Goal: Task Accomplishment & Management: Complete application form

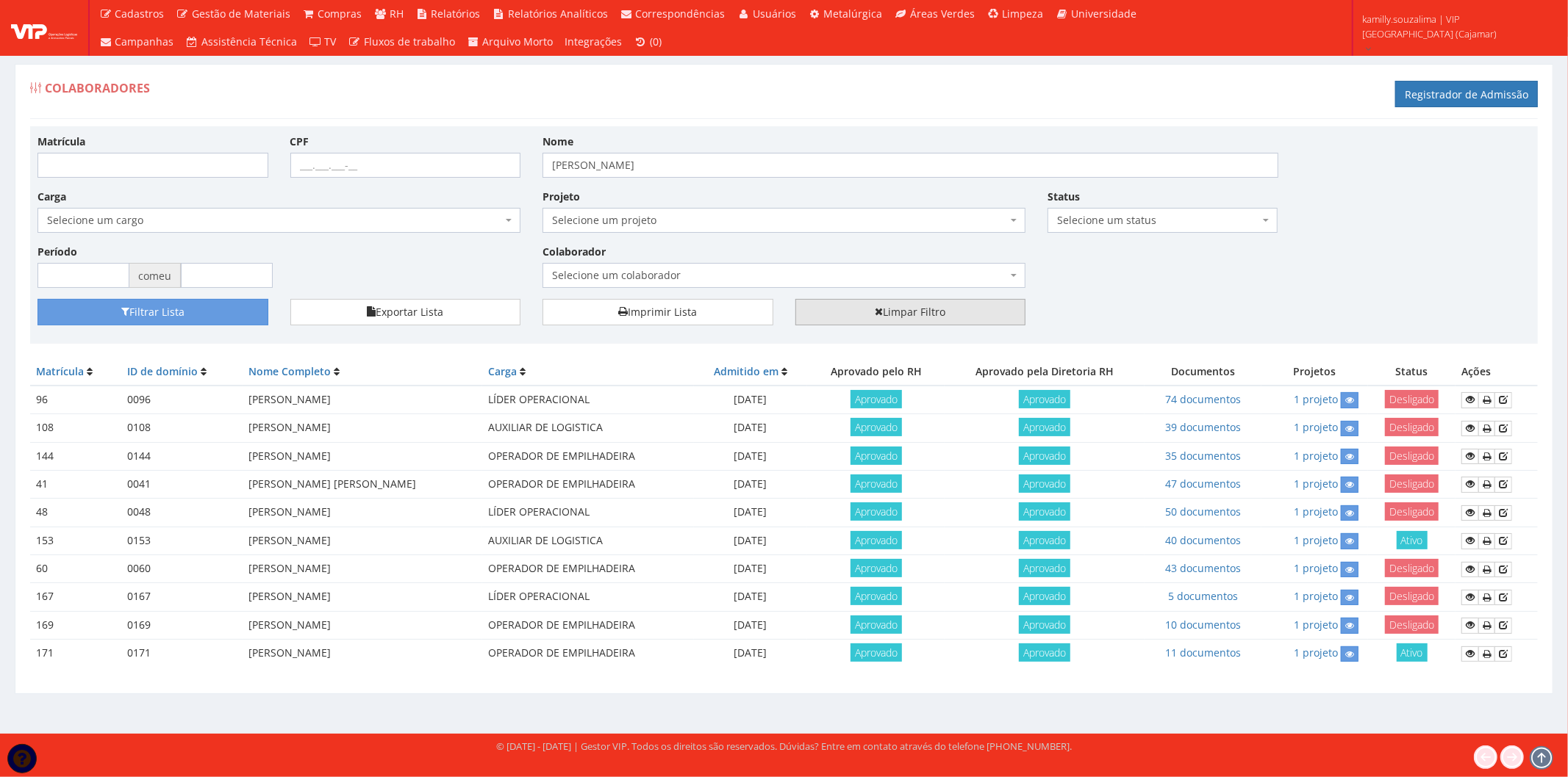
click at [906, 308] on font "Limpar Filtro" at bounding box center [915, 312] width 63 height 14
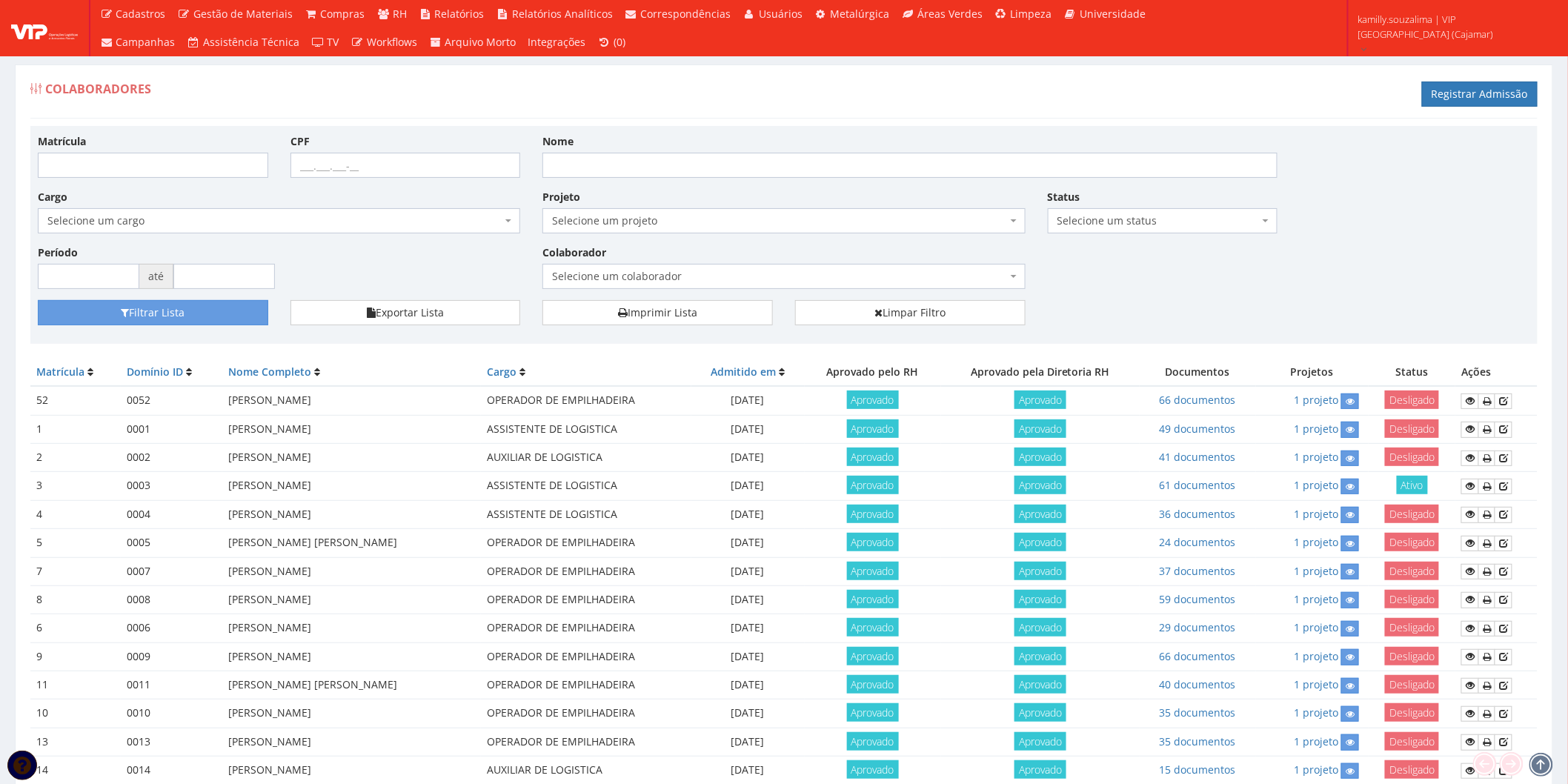
click at [1127, 224] on span "Selecione um status" at bounding box center [1158, 220] width 203 height 14
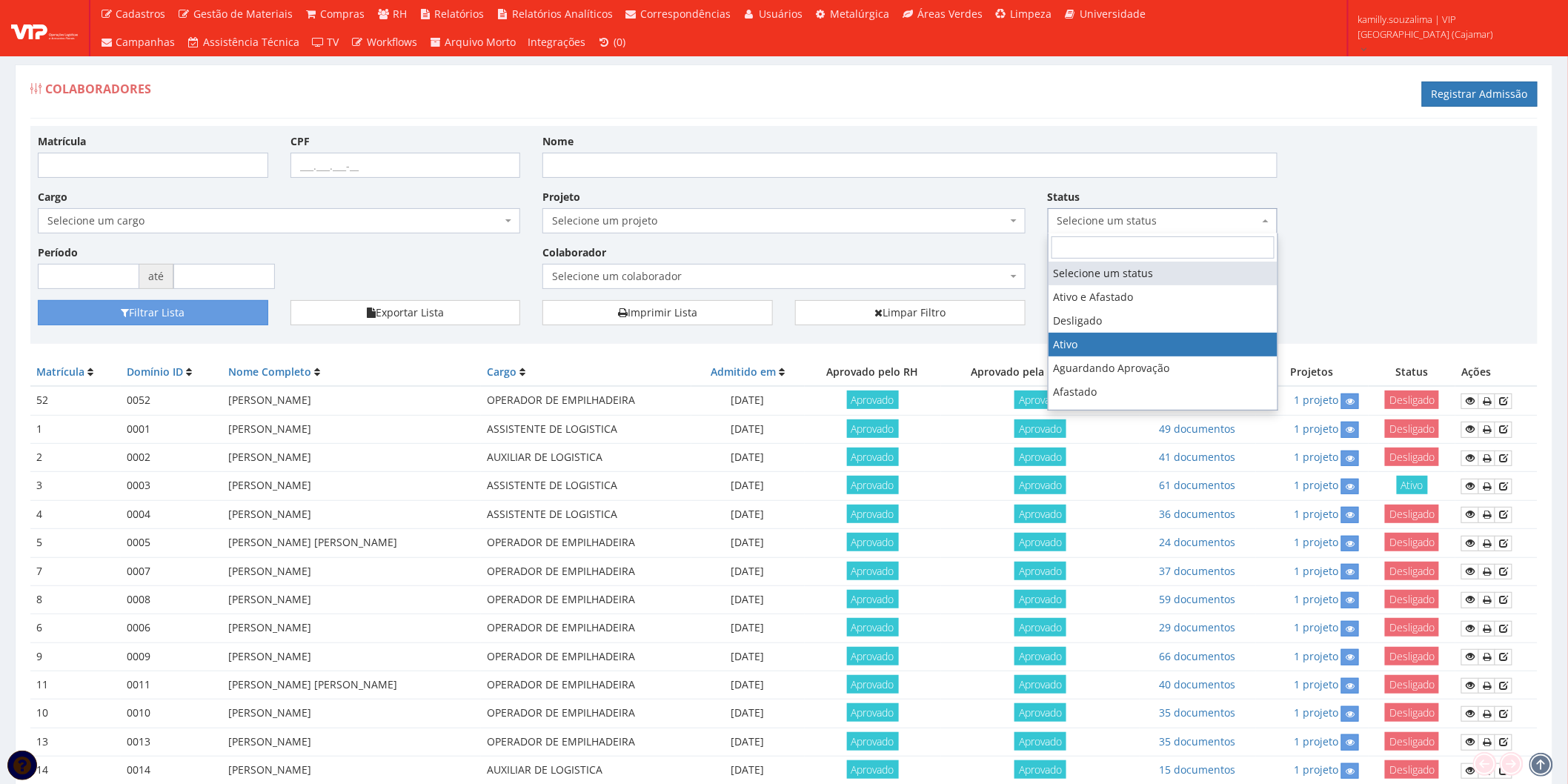
select select "1"
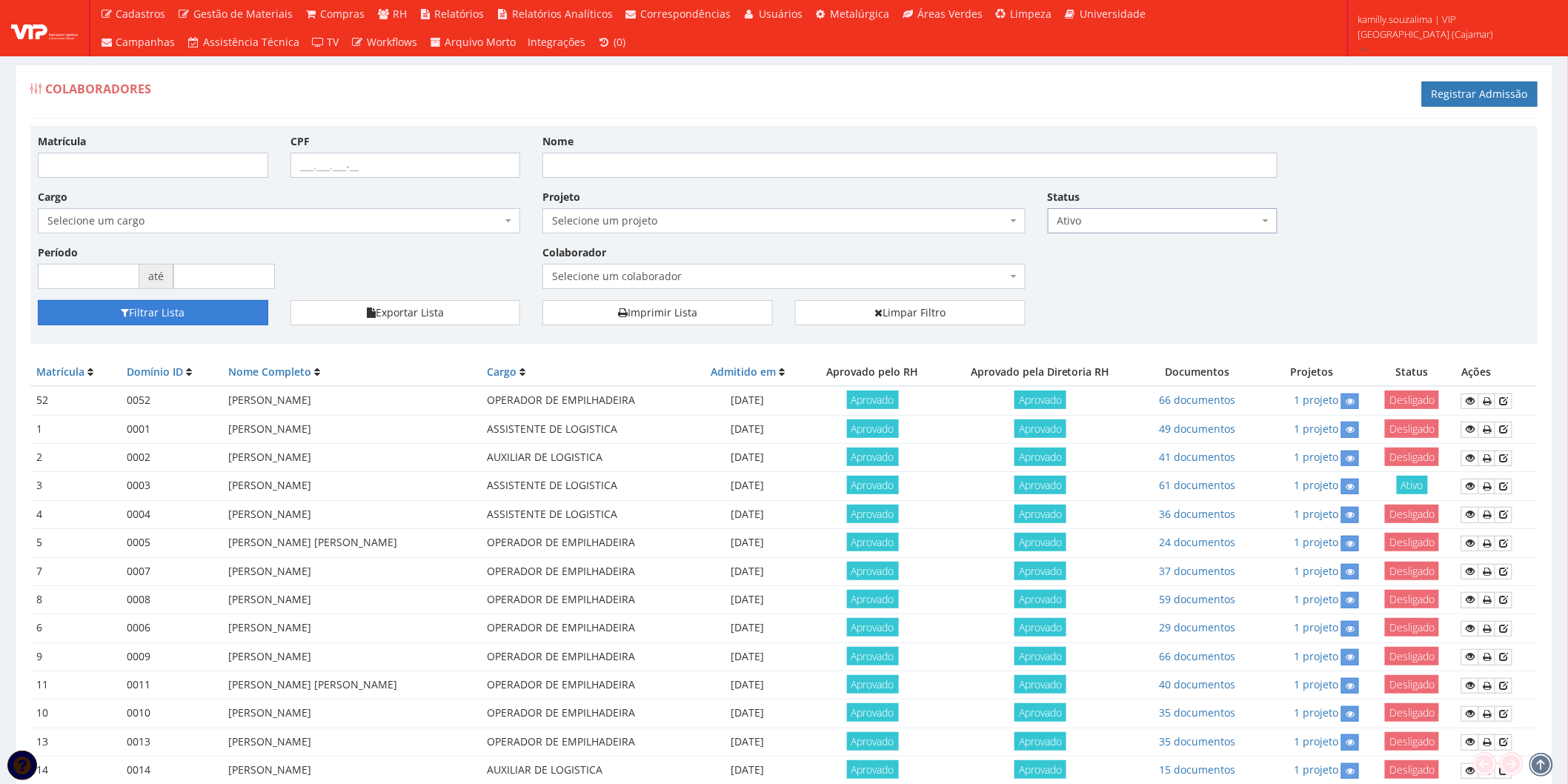
click at [232, 311] on button "Filtrar Lista" at bounding box center [153, 312] width 230 height 25
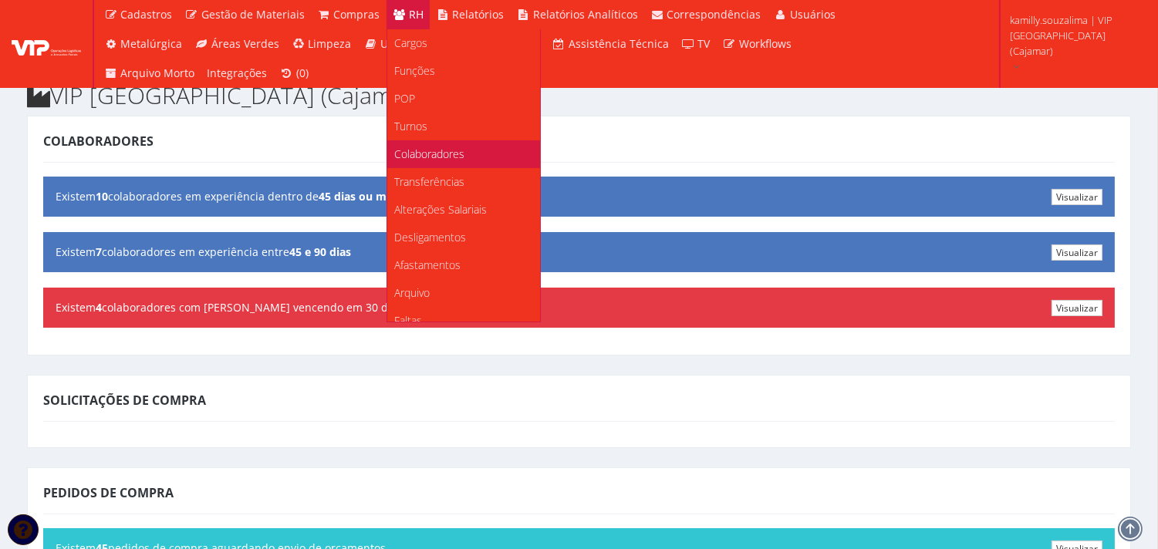
click at [434, 157] on span "Colaboradores" at bounding box center [430, 154] width 70 height 15
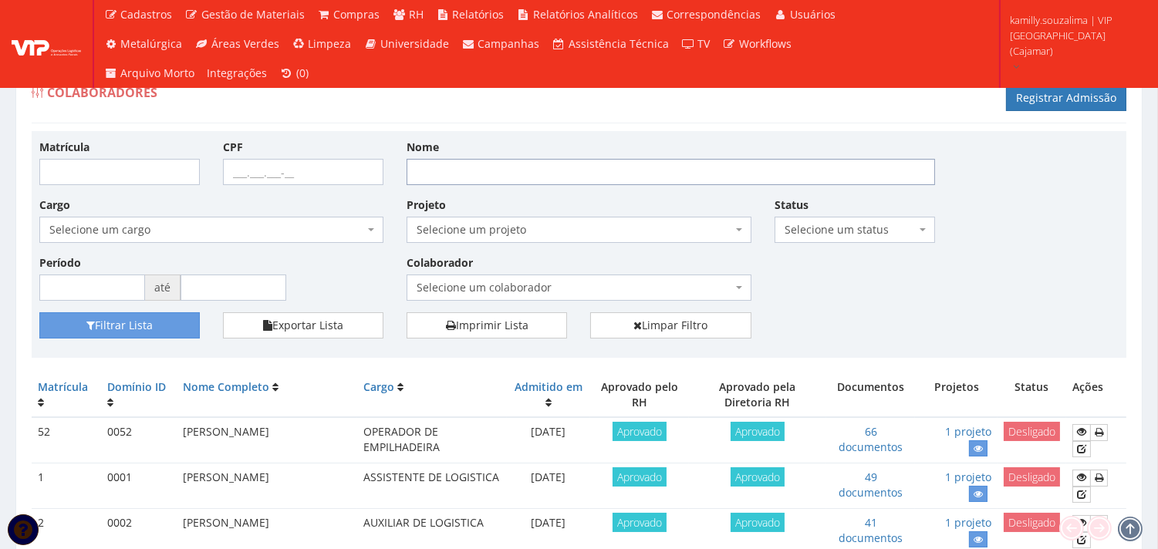
click at [541, 175] on input "Nome" at bounding box center [671, 172] width 529 height 26
type input "HENRIQUE"
click at [118, 333] on button "Filtrar Lista" at bounding box center [119, 325] width 160 height 26
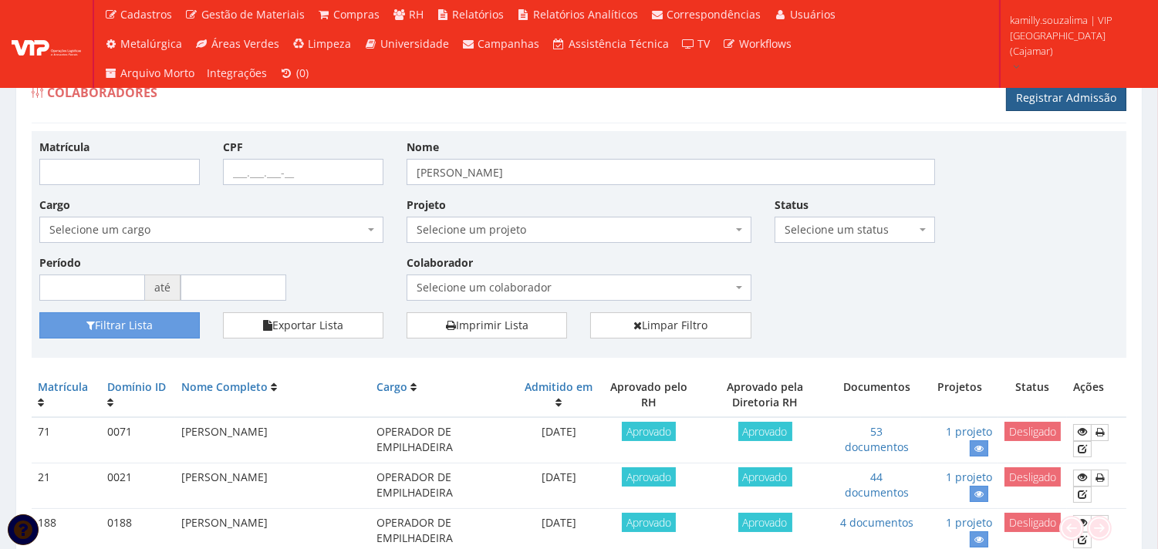
click at [1034, 103] on link "Registrar Admissão" at bounding box center [1066, 98] width 120 height 26
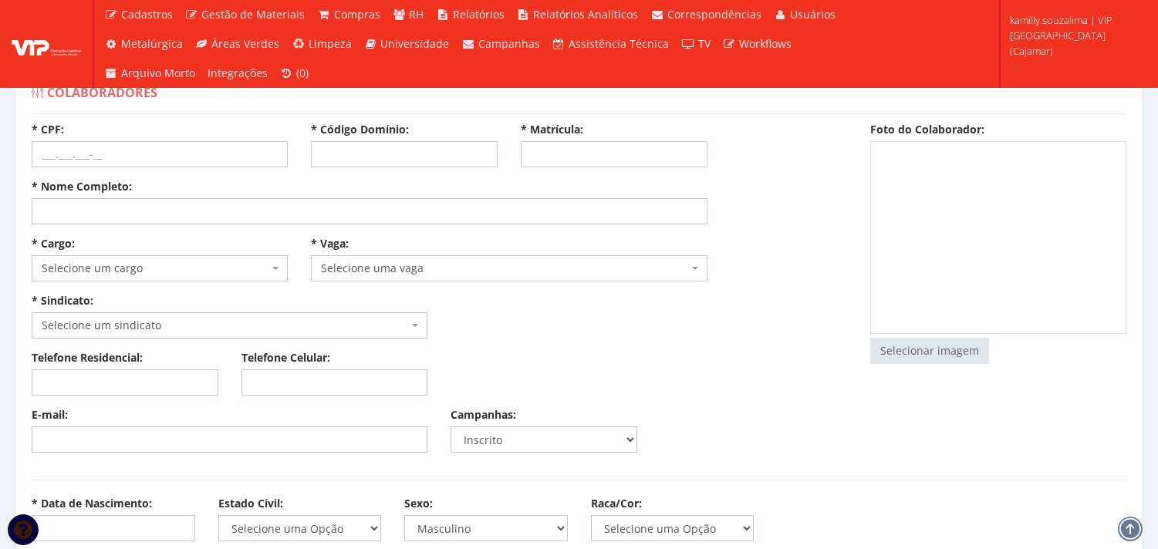
select select
click at [356, 156] on input "* Código Domínio:" at bounding box center [404, 154] width 187 height 26
type input "204"
click at [592, 153] on input "* Matrícula:" at bounding box center [614, 154] width 187 height 26
type input "204"
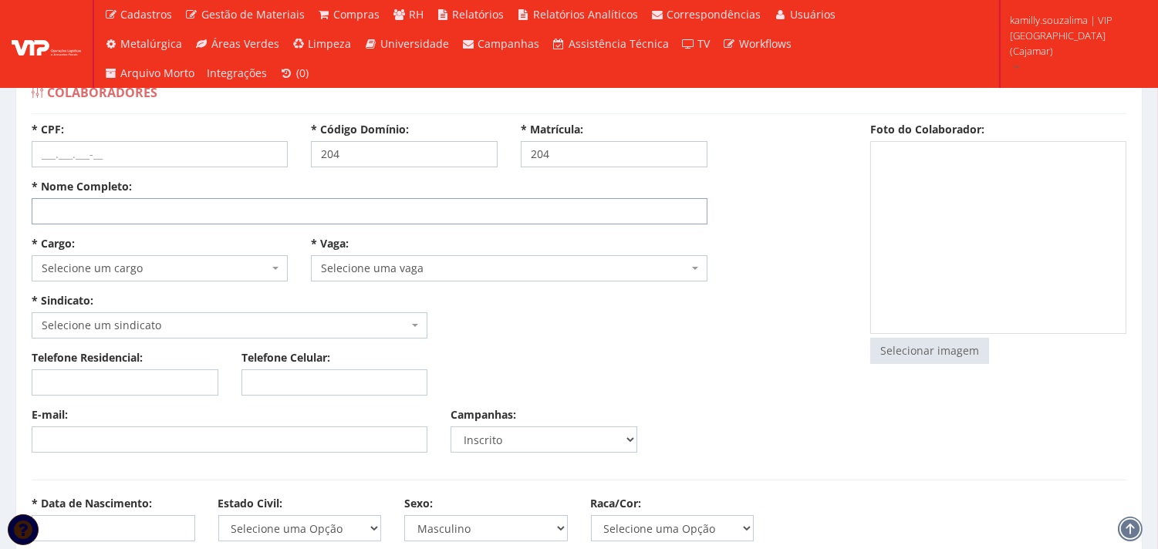
drag, startPoint x: 463, startPoint y: 212, endPoint x: 677, endPoint y: 251, distance: 217.2
click at [463, 212] on input "* Nome Completo:" at bounding box center [370, 211] width 676 height 26
click at [176, 204] on input "* Nome Completo:" at bounding box center [370, 211] width 676 height 26
click at [581, 220] on input "* Nome Completo:" at bounding box center [370, 211] width 676 height 26
type input "DANIEL DE JESUS MOURA"
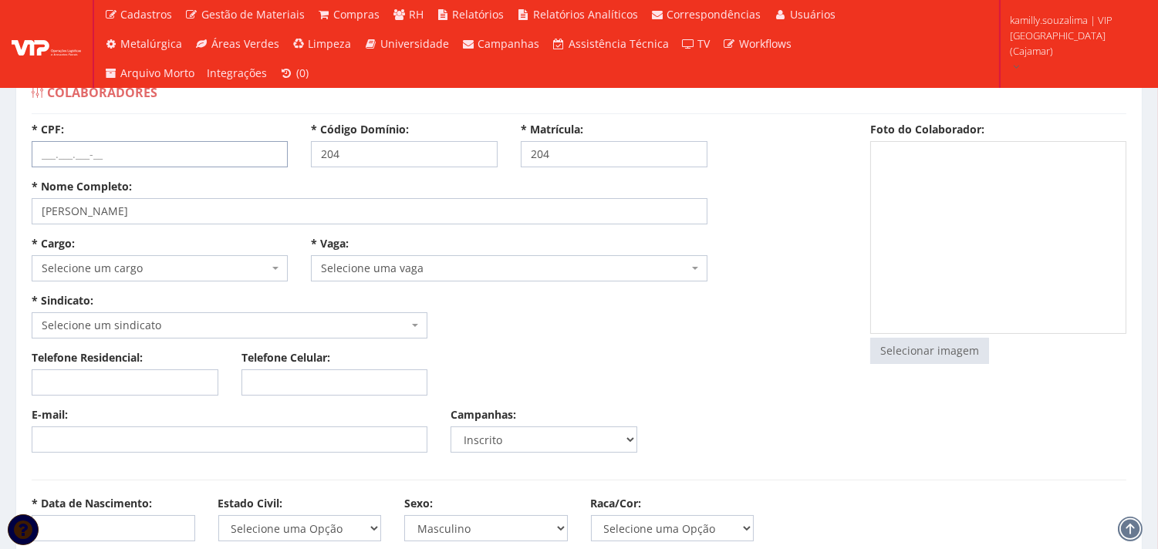
click at [86, 145] on input "* CPF:" at bounding box center [160, 154] width 256 height 26
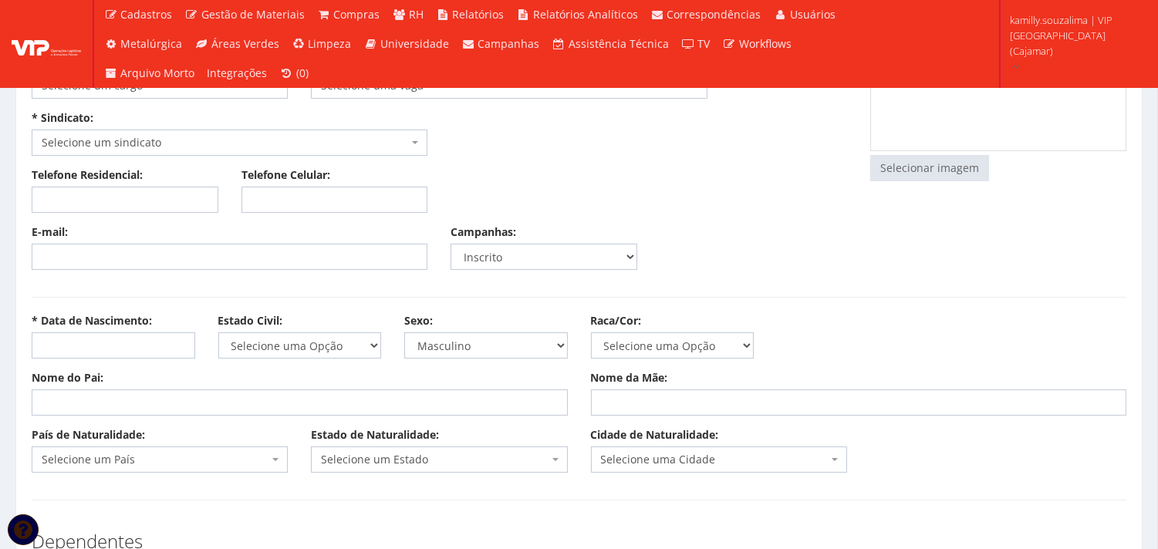
scroll to position [257, 0]
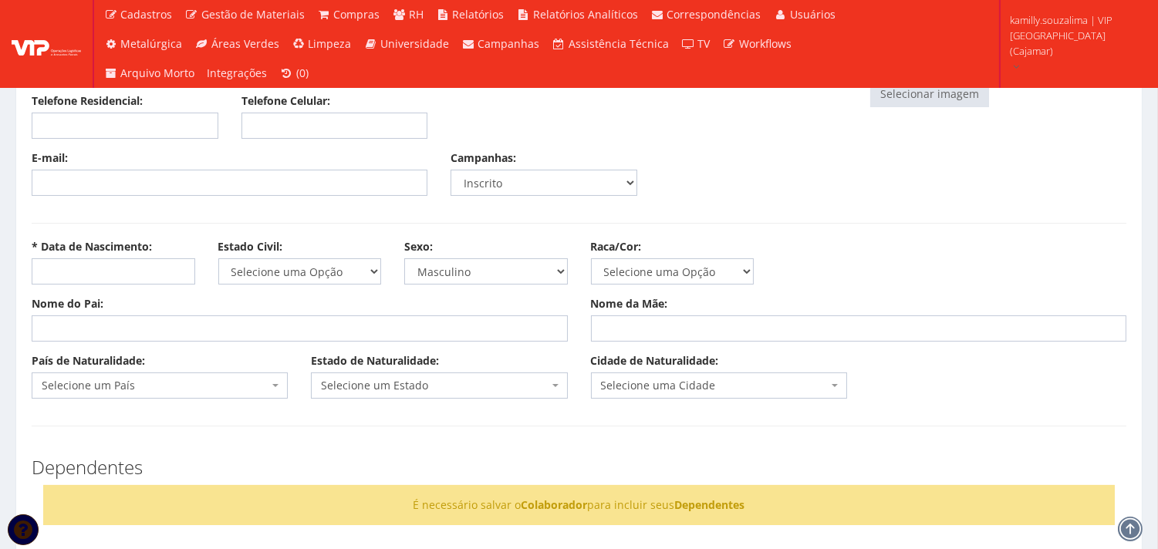
type input "415.258.158-14"
click at [106, 265] on input "* Data de Nascimento:" at bounding box center [114, 271] width 164 height 26
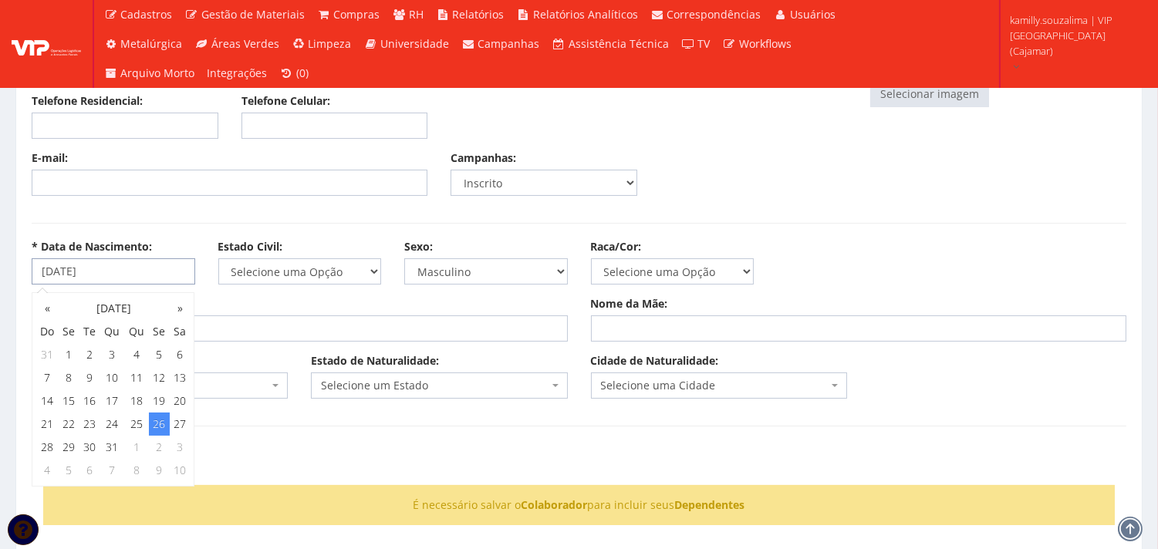
type input "26/01/1996"
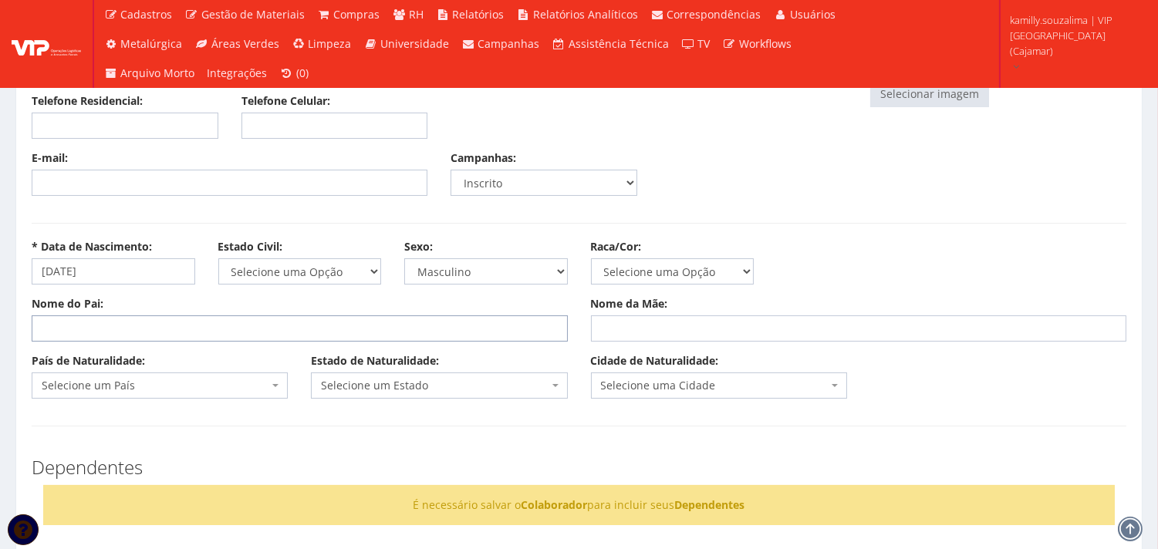
click at [365, 318] on input "Nome do Pai:" at bounding box center [300, 329] width 536 height 26
type input "JOSE LUIS RODRIGUES DE MOURA"
click at [738, 333] on input "Nome da Mãe:" at bounding box center [859, 329] width 536 height 26
type input "ZENAIDE SUFIA DE JESUS MOURA"
click at [99, 392] on span "Selecione um País" at bounding box center [155, 385] width 227 height 15
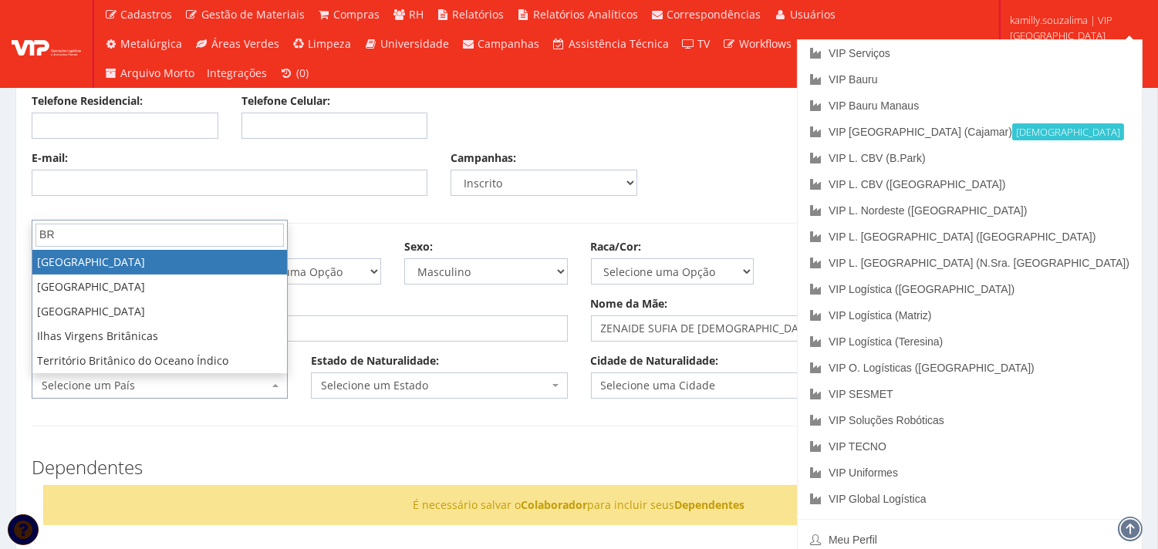
type input "BR"
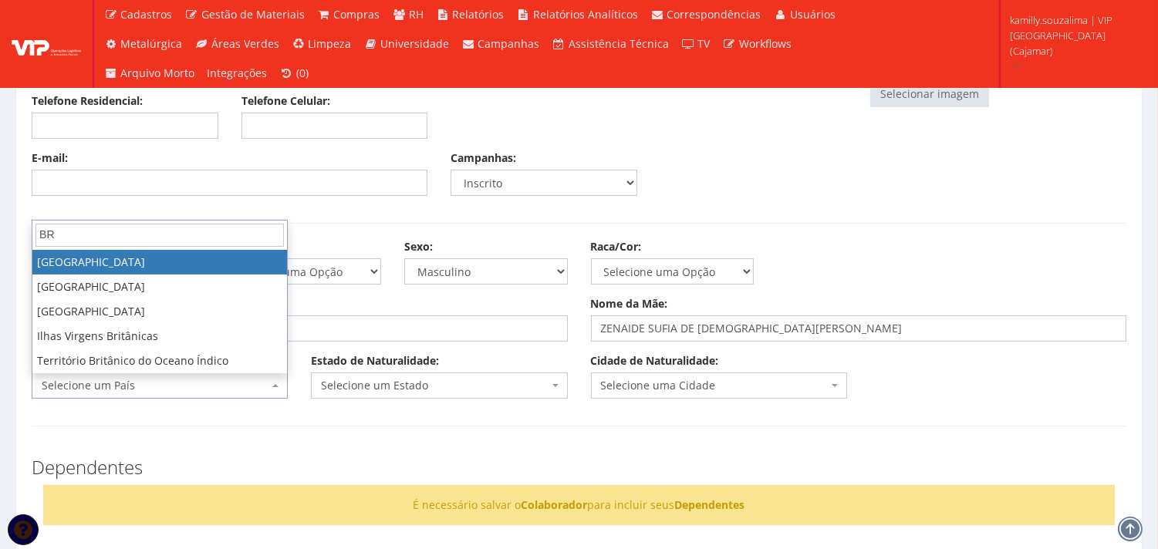
select select "30"
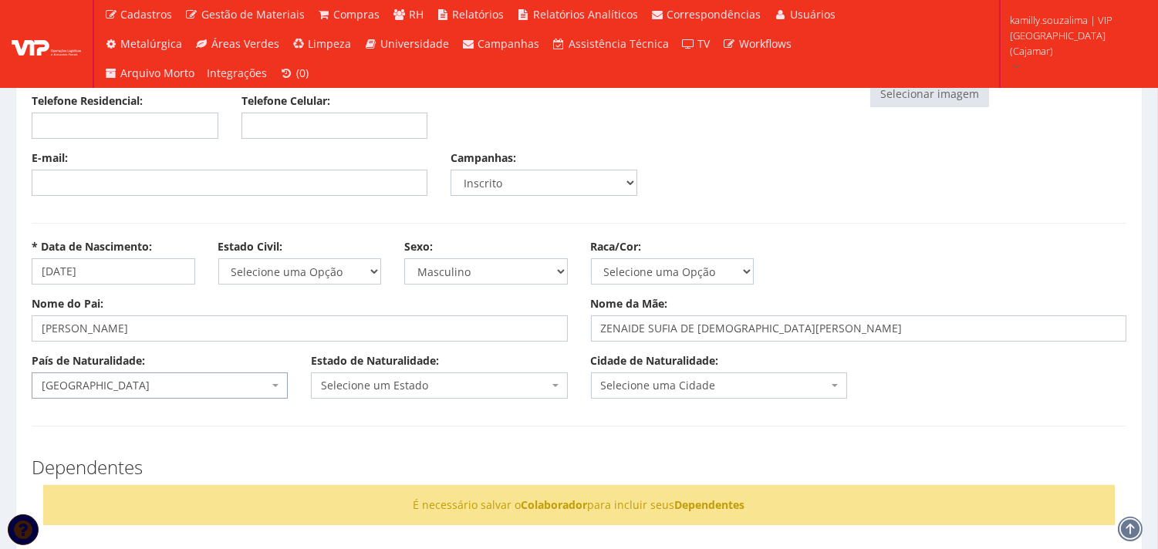
click at [492, 396] on span "Selecione um Estado" at bounding box center [439, 386] width 256 height 26
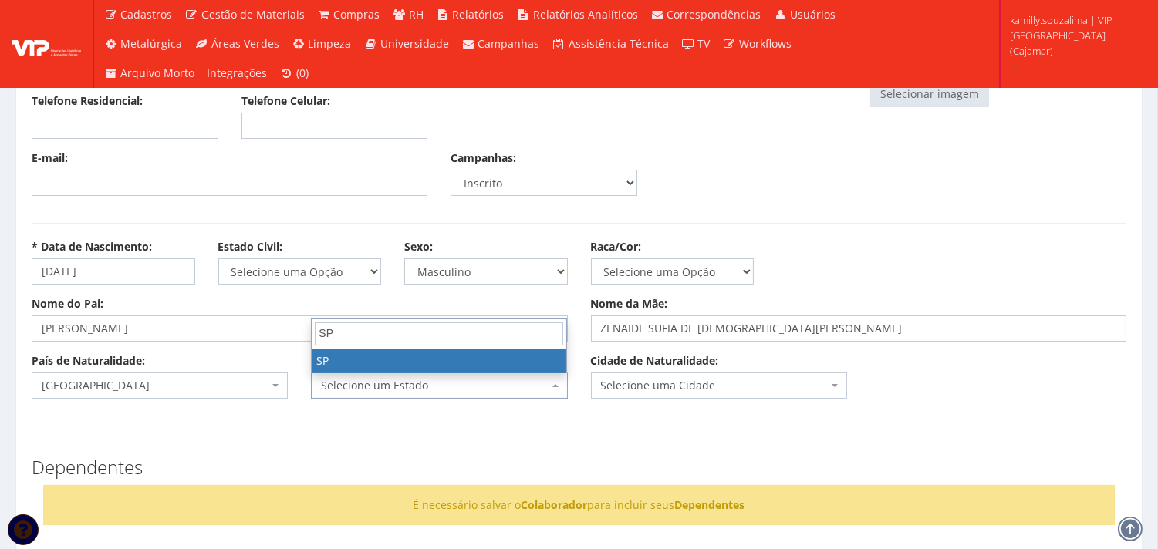
type input "SP"
select select "25"
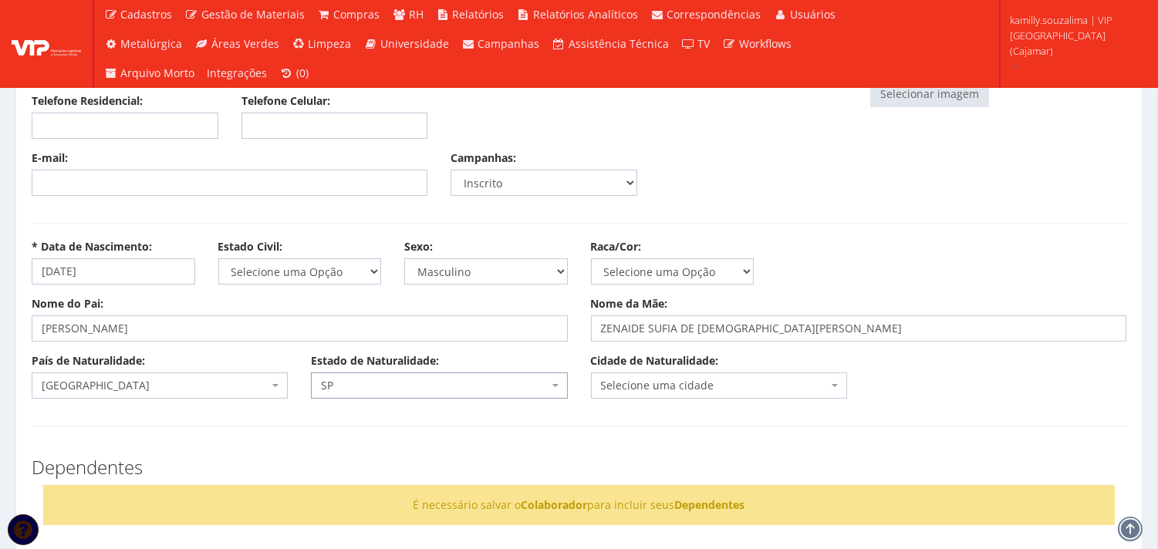
click at [684, 383] on span "Selecione uma cidade" at bounding box center [714, 385] width 227 height 15
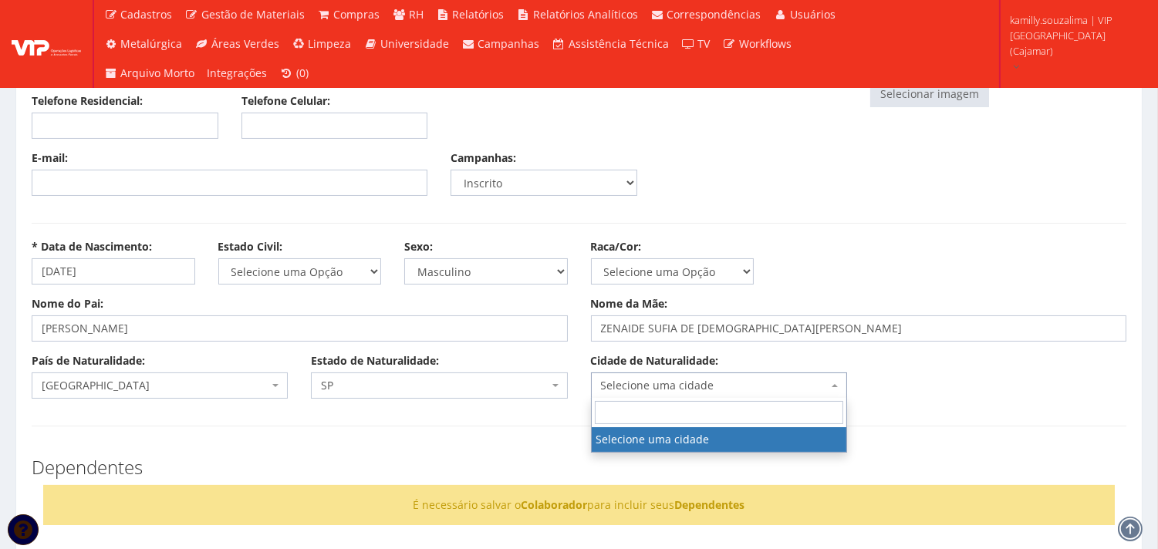
click at [388, 384] on span "SP" at bounding box center [434, 385] width 227 height 15
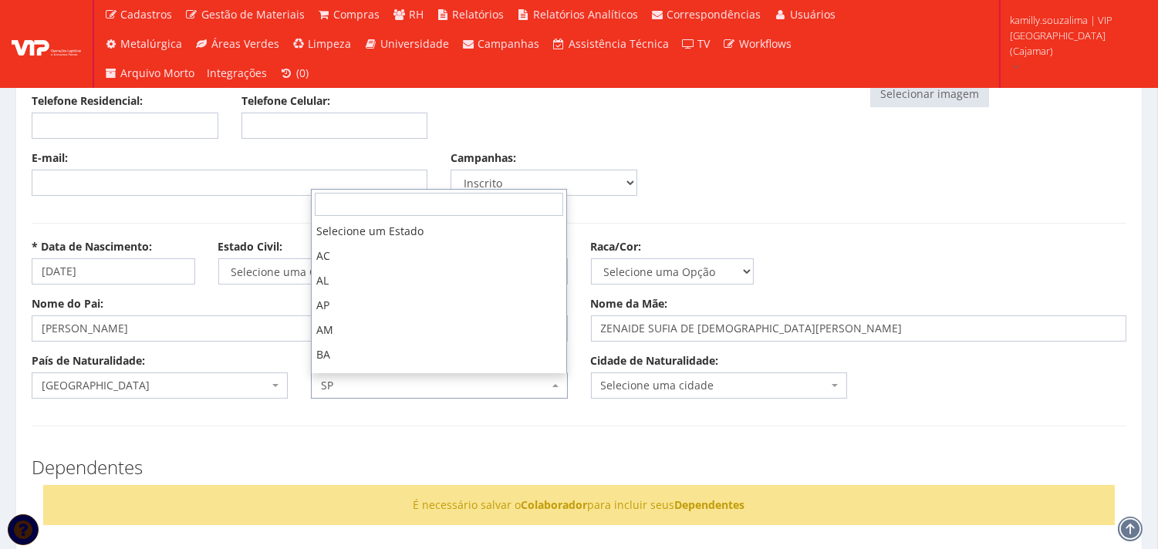
scroll to position [535, 0]
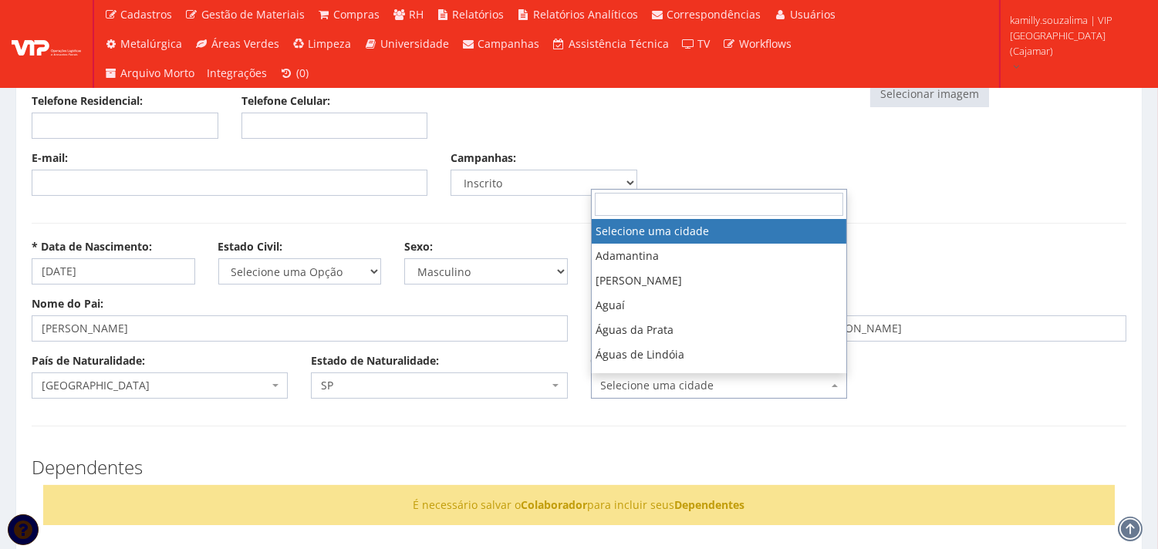
click at [723, 384] on span "Selecione uma cidade" at bounding box center [714, 385] width 227 height 15
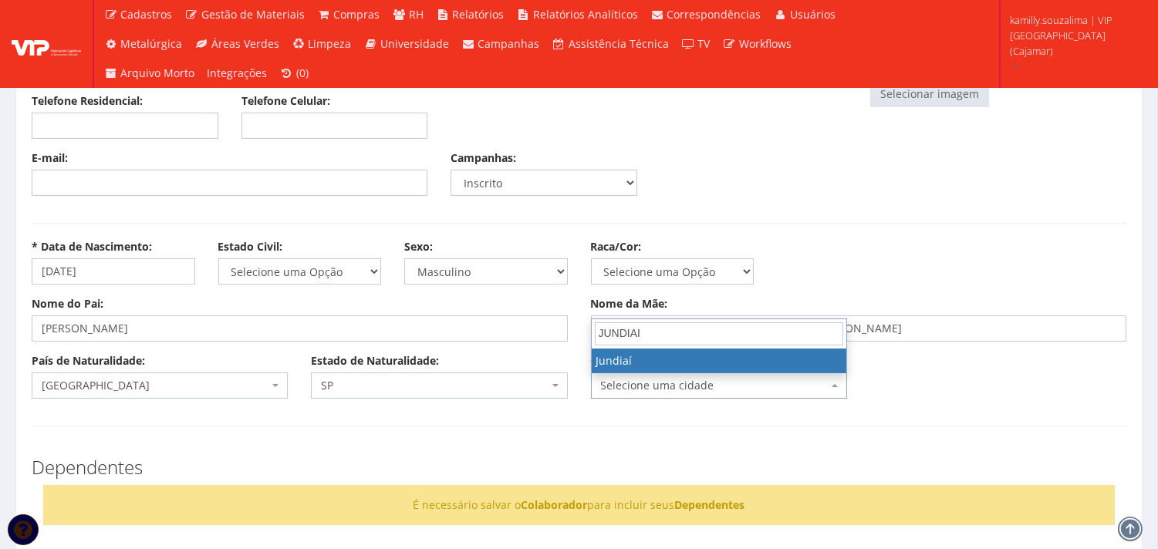
type input "JUNDIAI"
select select "5001"
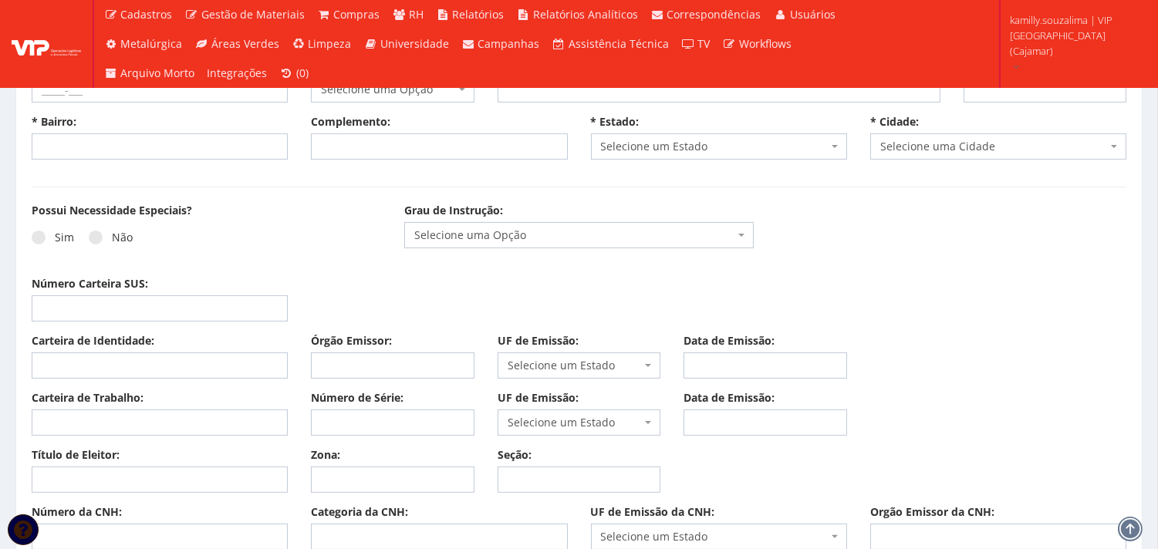
scroll to position [857, 0]
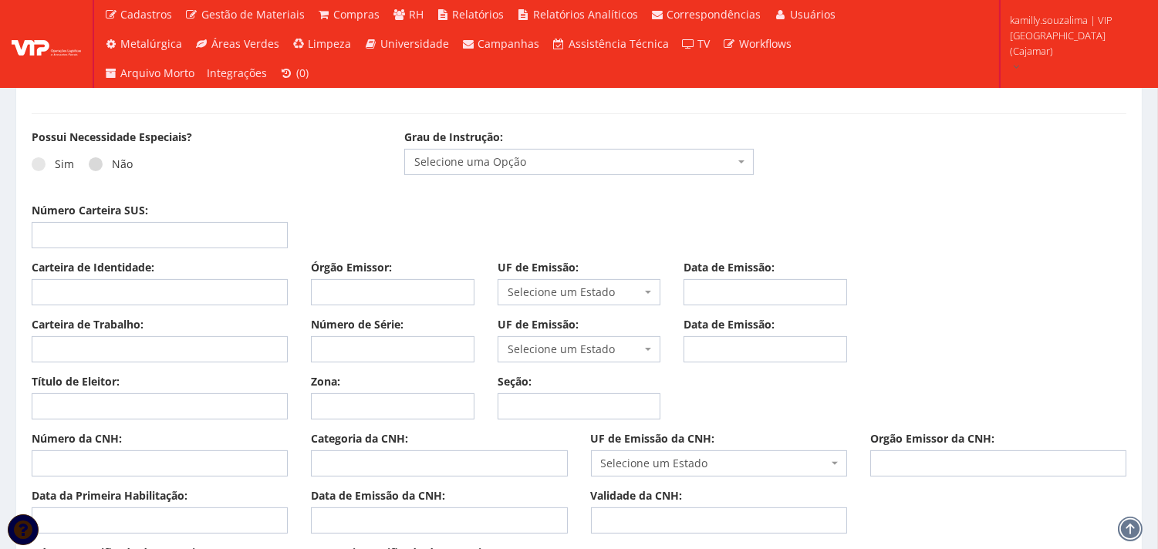
click at [96, 158] on span at bounding box center [96, 164] width 14 height 14
click at [112, 160] on input "Não" at bounding box center [117, 165] width 10 height 10
radio input "true"
click at [158, 288] on input "Carteira de Identidade:" at bounding box center [160, 292] width 256 height 26
type input "4"
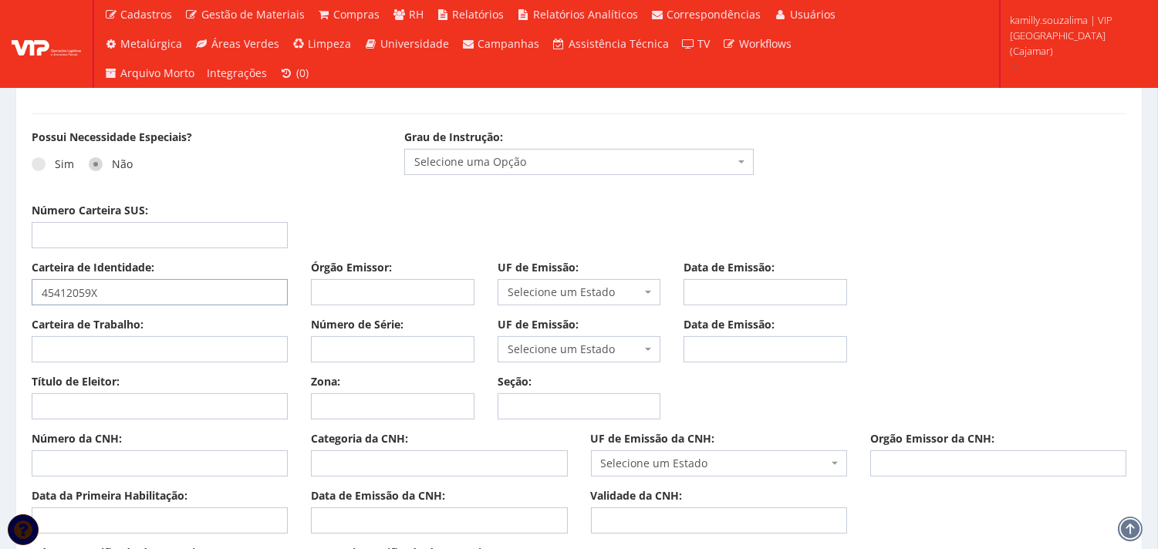
type input "45412059X"
click at [421, 294] on input "Órgão Emissor:" at bounding box center [393, 292] width 164 height 26
type input "SSP"
click at [600, 275] on div "UF de Emissão: Selecione um Estado AC AL AP AM BA Cacheu CE DF ES GO MA MT MS M…" at bounding box center [579, 283] width 187 height 46
click at [600, 291] on span "Selecione um Estado" at bounding box center [575, 292] width 134 height 15
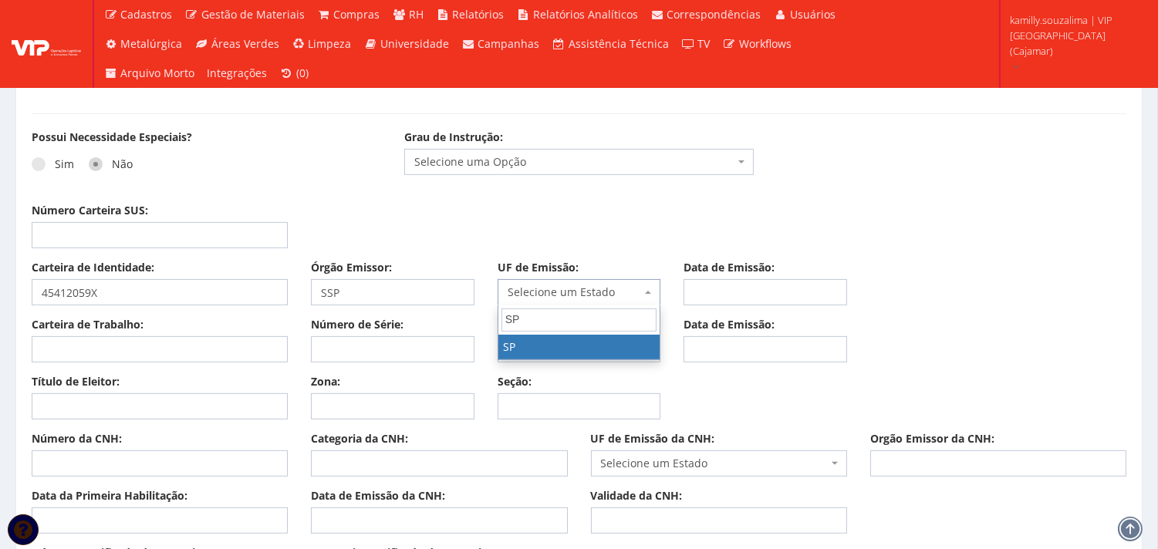
type input "SP"
click at [595, 319] on input "SP" at bounding box center [579, 320] width 155 height 23
click at [736, 278] on div "Data de Emissão:" at bounding box center [765, 283] width 187 height 46
drag, startPoint x: 738, startPoint y: 282, endPoint x: 762, endPoint y: 293, distance: 26.2
click at [739, 285] on input "Data de Emissão:" at bounding box center [766, 292] width 164 height 26
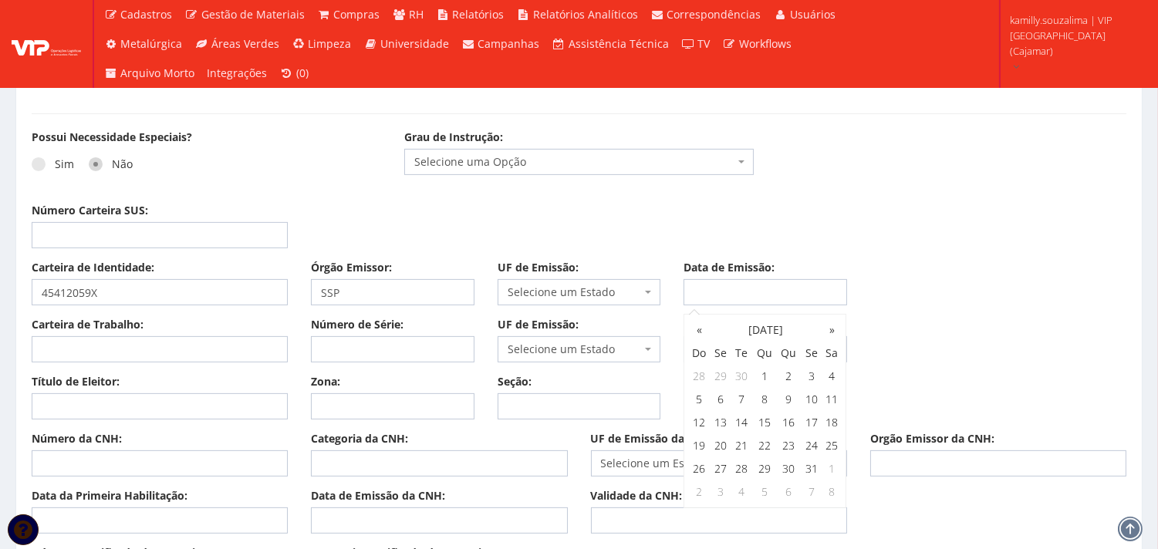
click at [588, 295] on span "Selecione um Estado" at bounding box center [575, 292] width 134 height 15
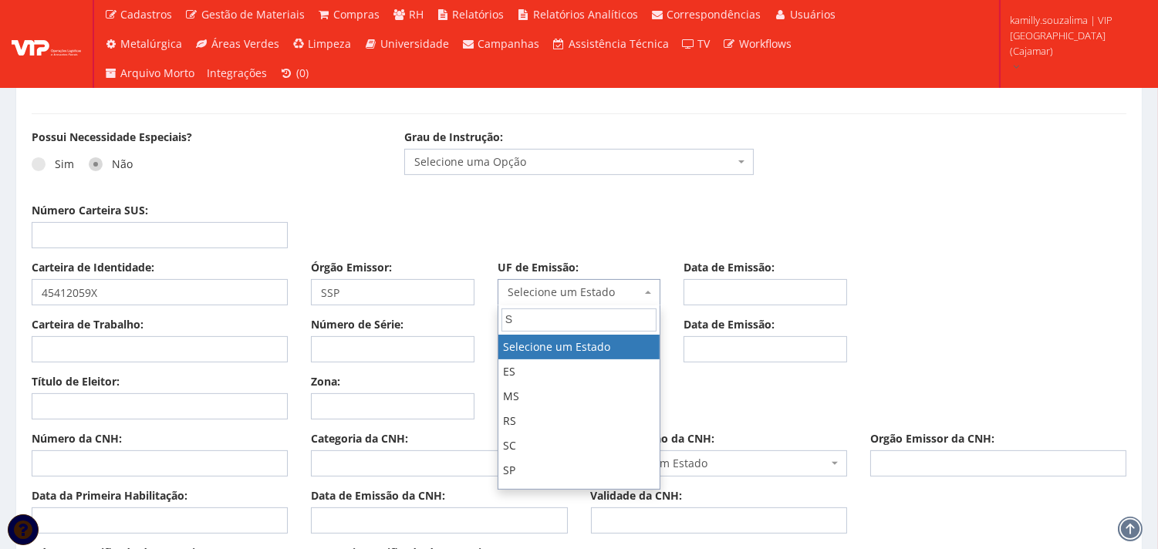
type input "SP"
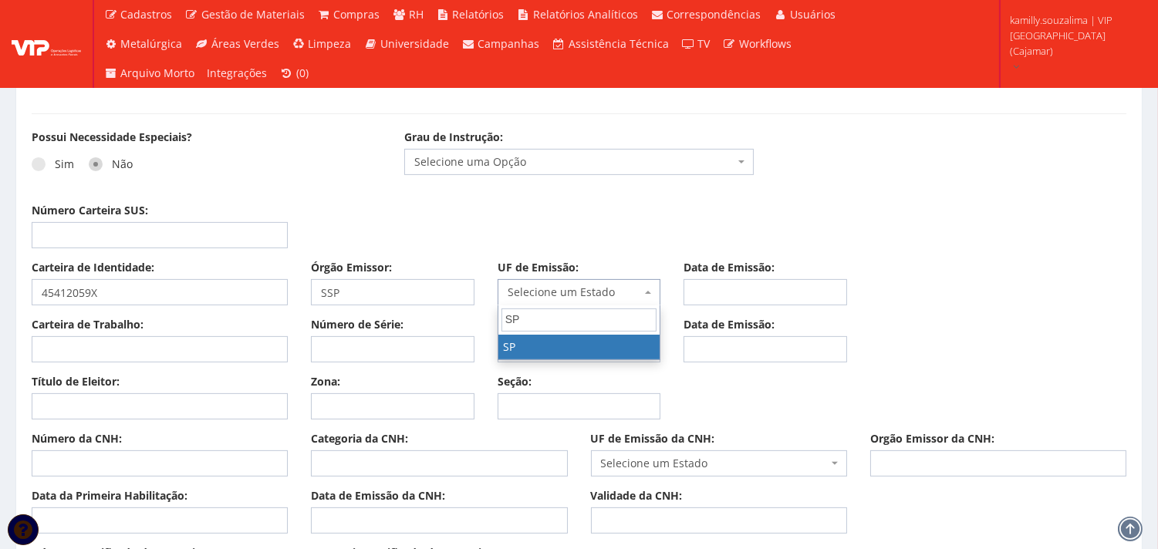
select select "SP"
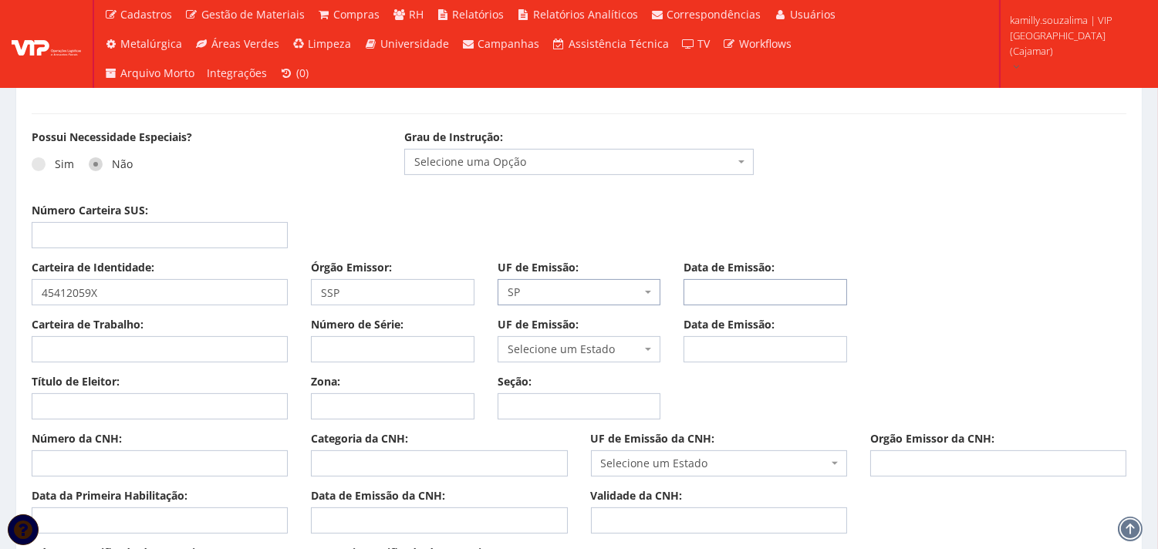
click at [784, 296] on input "Data de Emissão:" at bounding box center [766, 292] width 164 height 26
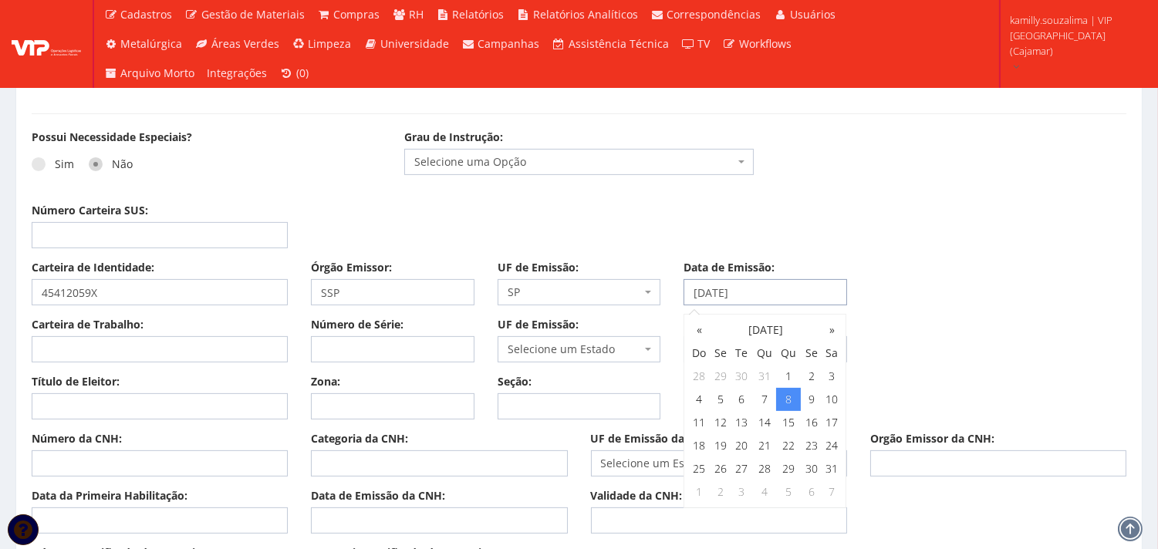
type input "[DATE]"
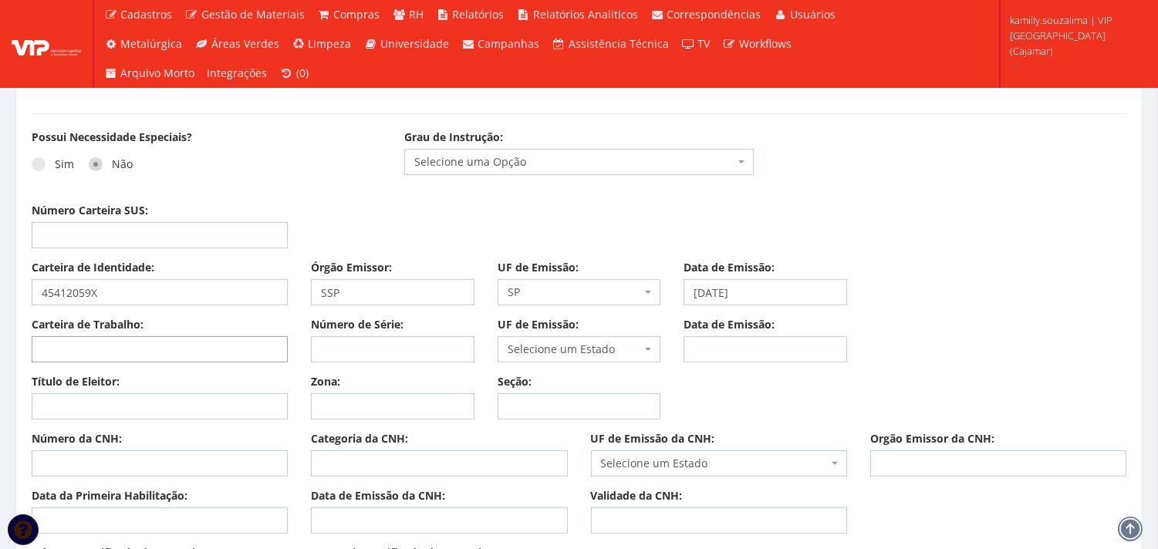
click at [227, 351] on input "Carteira de Trabalho:" at bounding box center [160, 349] width 256 height 26
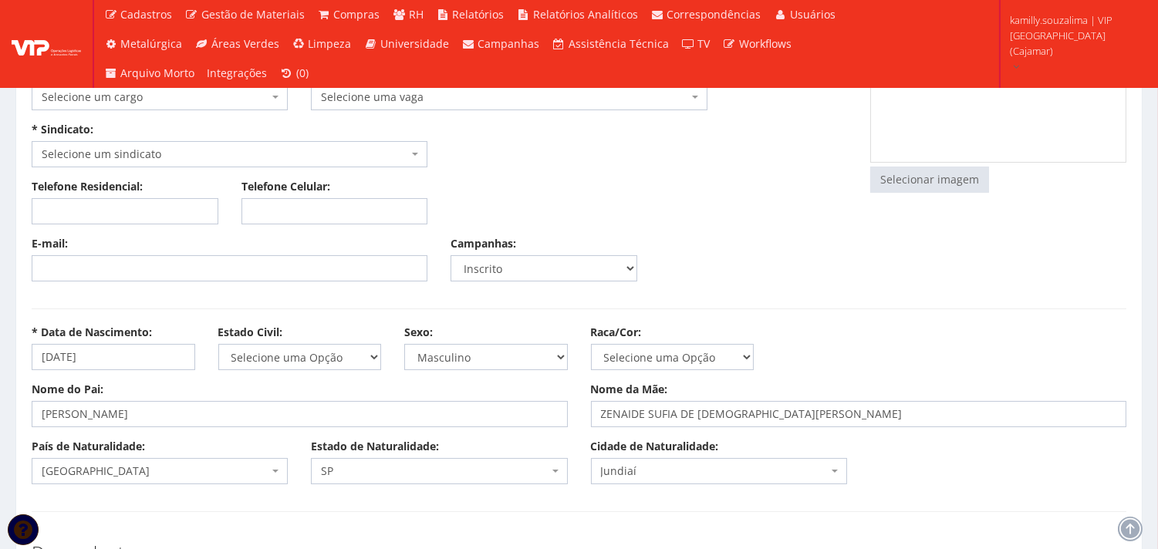
scroll to position [0, 0]
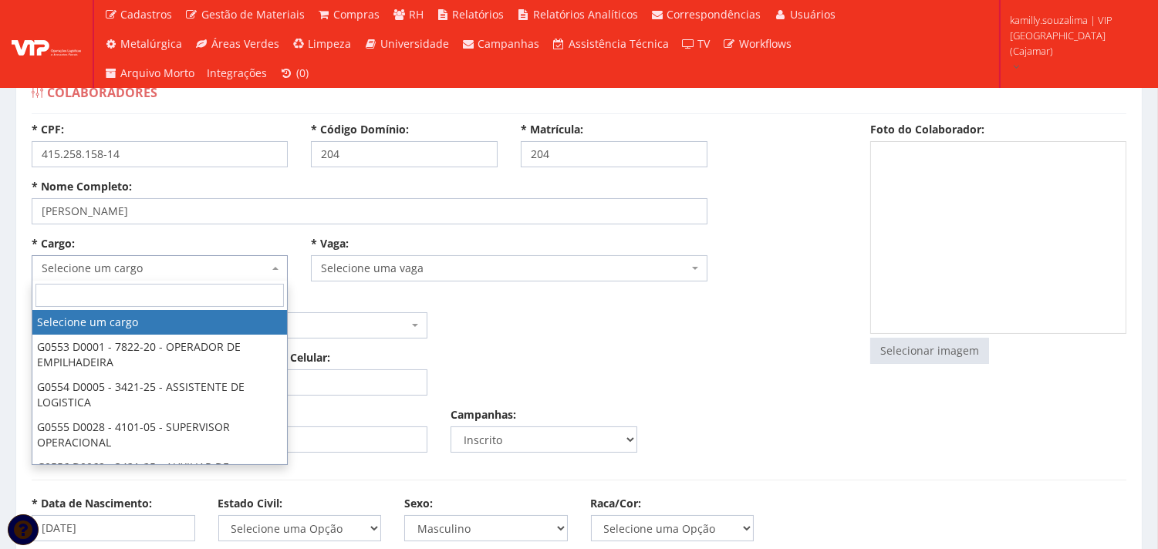
click at [187, 268] on span "Selecione um cargo" at bounding box center [155, 268] width 227 height 15
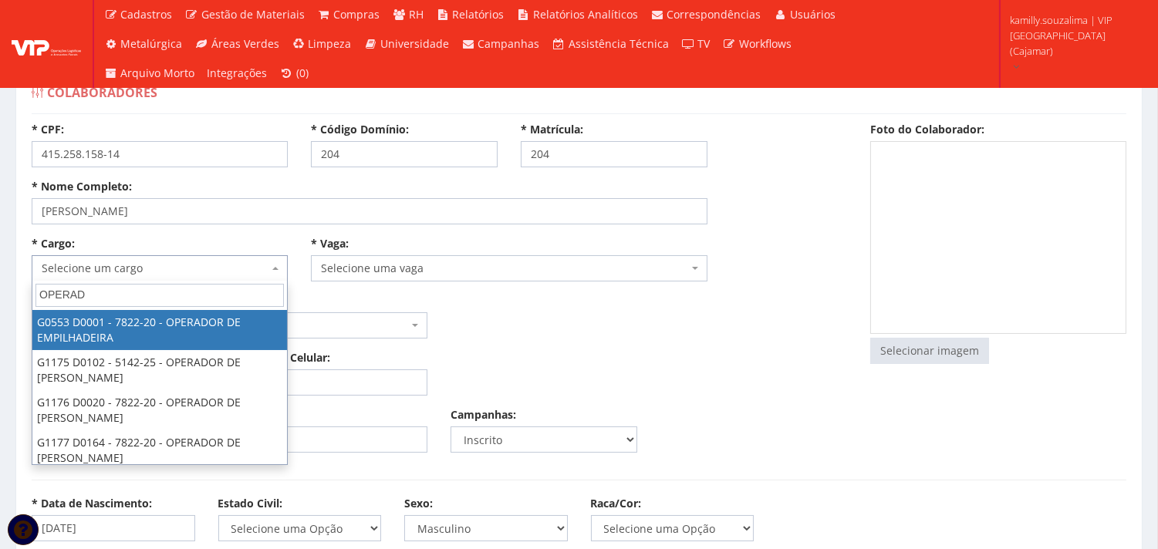
type input "OPERAD"
drag, startPoint x: 211, startPoint y: 329, endPoint x: 427, endPoint y: 285, distance: 219.6
select select "553"
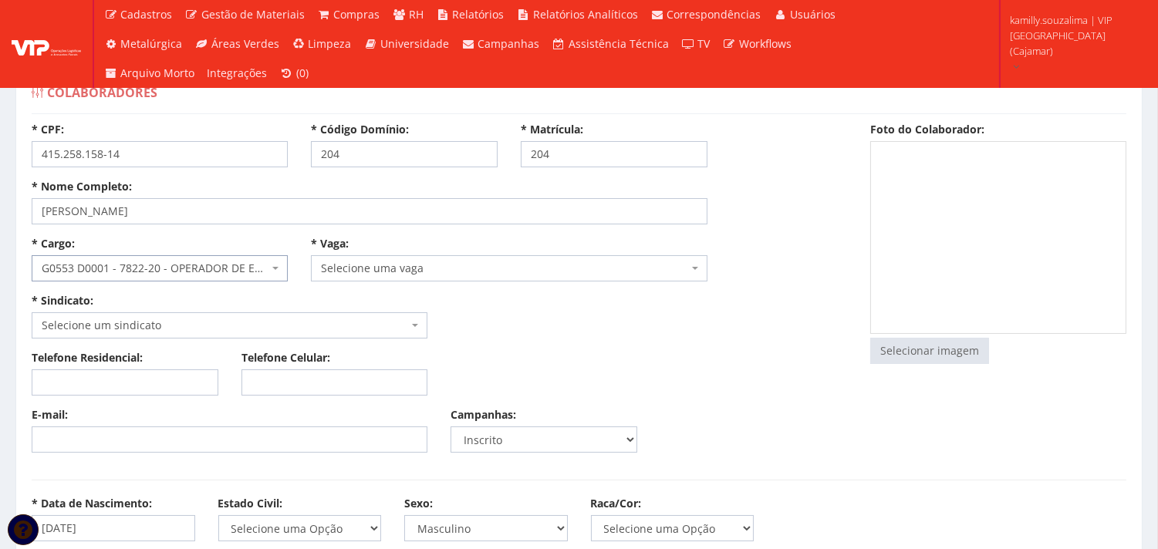
click at [434, 282] on div "* Cargo: Selecione um cargo G0553 D0001 - 7822-20 - OPERADOR DE EMPILHADEIRA G0…" at bounding box center [439, 293] width 839 height 114
click at [450, 269] on span "Selecione uma vaga" at bounding box center [504, 268] width 367 height 15
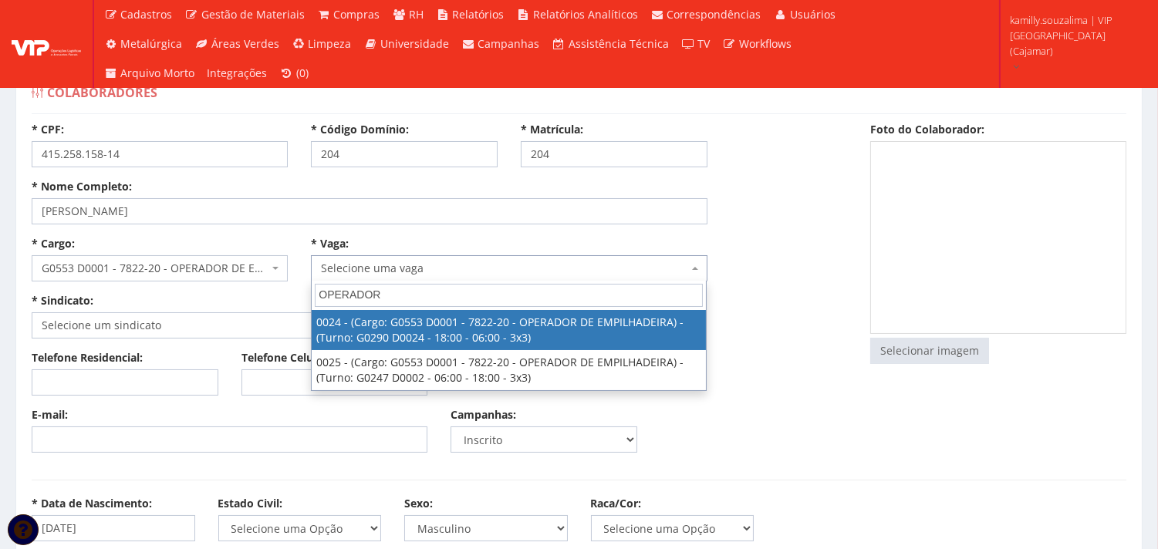
type input "OPERADOR"
select select "24"
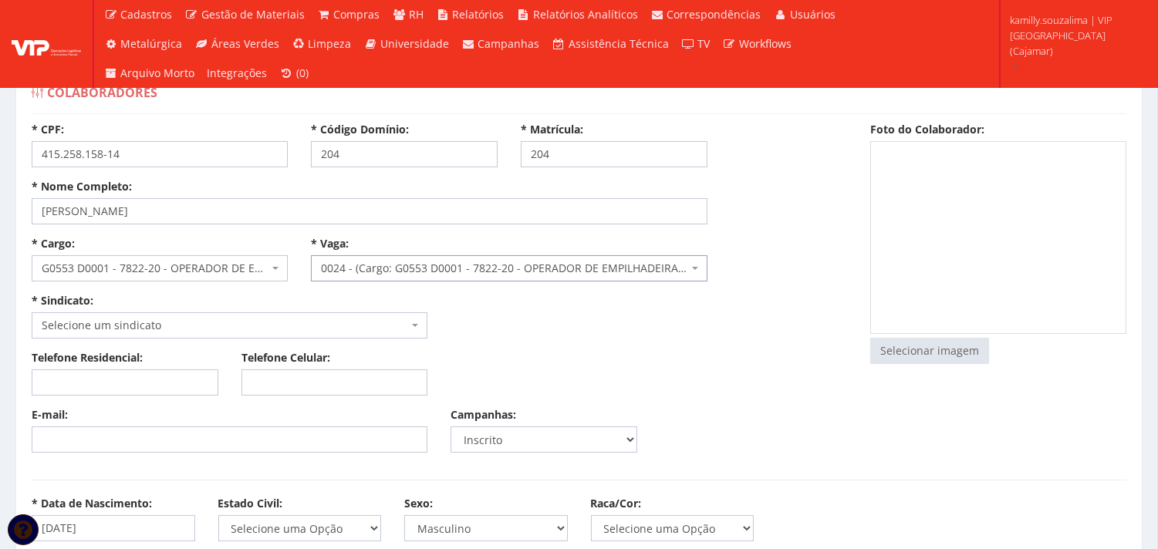
click at [283, 333] on span "Selecione um sindicato" at bounding box center [225, 325] width 367 height 15
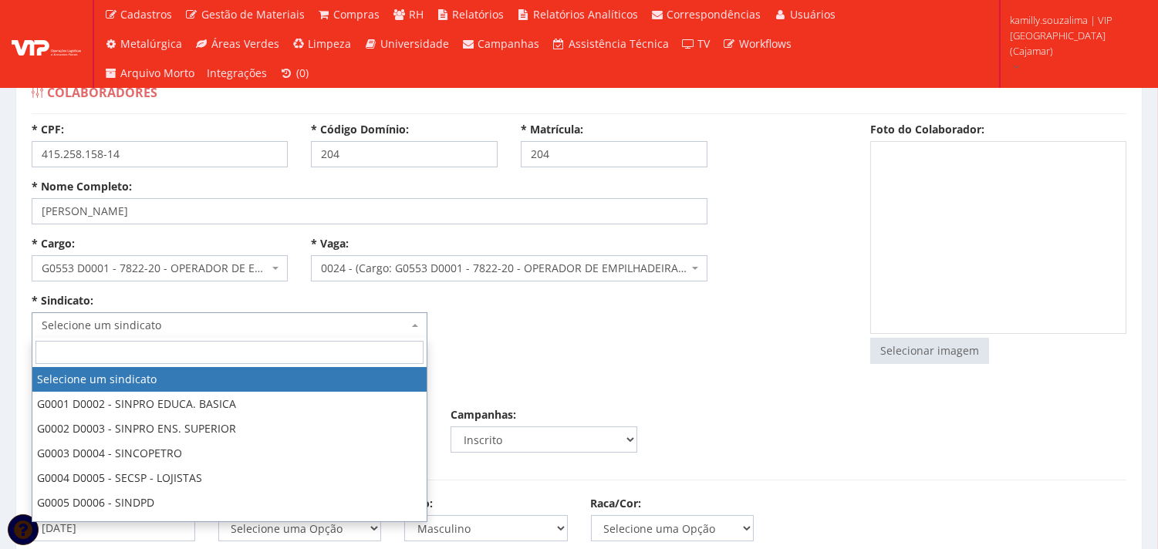
select select "290"
type input "2.305,28"
type input "17,72"
type input "13,29"
type input "260,00"
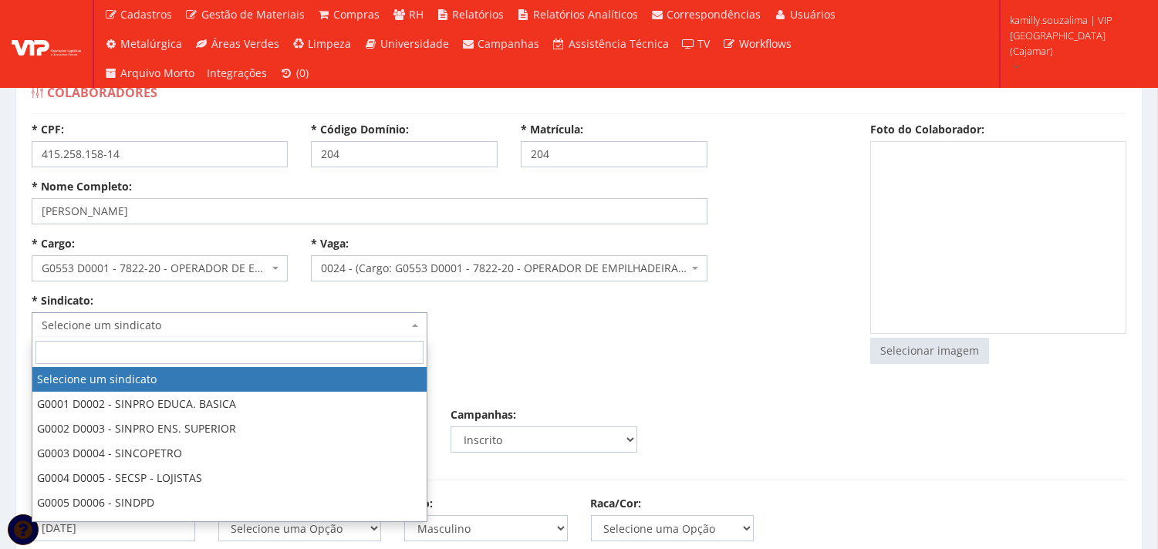
type input "27,82"
select select "230"
click at [252, 338] on span at bounding box center [229, 352] width 394 height 29
click at [264, 345] on input "search" at bounding box center [229, 352] width 388 height 23
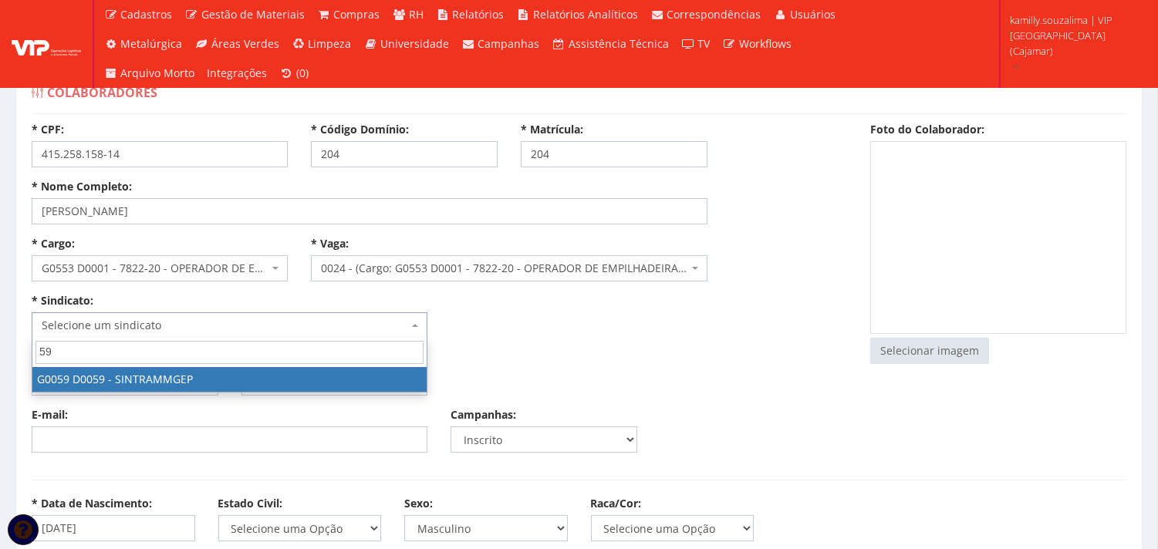
type input "59"
select select "59"
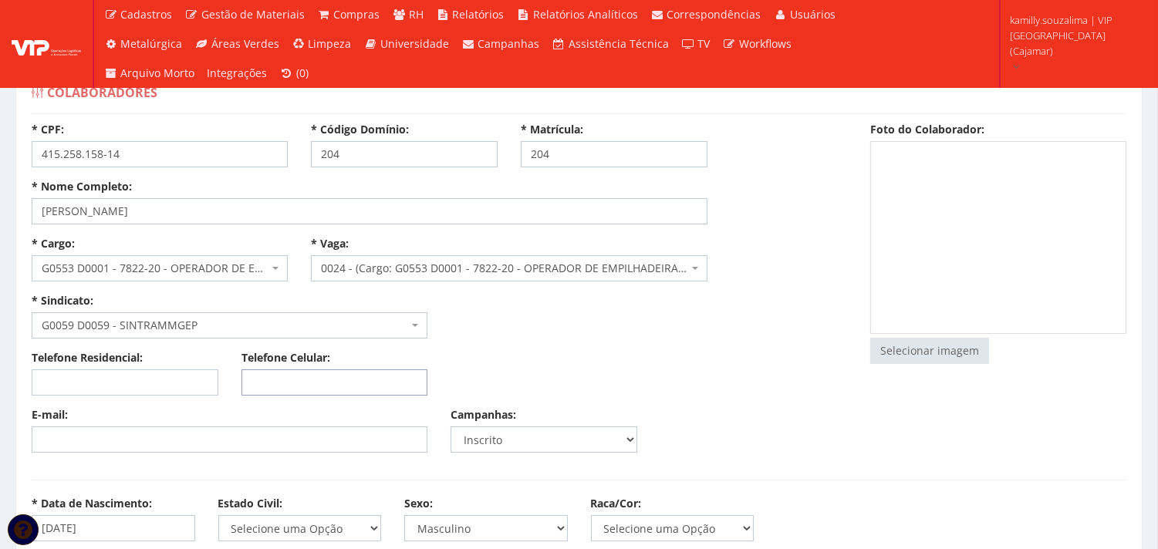
drag, startPoint x: 326, startPoint y: 390, endPoint x: 334, endPoint y: 388, distance: 7.9
click at [328, 390] on input "Telefone Celular:" at bounding box center [335, 383] width 187 height 26
paste input "[PHONE_NUMBER]"
type input "[PHONE_NUMBER]"
drag, startPoint x: 306, startPoint y: 451, endPoint x: 318, endPoint y: 443, distance: 14.4
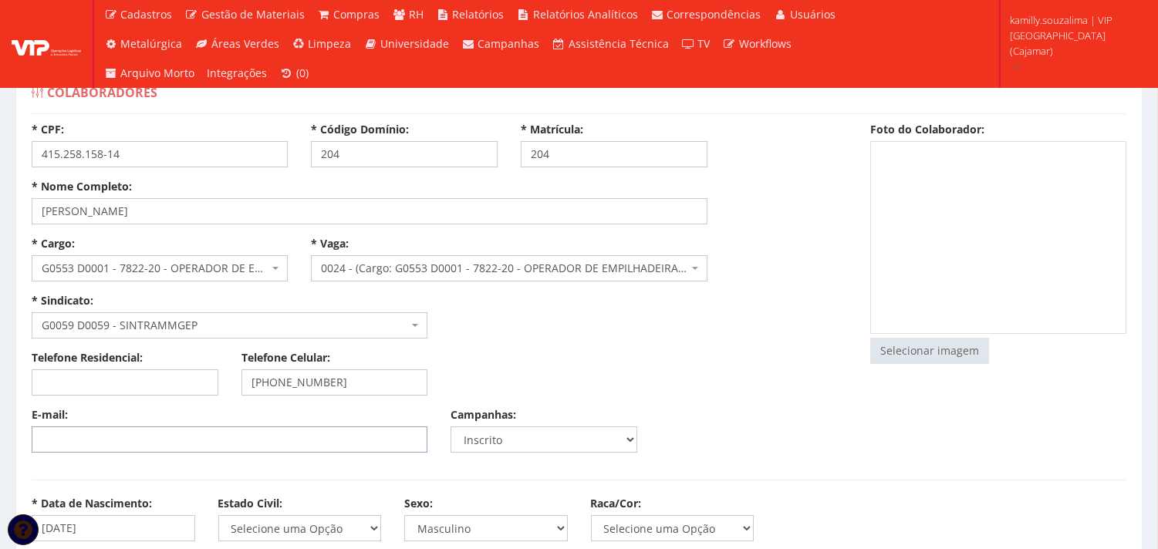
click at [307, 451] on input "E-mail:" at bounding box center [230, 440] width 396 height 26
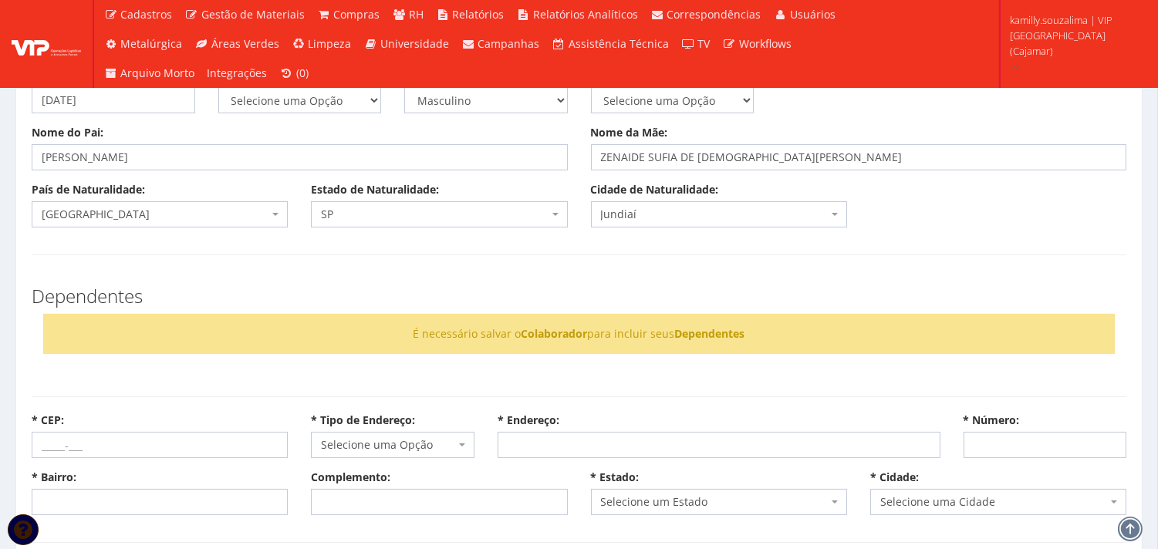
scroll to position [343, 0]
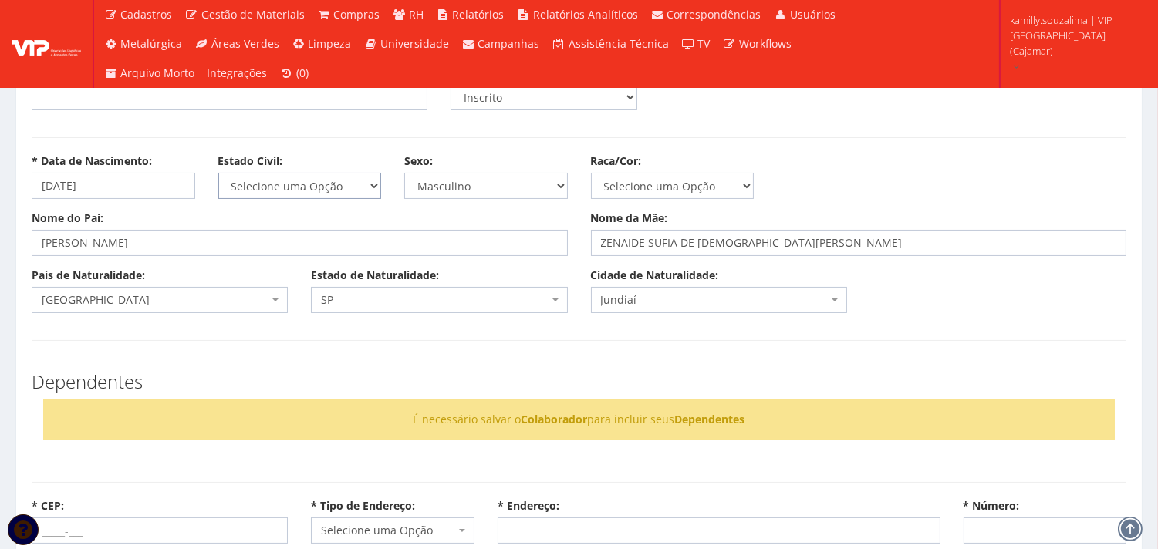
click at [291, 187] on select "Selecione uma Opção Solteiro Casado União Estável Divorciado Viúvo Separado" at bounding box center [300, 186] width 164 height 26
select select "solteiro"
click at [218, 173] on select "Selecione uma Opção Solteiro Casado União Estável Divorciado Viúvo Separado" at bounding box center [300, 186] width 164 height 26
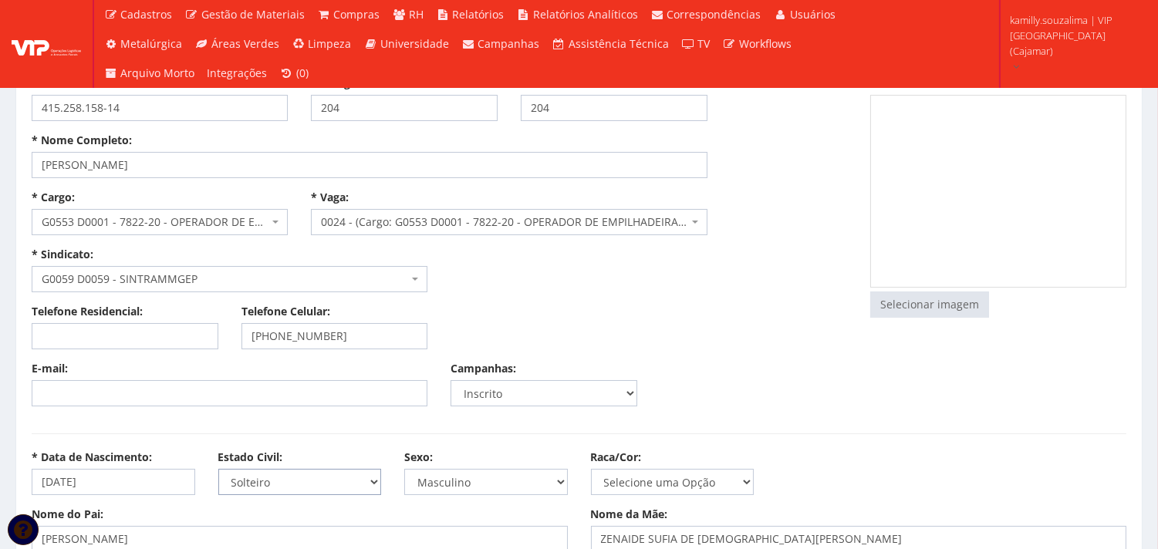
scroll to position [86, 0]
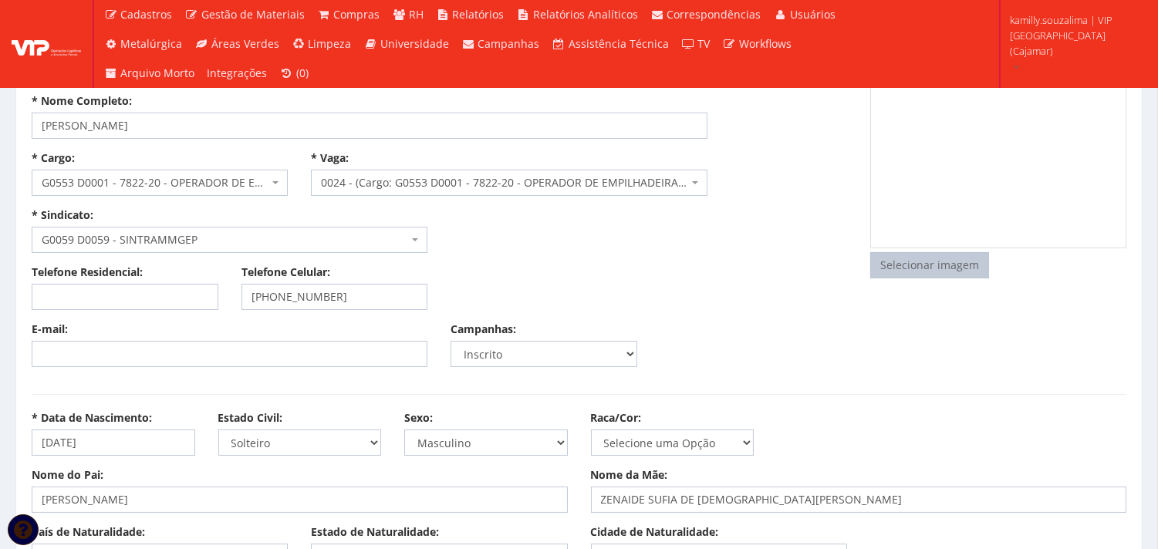
click at [965, 263] on input "file" at bounding box center [929, 265] width 117 height 25
type input "C:\fakepath\Captura de tela 2025-10-09 130817.png"
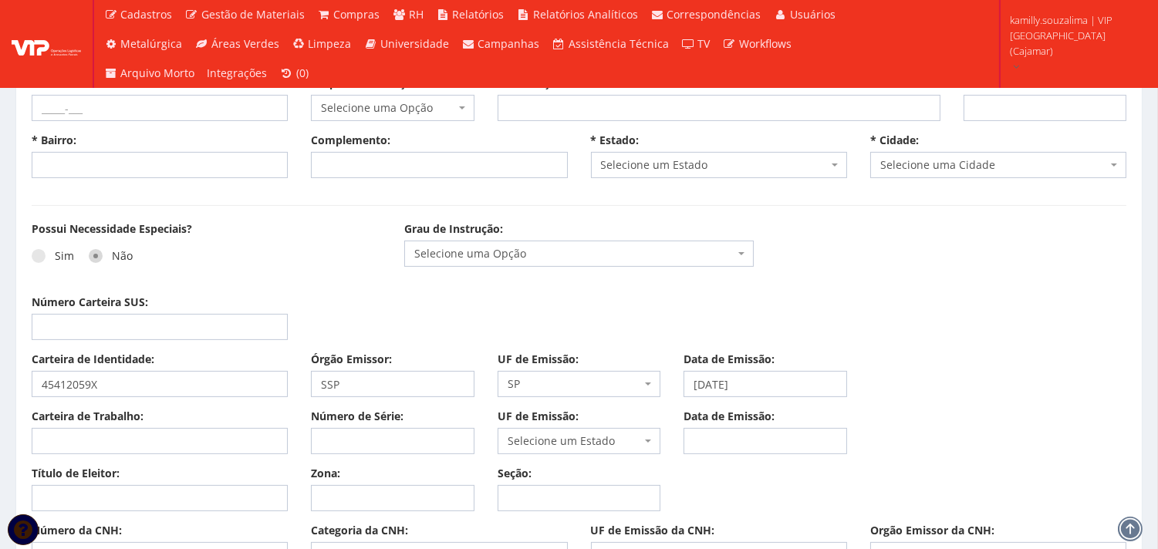
scroll to position [685, 0]
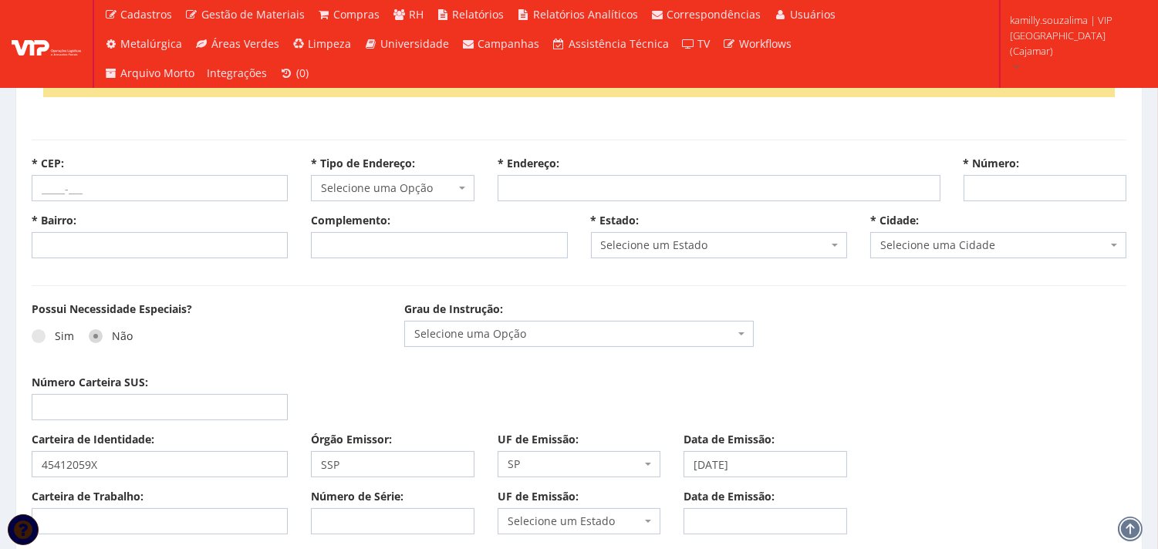
click at [478, 328] on span "Selecione uma Opção" at bounding box center [574, 333] width 320 height 15
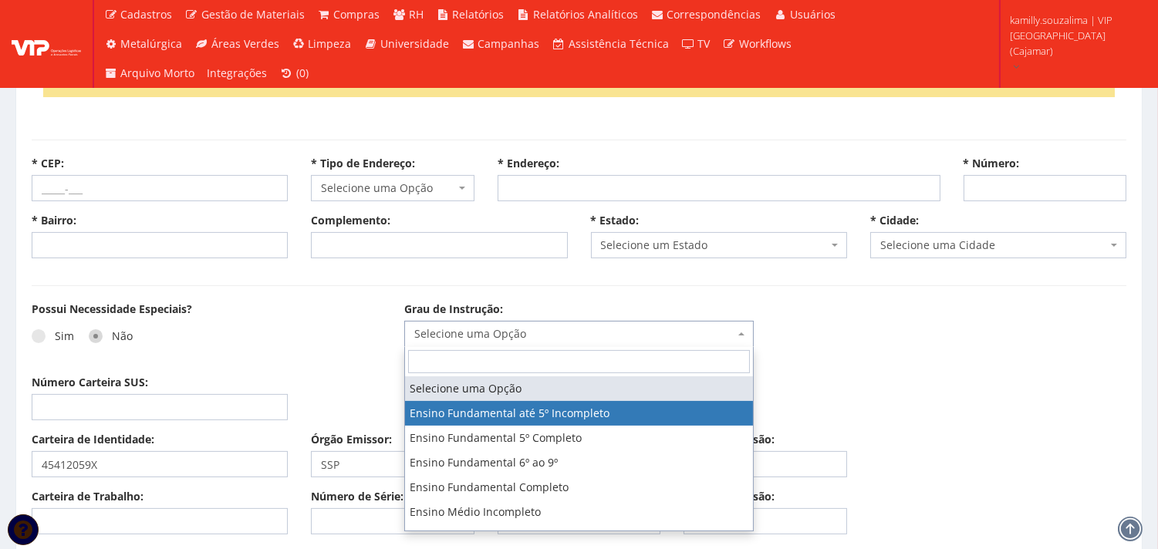
click at [886, 305] on div "Possui Necessidade Especiais? Sim Não Grau de Instrução: Selecione uma Opção En…" at bounding box center [579, 338] width 1118 height 73
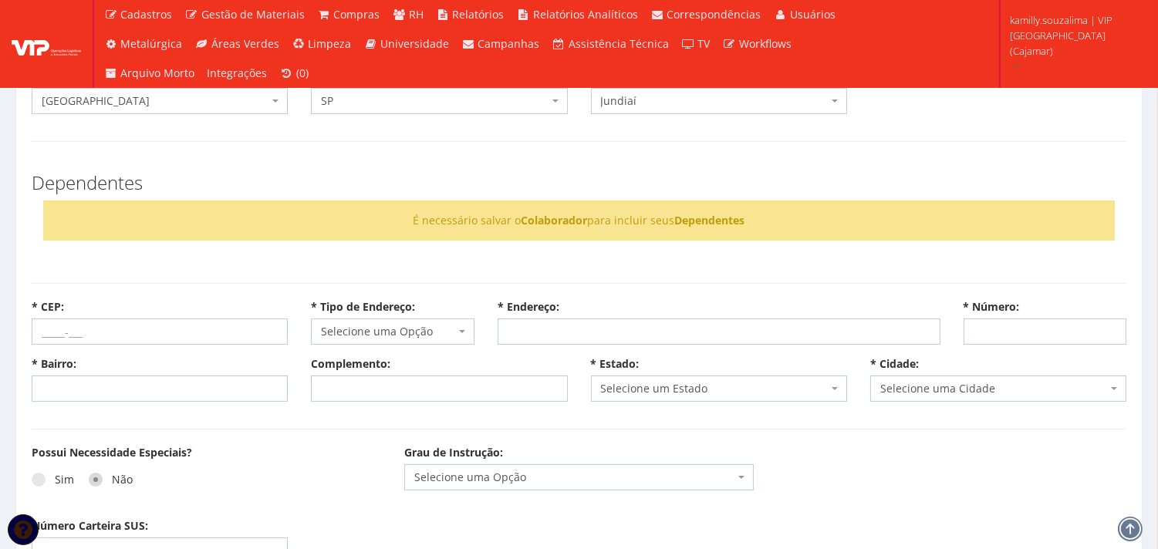
scroll to position [514, 0]
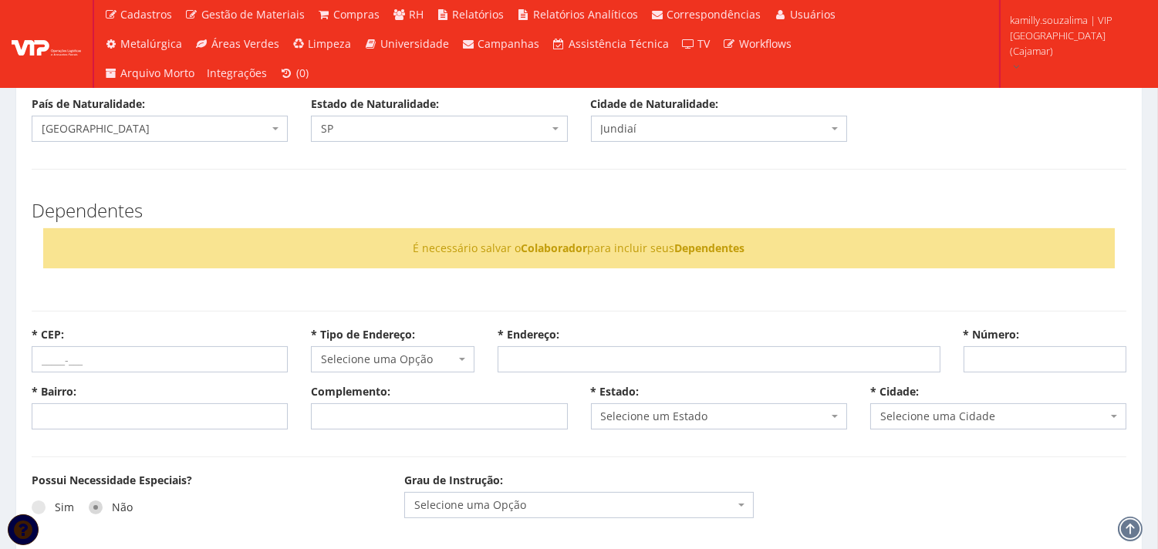
drag, startPoint x: 174, startPoint y: 382, endPoint x: 159, endPoint y: 358, distance: 28.1
click at [174, 380] on div "* CEP: * Tipo de Endereço: Selecione uma Opção Alameda Avenida Beco Chácara Col…" at bounding box center [579, 355] width 1118 height 57
drag, startPoint x: 159, startPoint y: 355, endPoint x: 207, endPoint y: 346, distance: 48.7
click at [159, 355] on input "* CEP:" at bounding box center [160, 359] width 256 height 26
type input "07786-880"
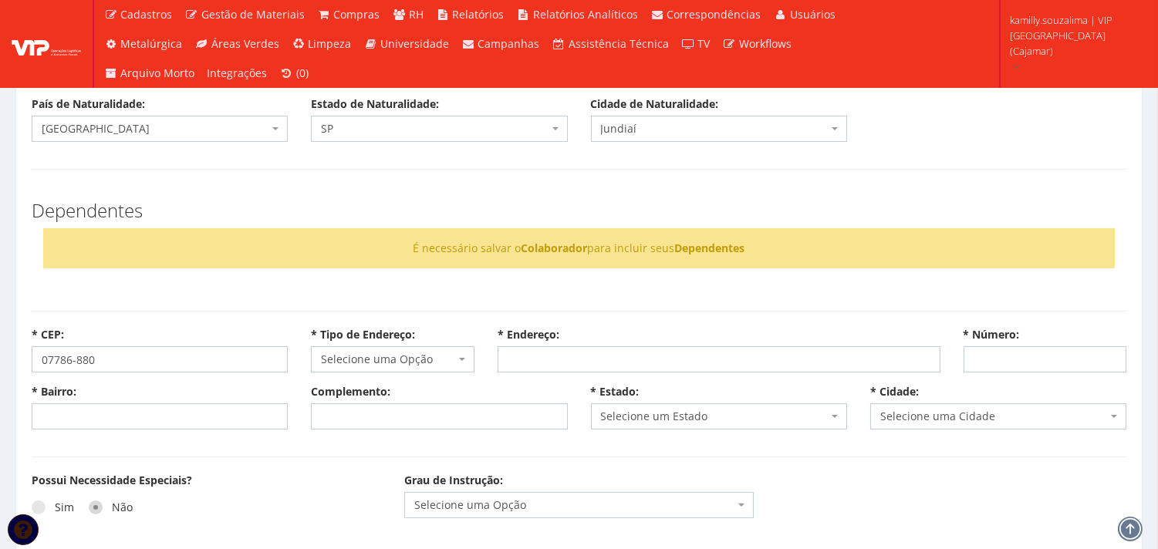
select select
type input "Carregando..."
select select
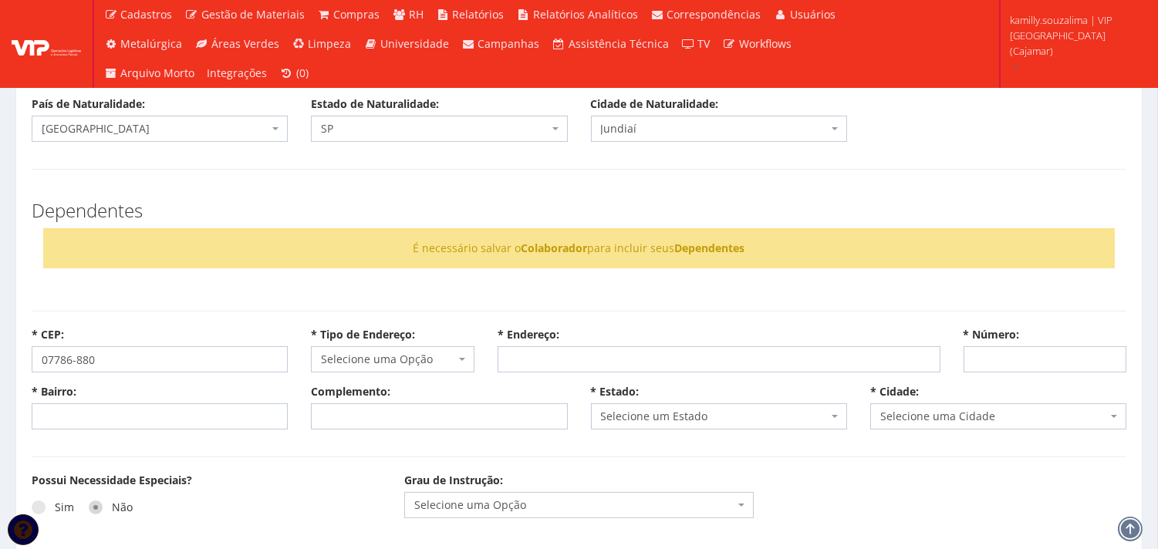
select select
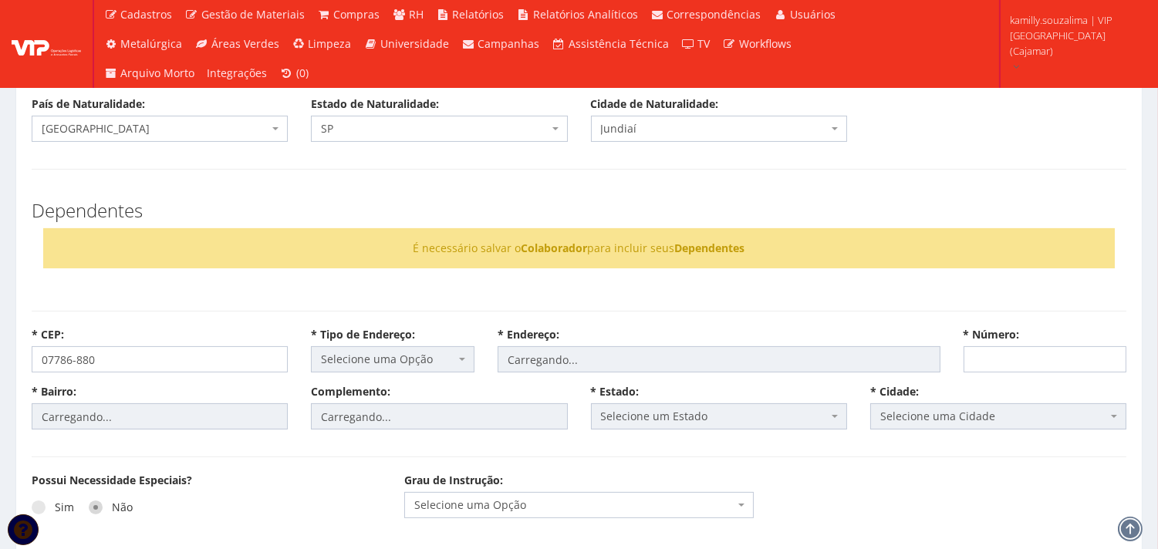
click at [862, 478] on div "Possui Necessidade Especiais? Sim Não Grau de Instrução: Selecione uma Opção En…" at bounding box center [579, 509] width 1118 height 73
select select "rua"
type input "[PERSON_NAME]"
type input "Altos de Jordanésia (Jordanésia)"
type input "até 498/499"
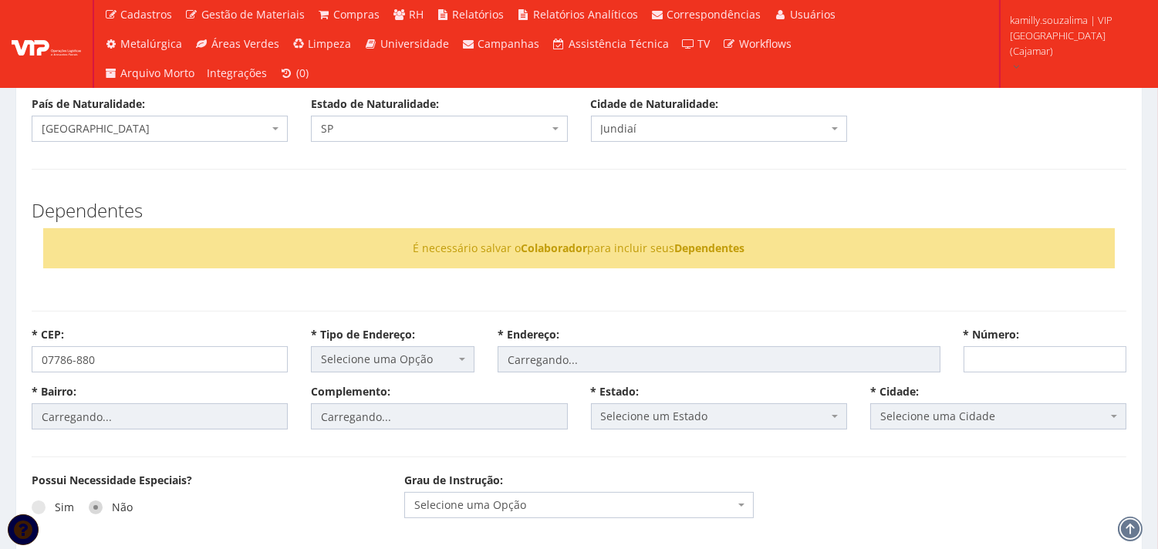
select select "25"
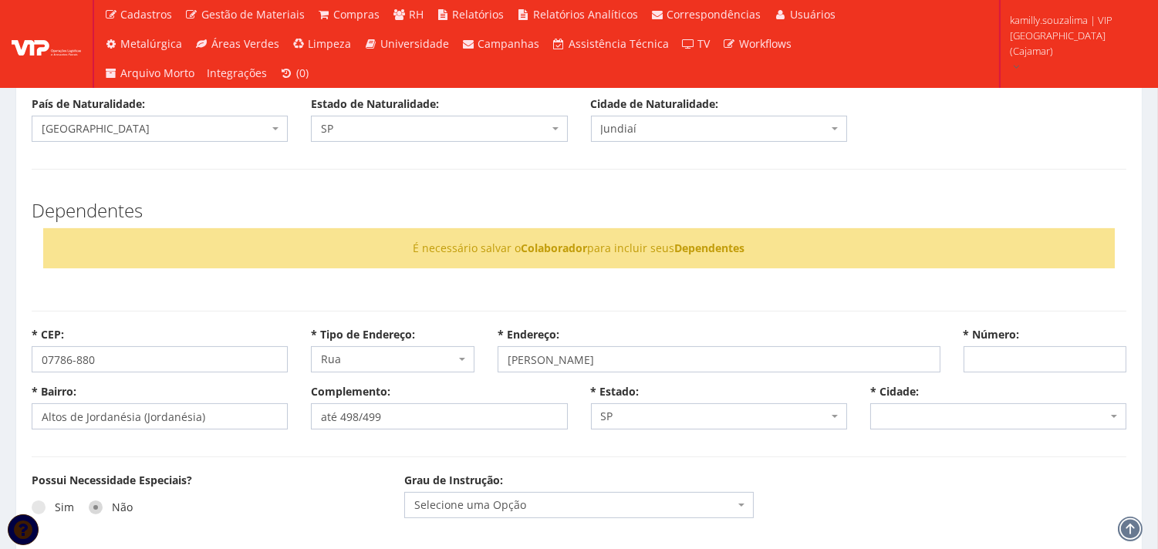
select select "4809"
click at [1005, 348] on input "* Número:" at bounding box center [1046, 359] width 164 height 26
type input "246"
drag, startPoint x: 784, startPoint y: 525, endPoint x: 789, endPoint y: 458, distance: 68.1
click at [782, 517] on div "Possui Necessidade Especiais? Sim Não Grau de Instrução: Selecione uma Opção En…" at bounding box center [579, 509] width 1118 height 73
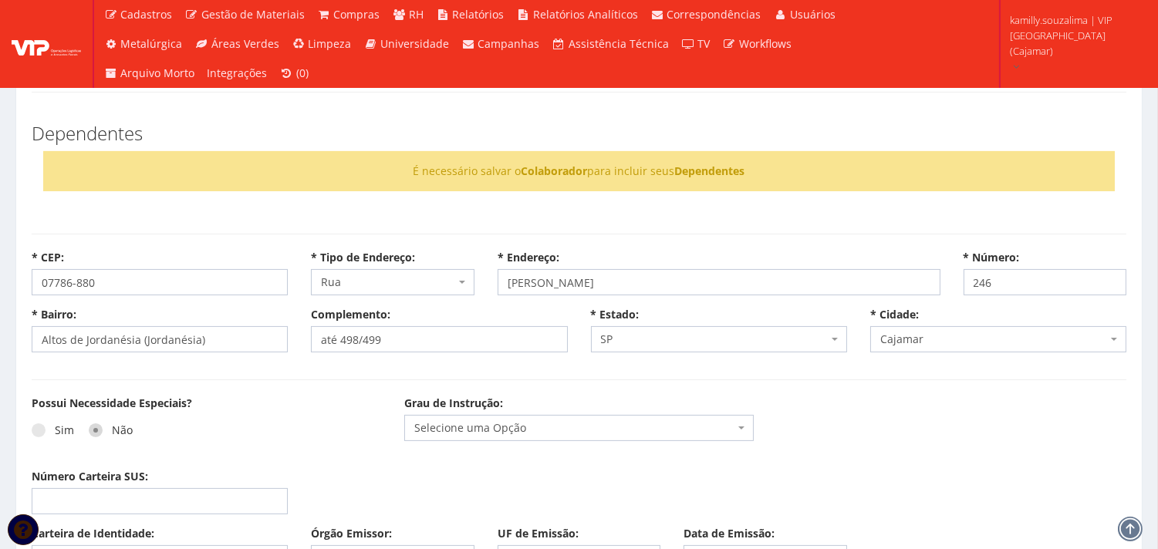
scroll to position [685, 0]
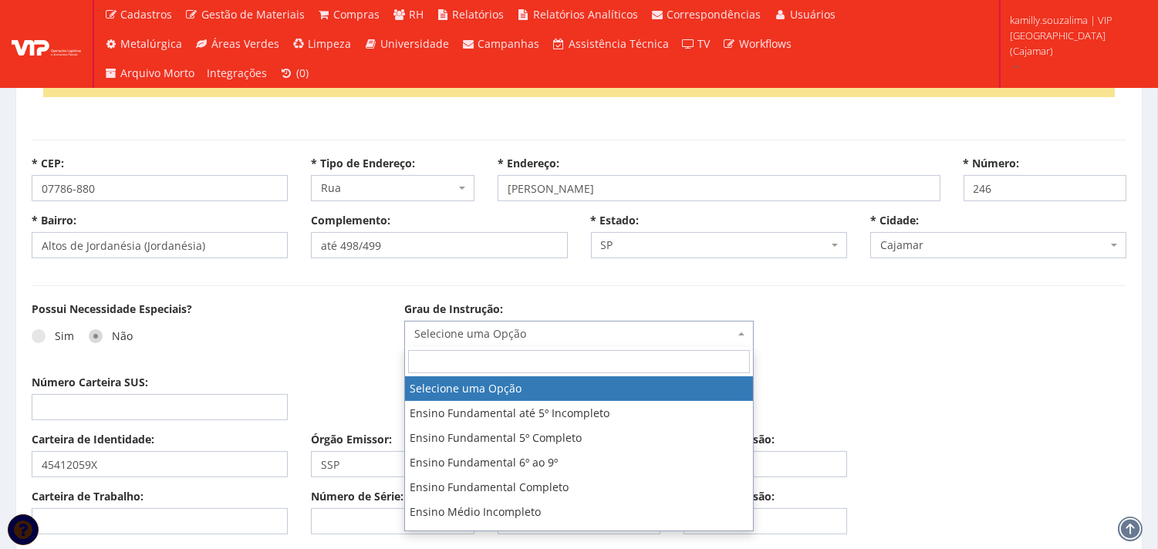
click at [471, 332] on span "Selecione uma Opção" at bounding box center [574, 333] width 320 height 15
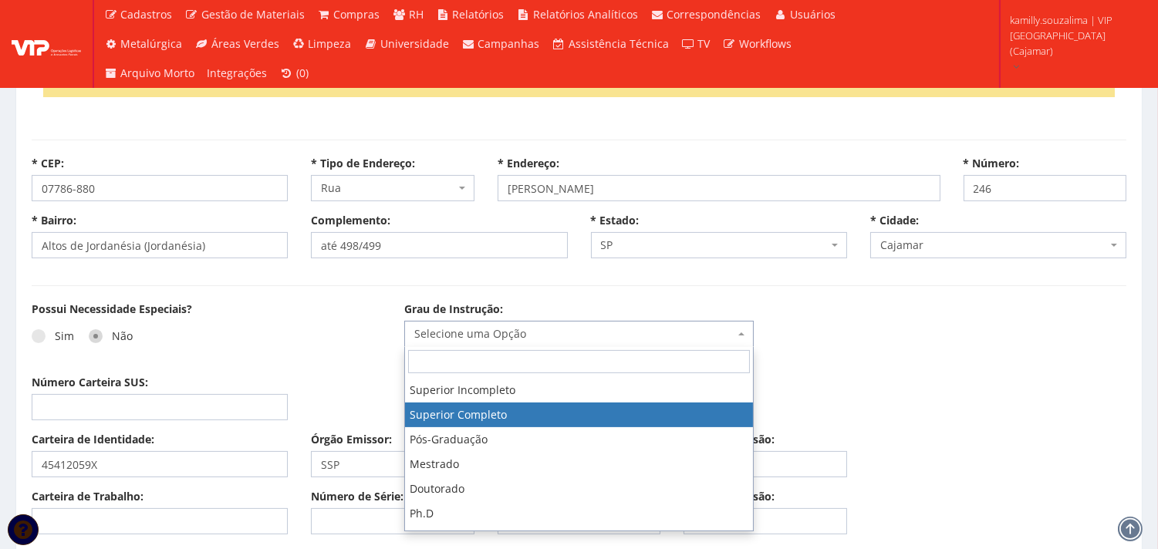
scroll to position [86, 0]
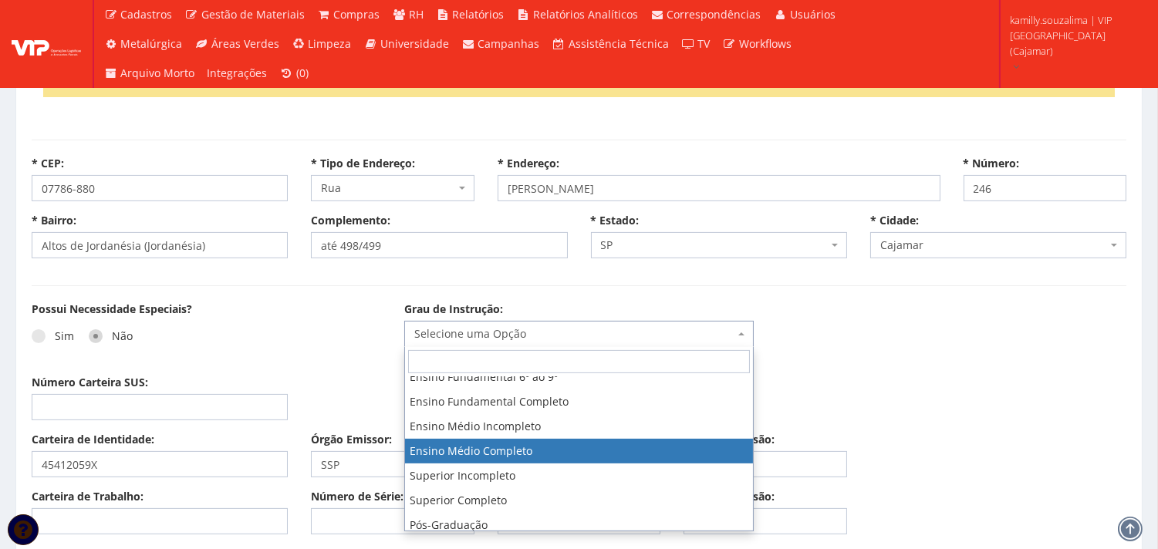
select select "ensino_medio_completo"
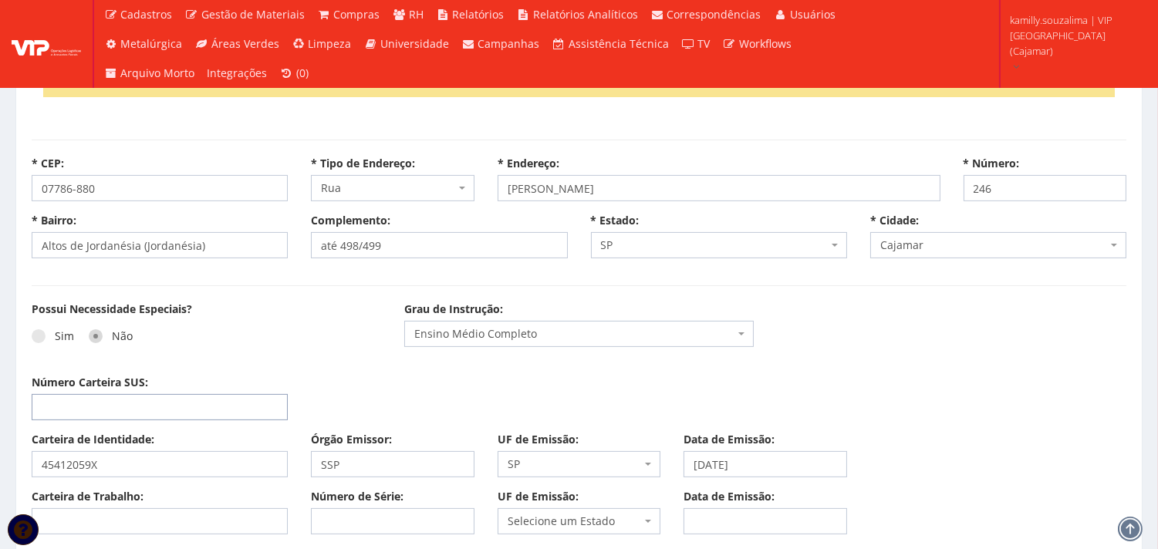
drag, startPoint x: 225, startPoint y: 404, endPoint x: 320, endPoint y: 401, distance: 95.0
click at [234, 404] on input "Número Carteira SUS:" at bounding box center [160, 407] width 256 height 26
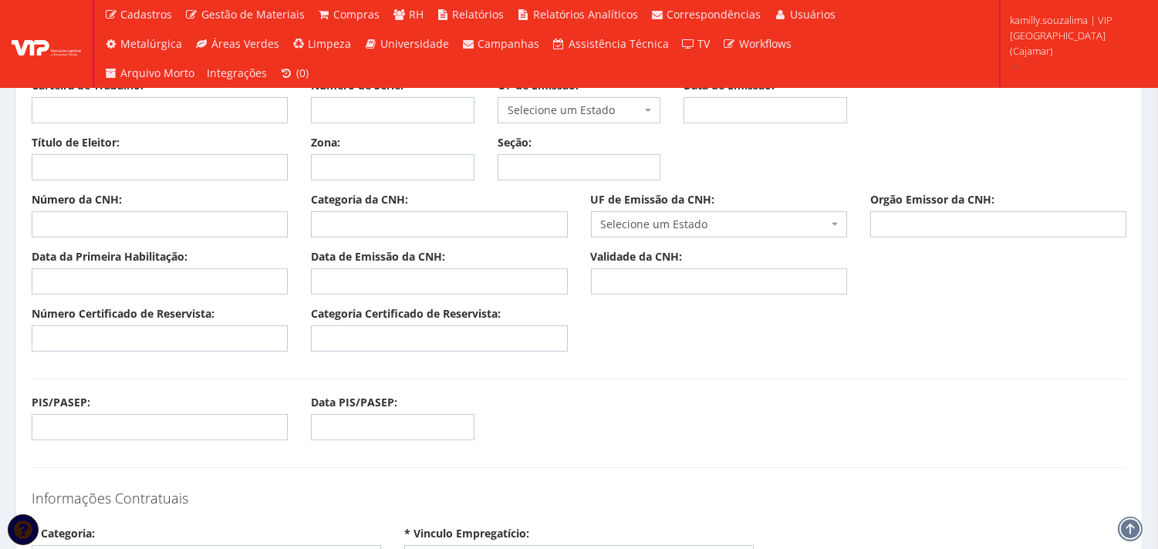
scroll to position [1114, 0]
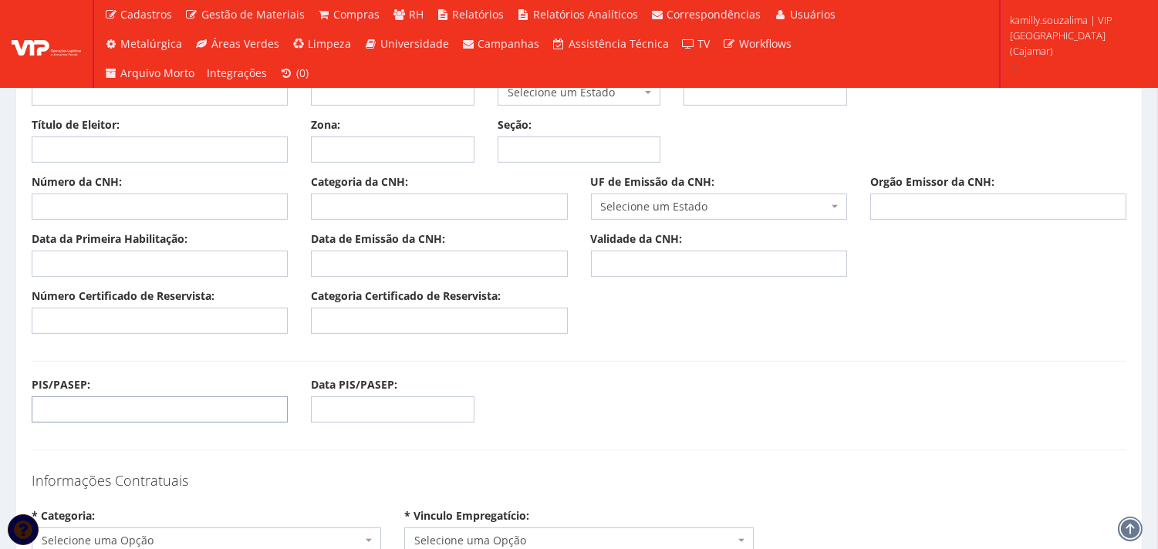
drag, startPoint x: 128, startPoint y: 410, endPoint x: 137, endPoint y: 407, distance: 9.8
click at [128, 410] on input "PIS/PASEP:" at bounding box center [160, 410] width 256 height 26
type input "15705747032"
click at [198, 150] on input "Título de Eleitor:" at bounding box center [160, 150] width 256 height 26
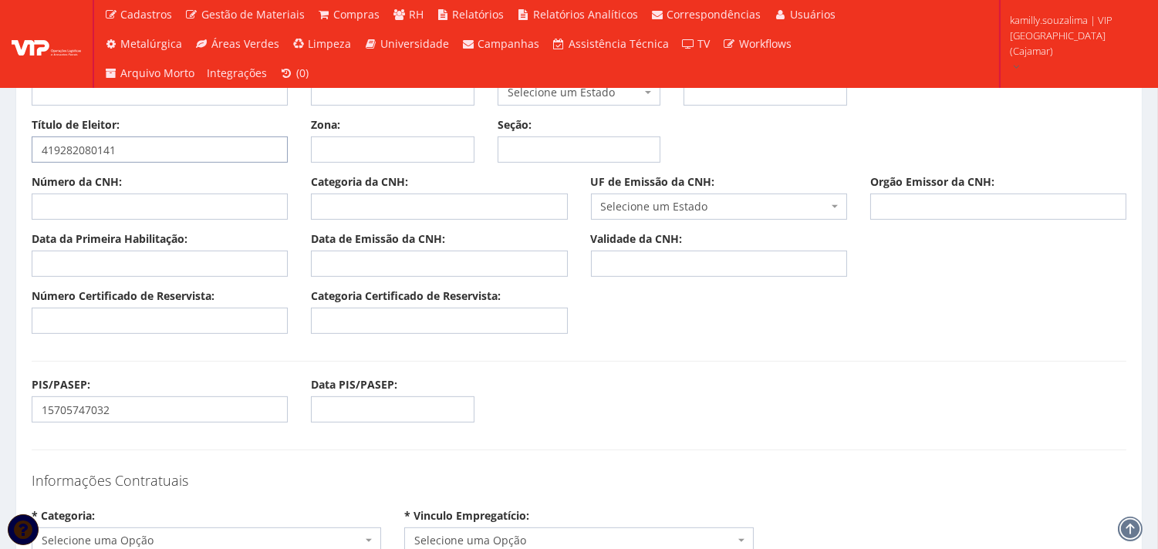
type input "419282080141"
click at [325, 150] on input "Zona:" at bounding box center [393, 150] width 164 height 26
type input "354"
click at [536, 149] on input "Seção:" at bounding box center [580, 150] width 164 height 26
type input "0105"
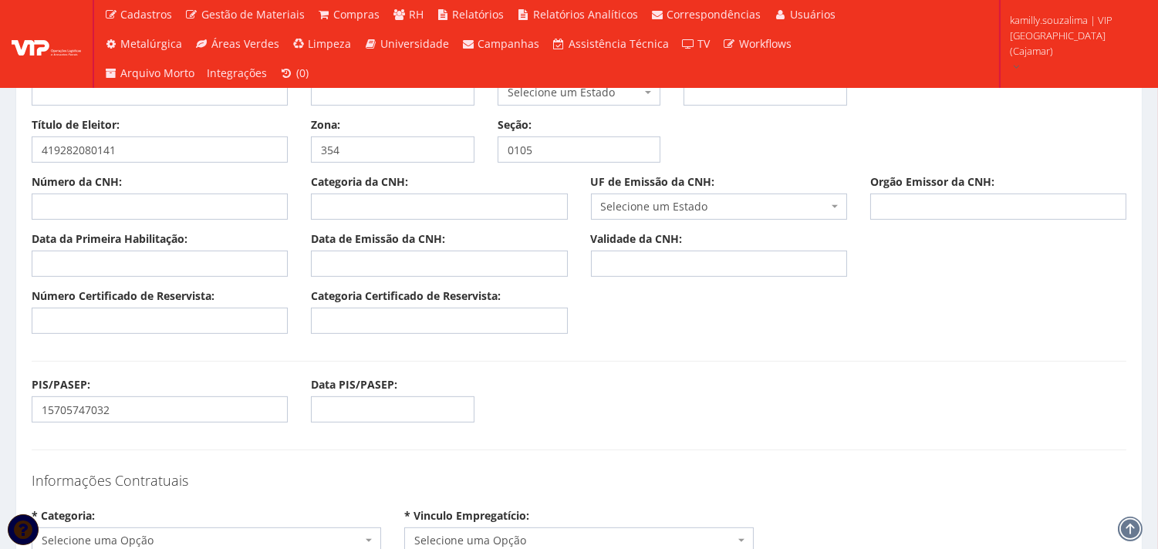
click at [637, 406] on div "PIS/PASEP: 15705747032 Data PIS/PASEP:" at bounding box center [579, 405] width 1118 height 57
click at [184, 312] on input "Número Certificado de Reservista:" at bounding box center [160, 321] width 256 height 26
click at [201, 196] on input "Número da CNH:" at bounding box center [160, 207] width 256 height 26
type input "06590879769"
click at [435, 211] on input "Categoria da CNH:" at bounding box center [439, 207] width 256 height 26
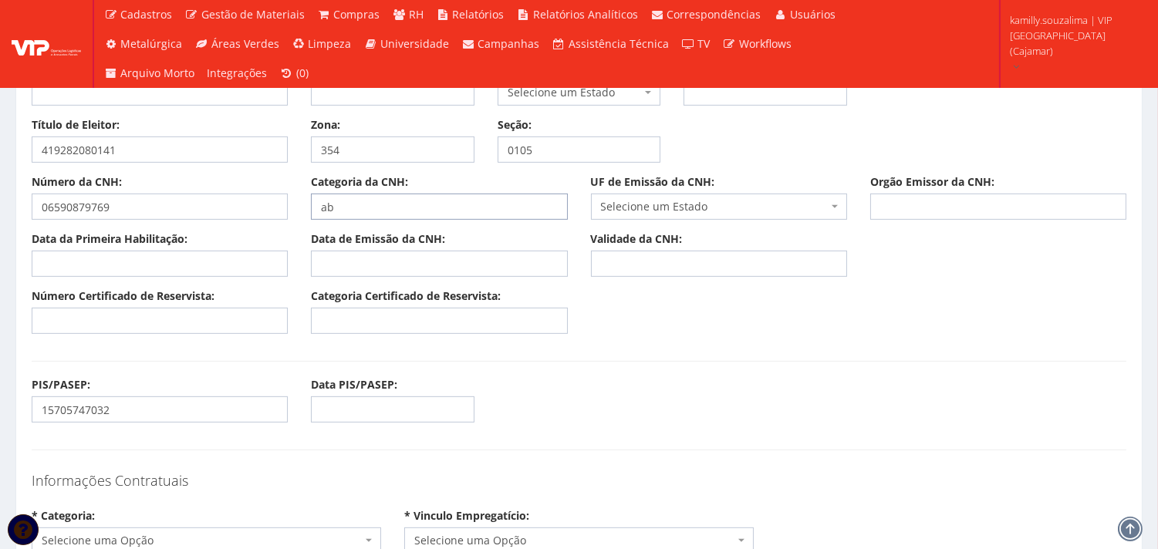
type input "a"
type input "AB"
click at [742, 204] on span "Selecione um Estado" at bounding box center [714, 206] width 227 height 15
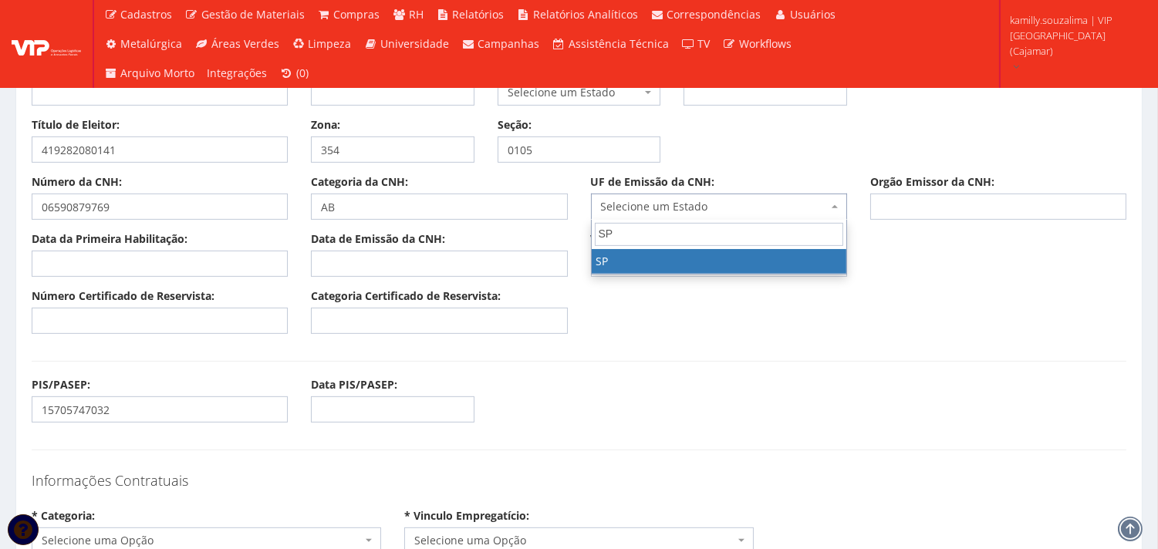
type input "SP"
select select "SP"
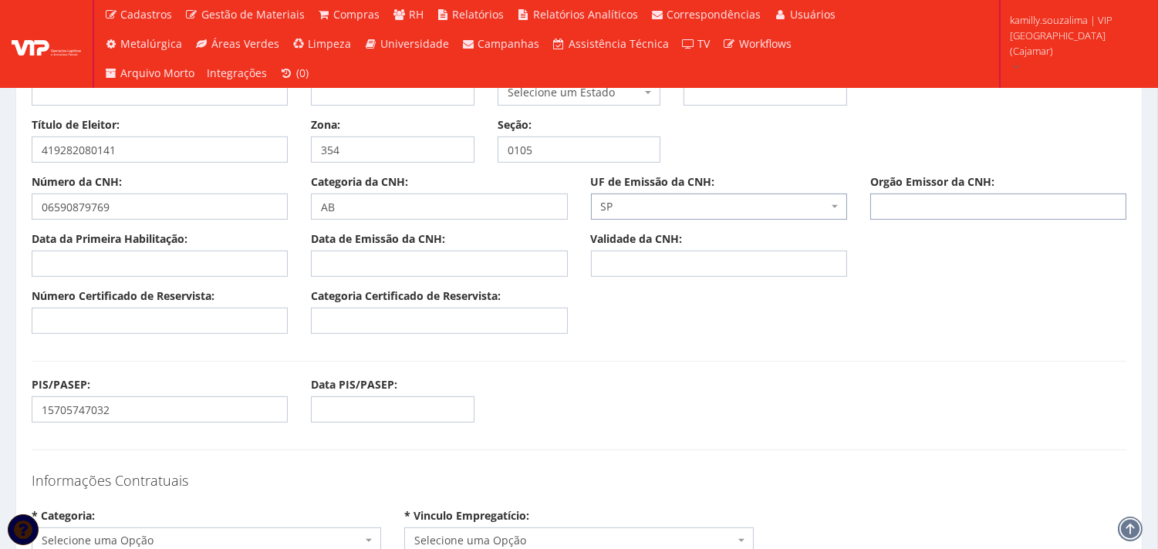
click at [921, 202] on input "Orgão Emissor da CNH:" at bounding box center [998, 207] width 256 height 26
type input "DETRAN"
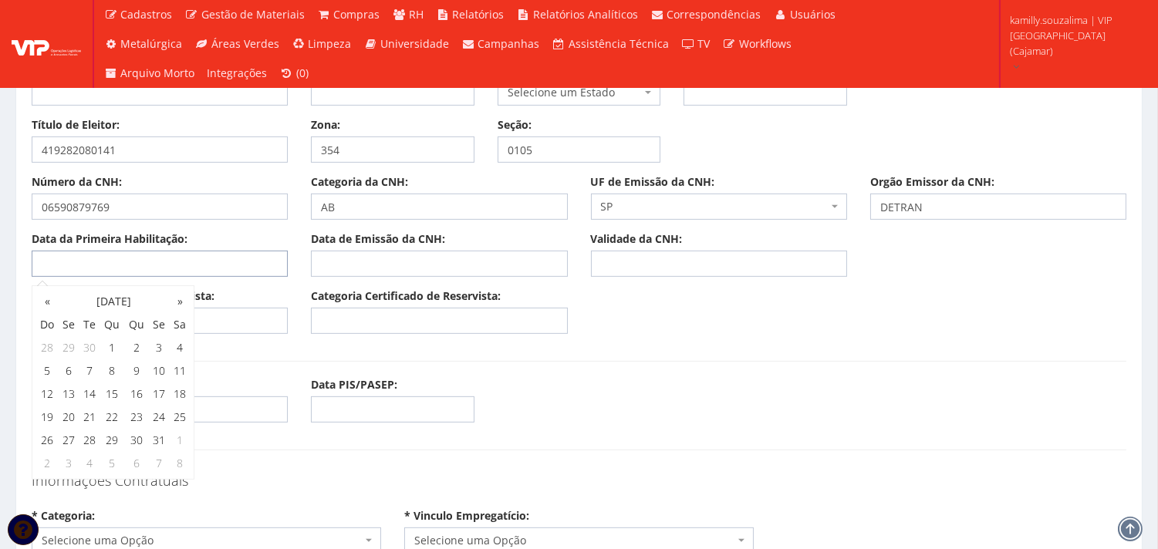
click at [114, 263] on input "Data da Primeira Habilitação:" at bounding box center [160, 264] width 256 height 26
type input "[DATE]"
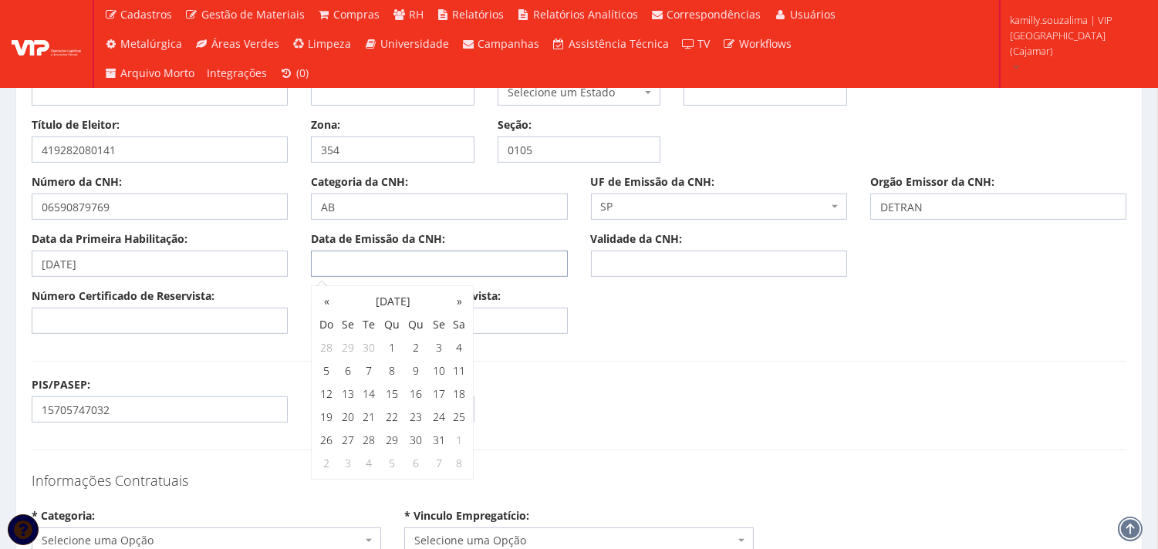
click at [395, 266] on input "Data de Emissão da CNH:" at bounding box center [439, 264] width 256 height 26
type input "[DATE]"
click at [688, 264] on input "Validade da CNH:" at bounding box center [719, 264] width 256 height 26
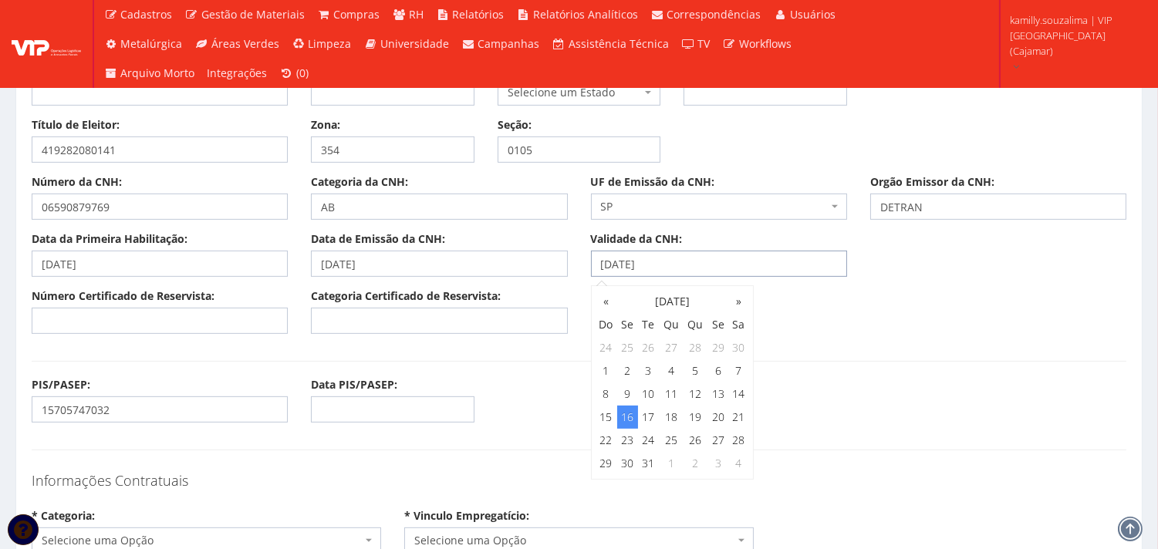
type input "[DATE]"
click at [204, 313] on input "Número Certificado de Reservista:" at bounding box center [160, 321] width 256 height 26
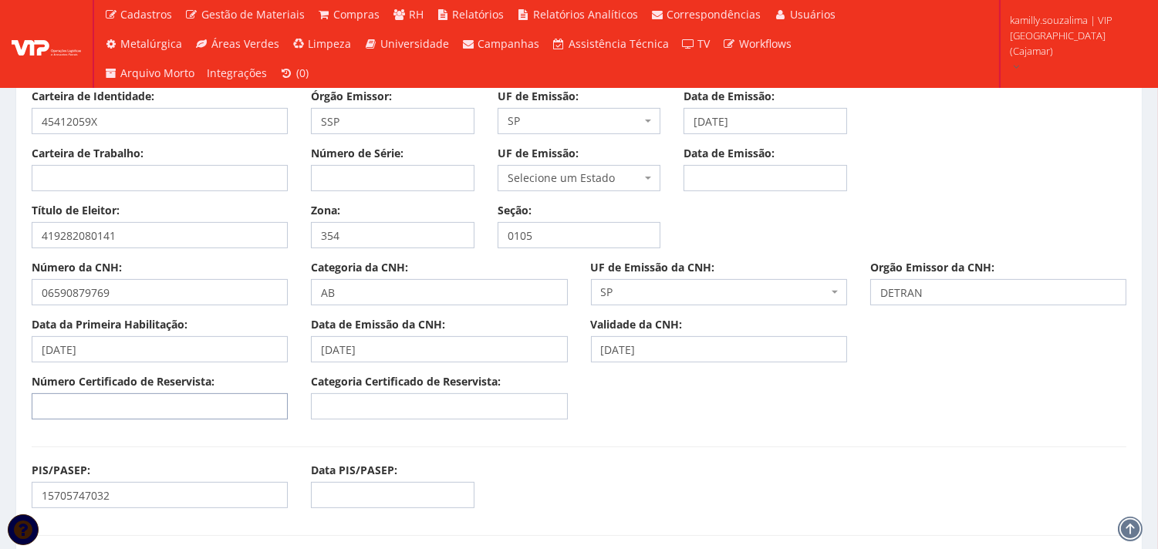
click at [122, 407] on input "Número Certificado de Reservista:" at bounding box center [160, 407] width 256 height 26
type input "140322160544"
click at [373, 402] on input "Categoria Certificado de Reservista:" at bounding box center [439, 407] width 256 height 26
type input "CDI"
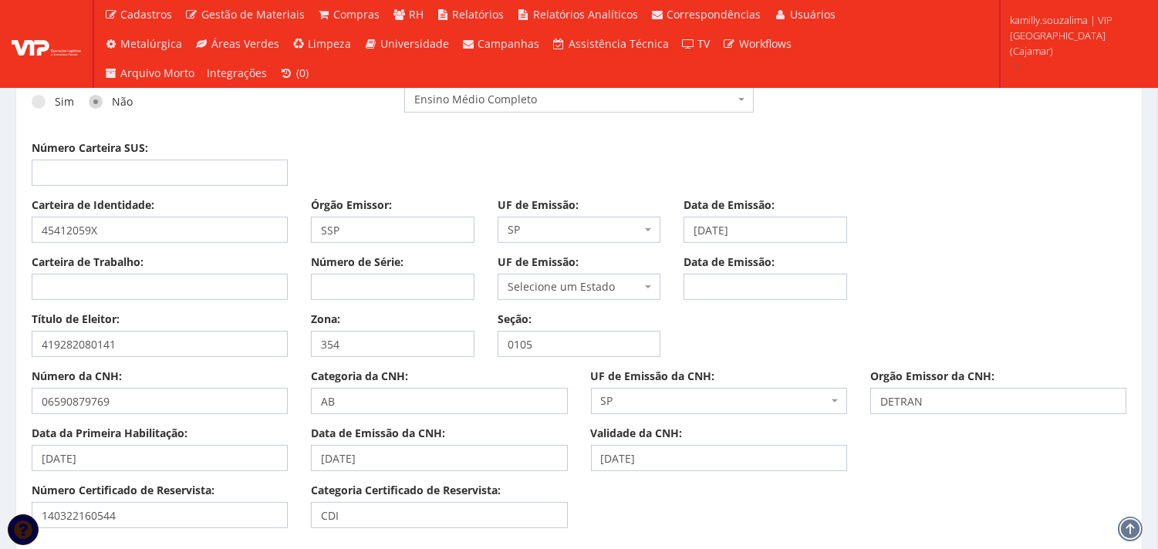
scroll to position [857, 0]
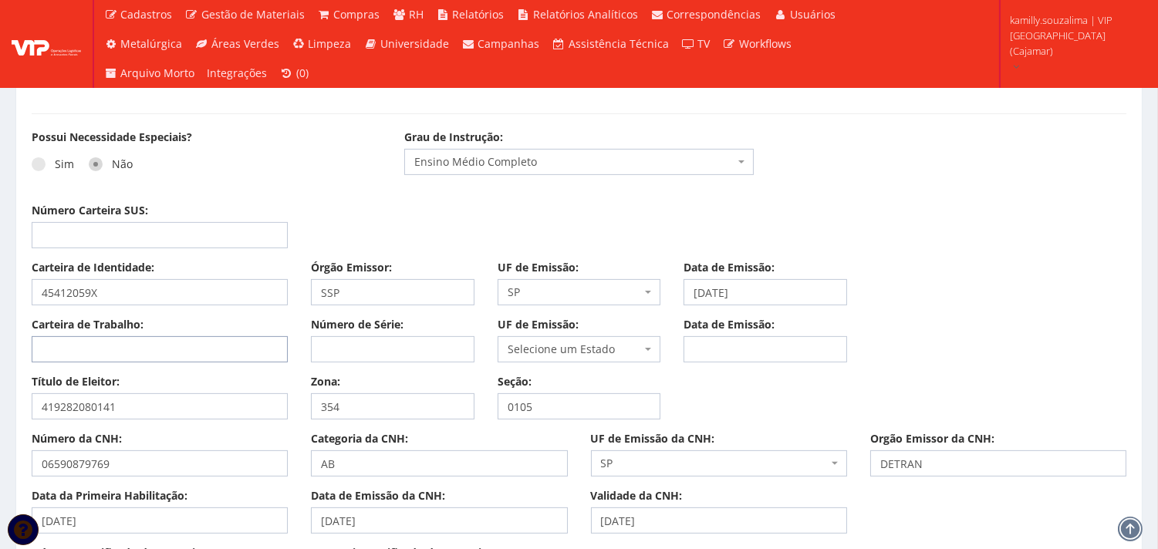
click at [171, 342] on input "Carteira de Trabalho:" at bounding box center [160, 349] width 256 height 26
click at [193, 352] on input "Carteira de Trabalho:" at bounding box center [160, 349] width 256 height 26
type input "025333"
click at [436, 346] on input "Número de Série:" at bounding box center [393, 349] width 164 height 26
type input "00406"
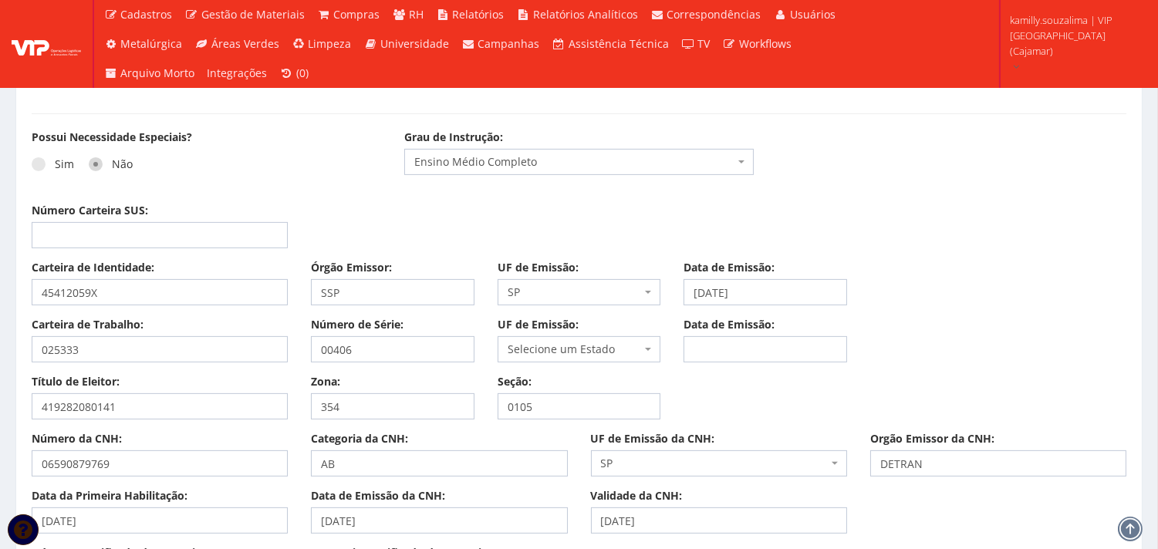
click at [551, 352] on span "Selecione um Estado" at bounding box center [575, 349] width 134 height 15
type input "SP"
select select "SP"
click at [789, 344] on input "Data de Emissão:" at bounding box center [766, 349] width 164 height 26
click at [822, 342] on input "Data de Emissão:" at bounding box center [766, 349] width 164 height 26
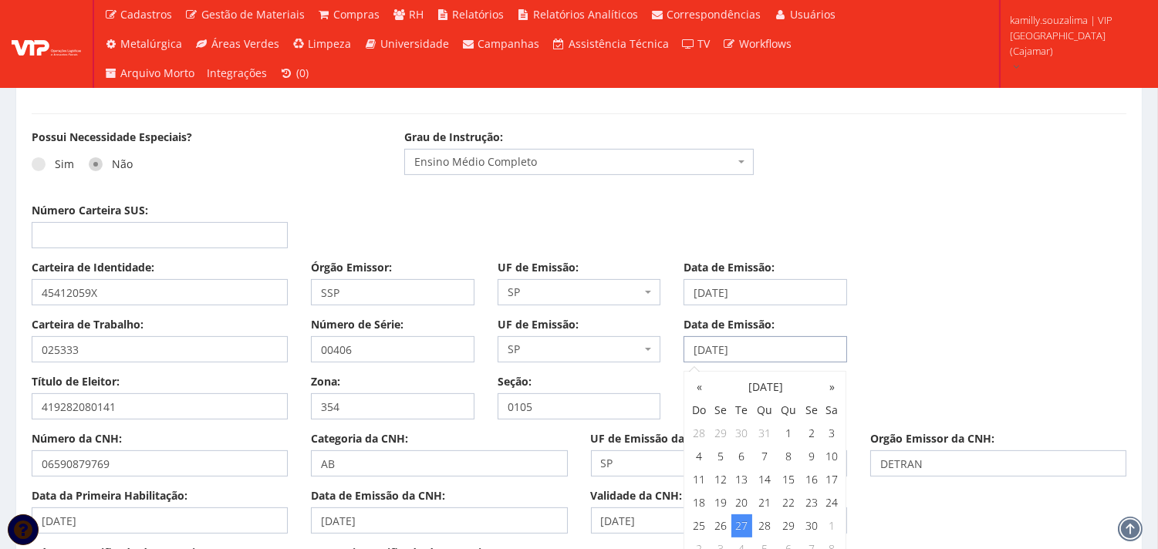
type input "[DATE]"
click at [890, 279] on div "Carteira de Identidade: 45412059X Órgão Emissor: SSP UF de Emissão: Selecione u…" at bounding box center [579, 288] width 1118 height 57
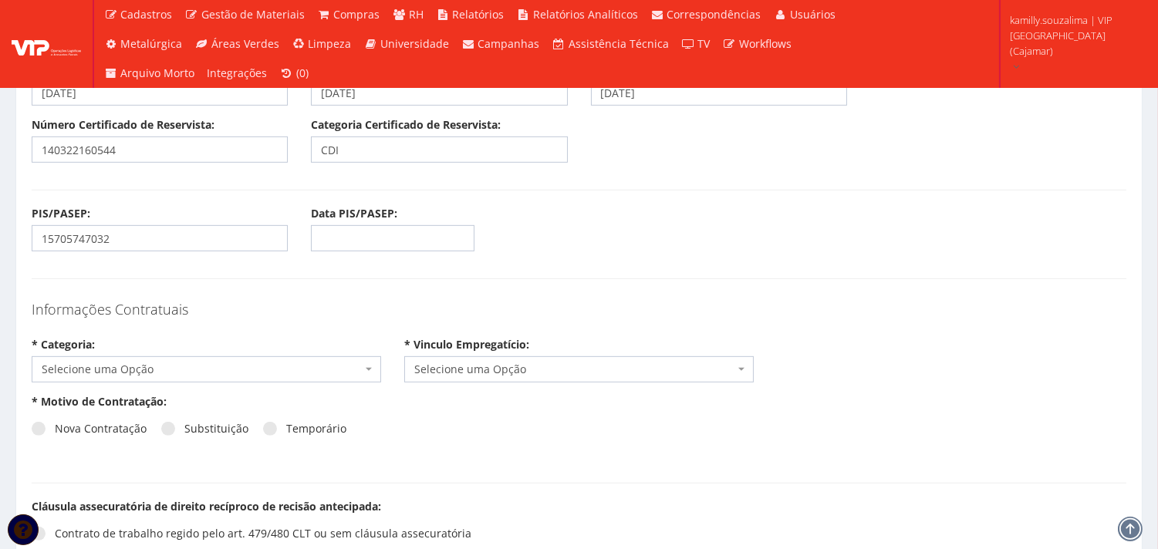
scroll to position [1371, 0]
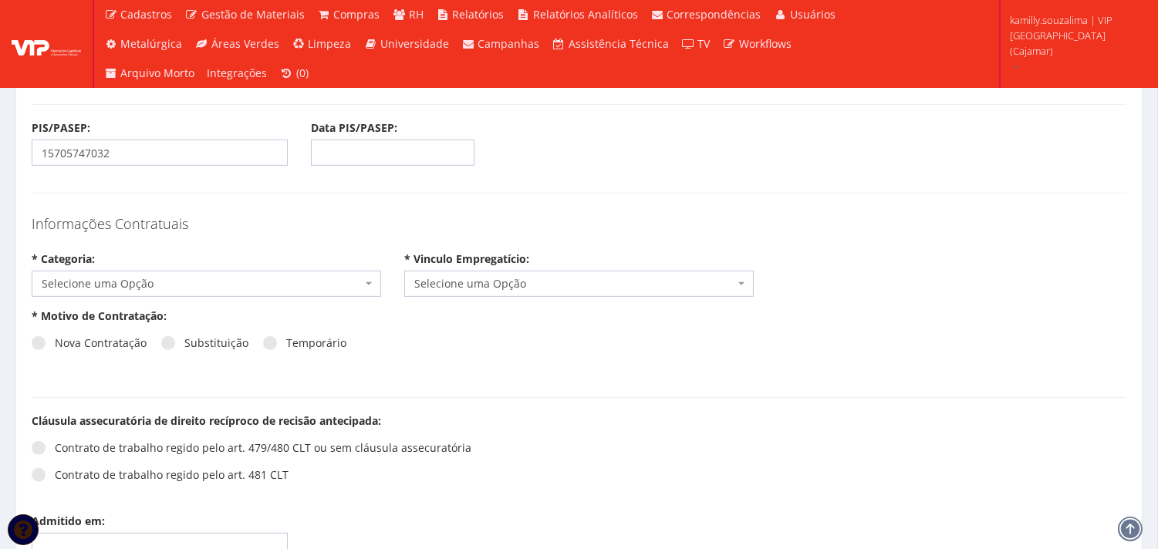
click at [186, 288] on span "Selecione uma Opção" at bounding box center [202, 283] width 320 height 15
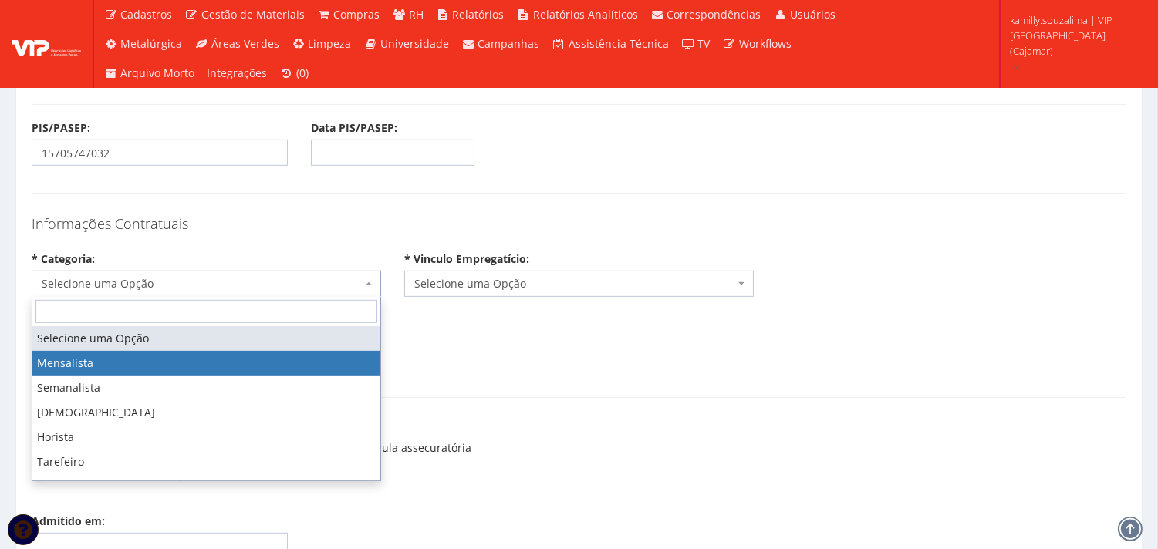
select select "mensalista"
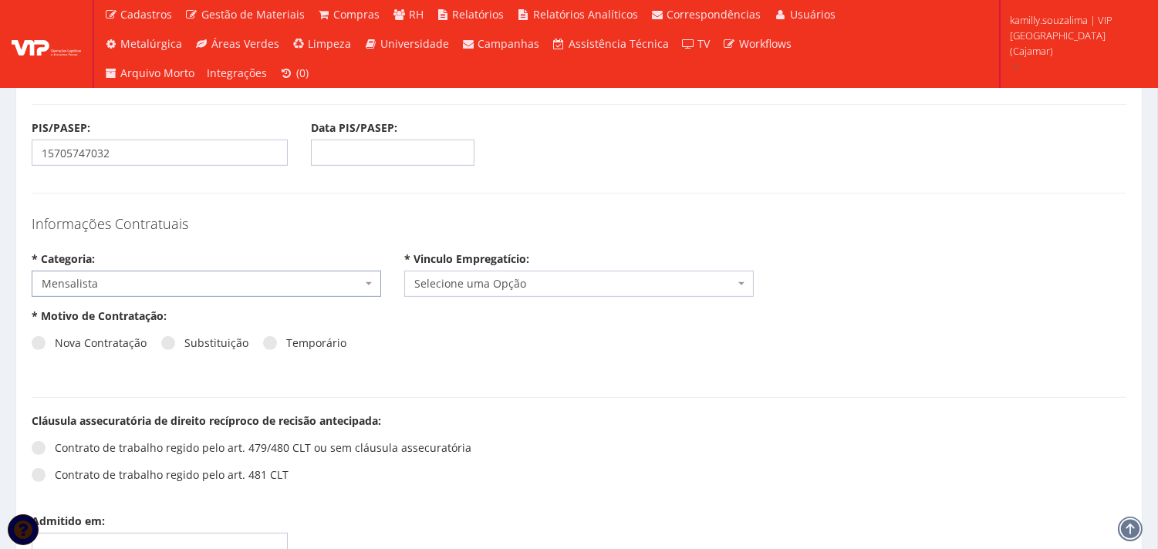
click at [475, 276] on span "Selecione uma Opção" at bounding box center [574, 283] width 320 height 15
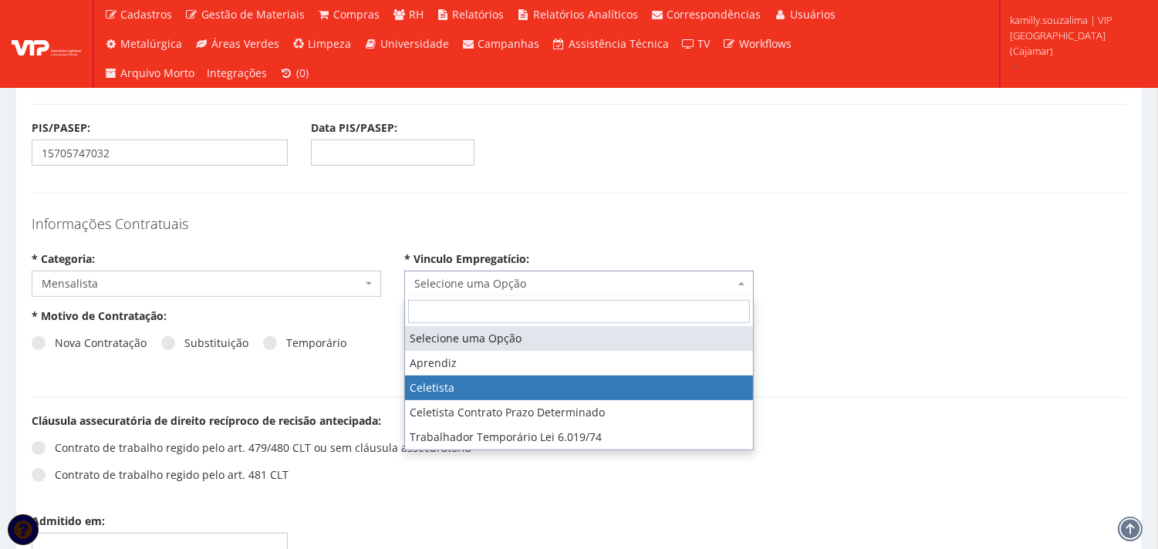
select select "celetista"
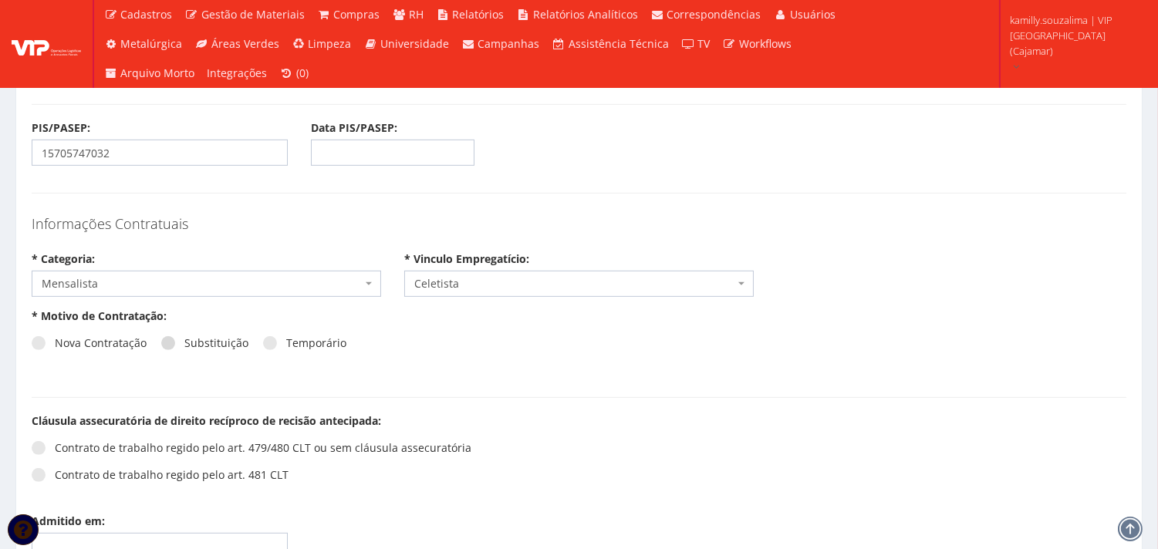
click at [186, 349] on label "Substituição" at bounding box center [204, 343] width 87 height 15
click at [186, 349] on input "Substituição" at bounding box center [189, 344] width 10 height 10
radio input "true"
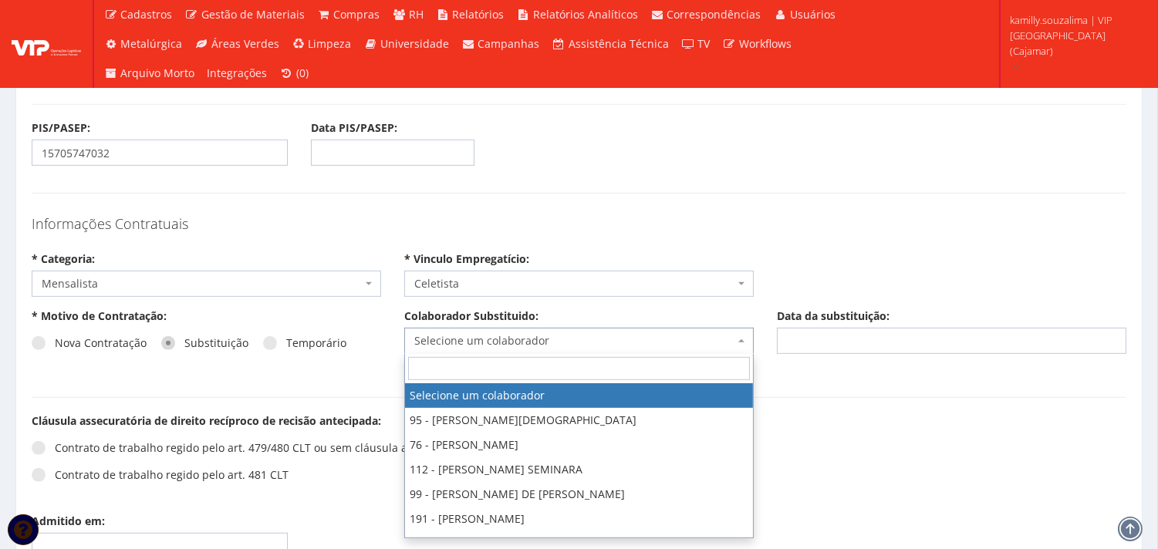
click at [468, 338] on span "Selecione um colaborador" at bounding box center [574, 340] width 320 height 15
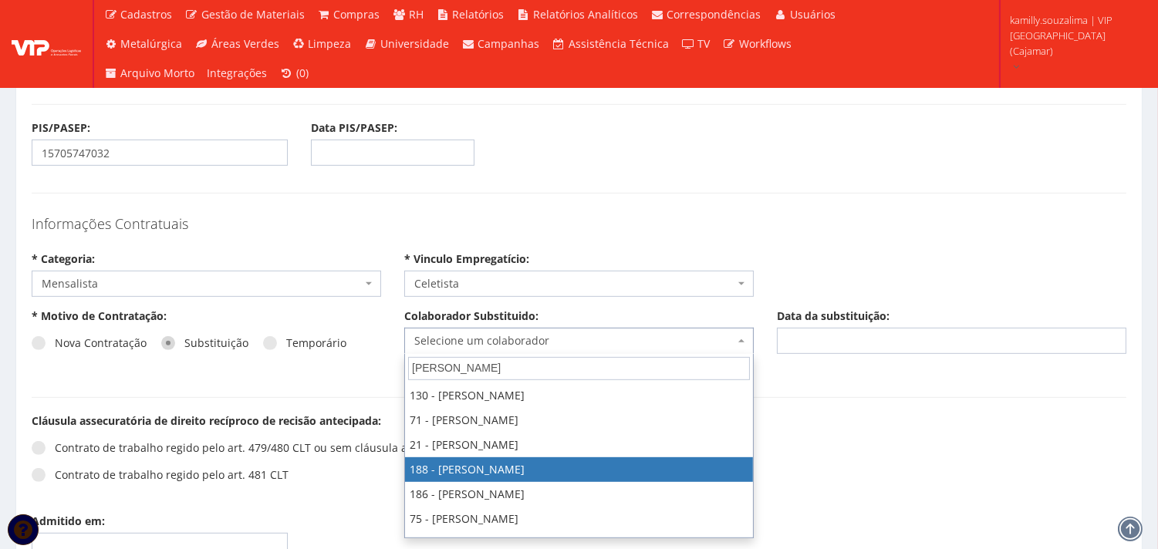
type input "HENRI"
select select "4086"
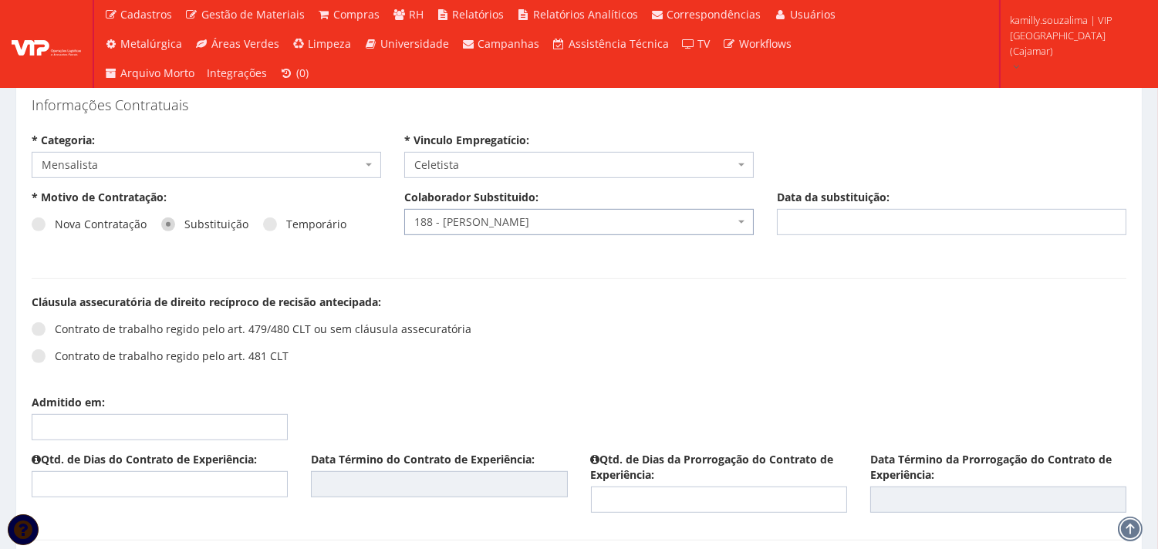
scroll to position [1629, 0]
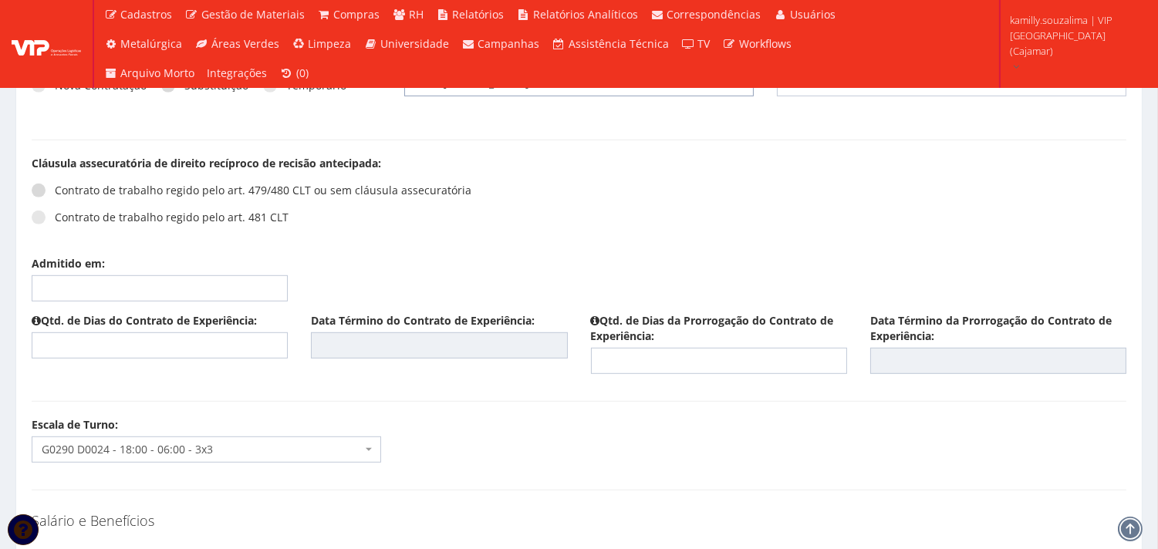
click at [39, 187] on span at bounding box center [39, 191] width 14 height 14
click at [55, 187] on input "Contrato de trabalho regido pelo art. 479/480 CLT ou sem cláusula assecuratória" at bounding box center [60, 191] width 10 height 10
radio input "true"
click at [103, 282] on input "Admitido em:" at bounding box center [160, 288] width 256 height 26
click at [66, 415] on td "13" at bounding box center [68, 418] width 21 height 23
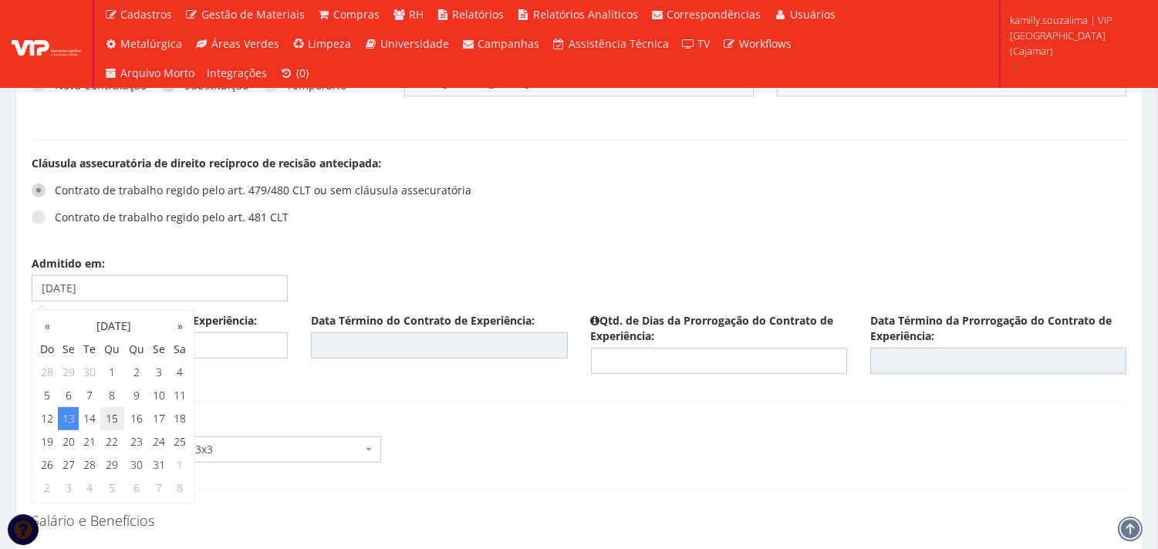
click at [116, 414] on td "15" at bounding box center [112, 418] width 25 height 23
type input "[DATE]"
click at [252, 336] on input "text" at bounding box center [160, 346] width 256 height 26
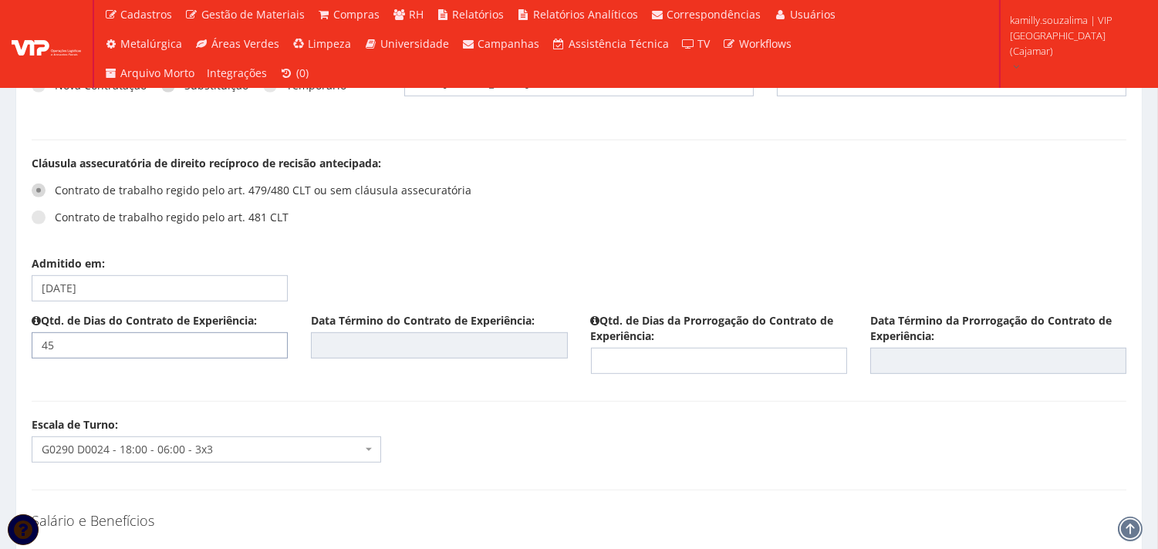
type input "45"
type input "[DATE]"
click at [637, 356] on input "text" at bounding box center [719, 361] width 256 height 26
type input "45"
type input "[DATE]"
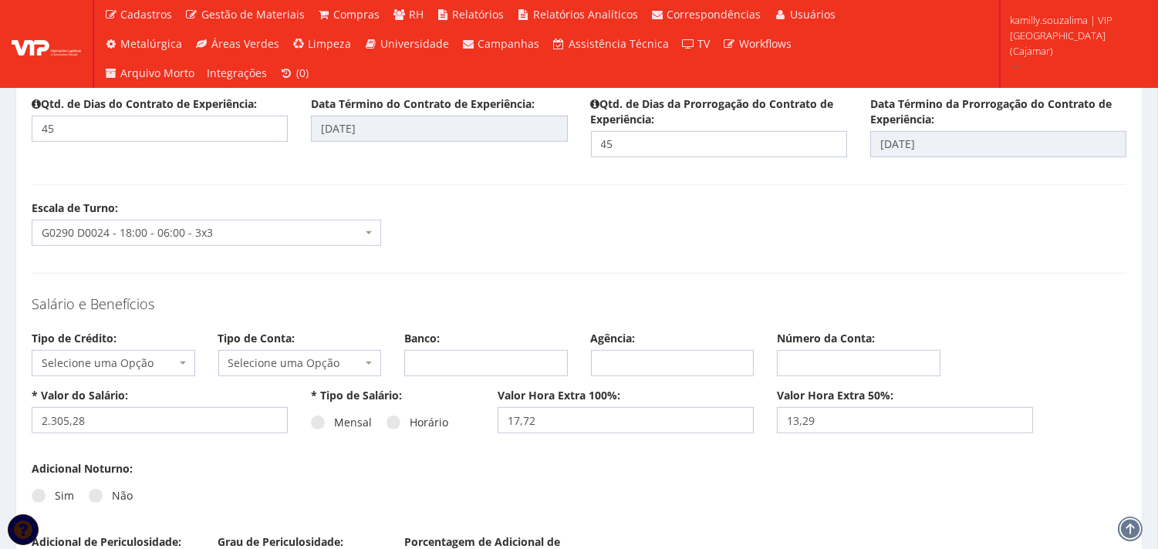
scroll to position [1971, 0]
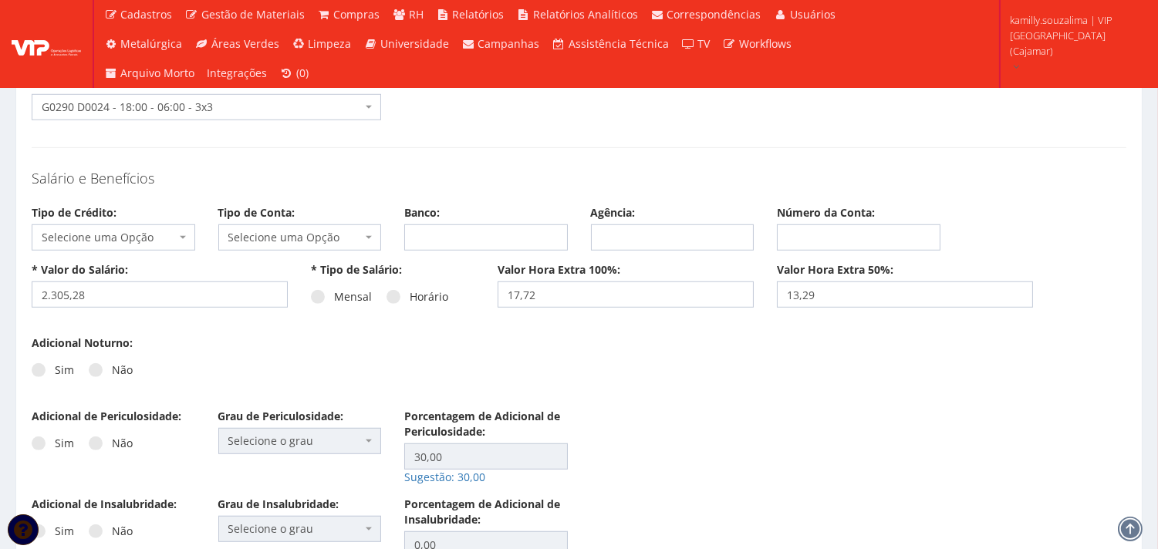
click at [117, 234] on span "Selecione uma Opção" at bounding box center [109, 237] width 134 height 15
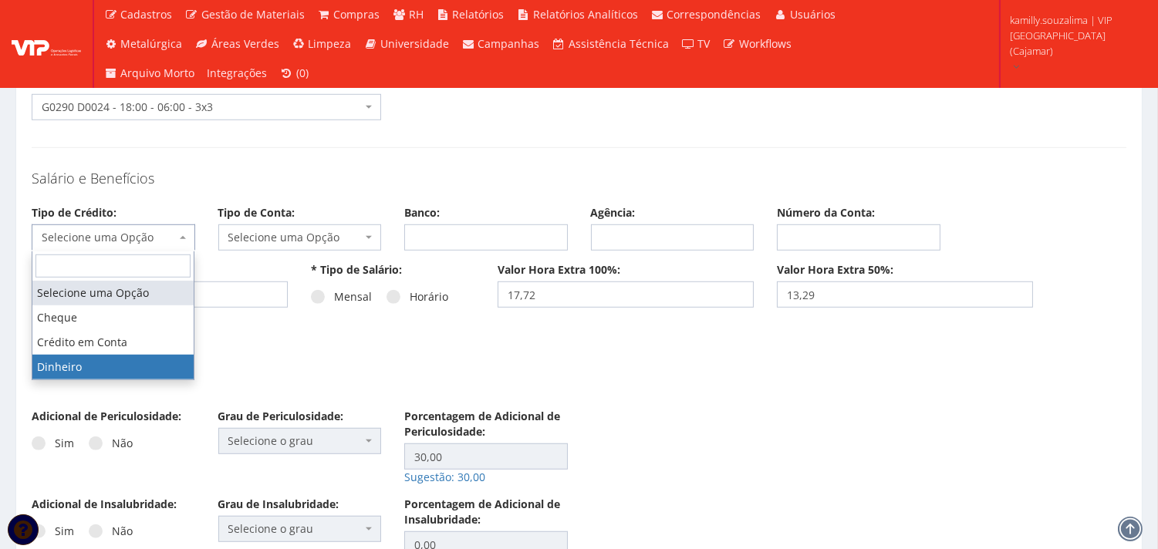
drag, startPoint x: 135, startPoint y: 358, endPoint x: 148, endPoint y: 353, distance: 14.2
select select "dinheiro"
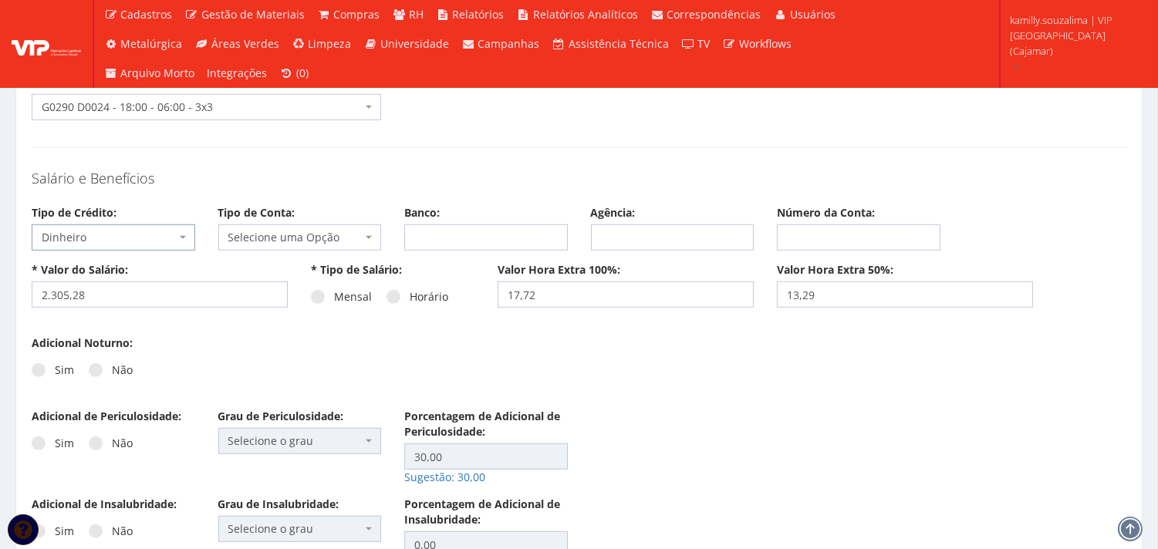
click at [314, 240] on span "Selecione uma Opção" at bounding box center [295, 237] width 134 height 15
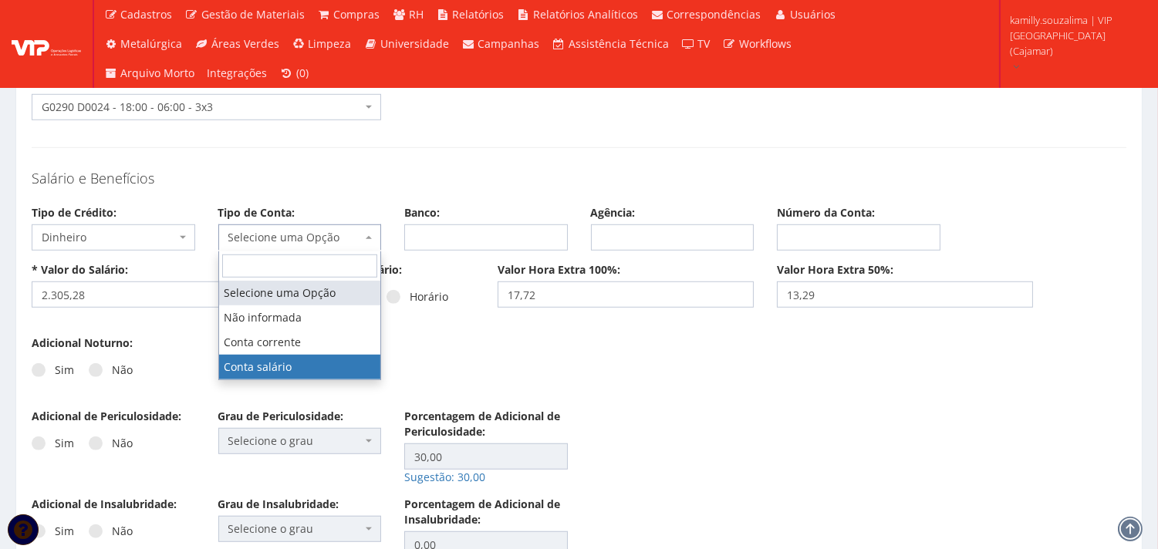
select select "conta_salario"
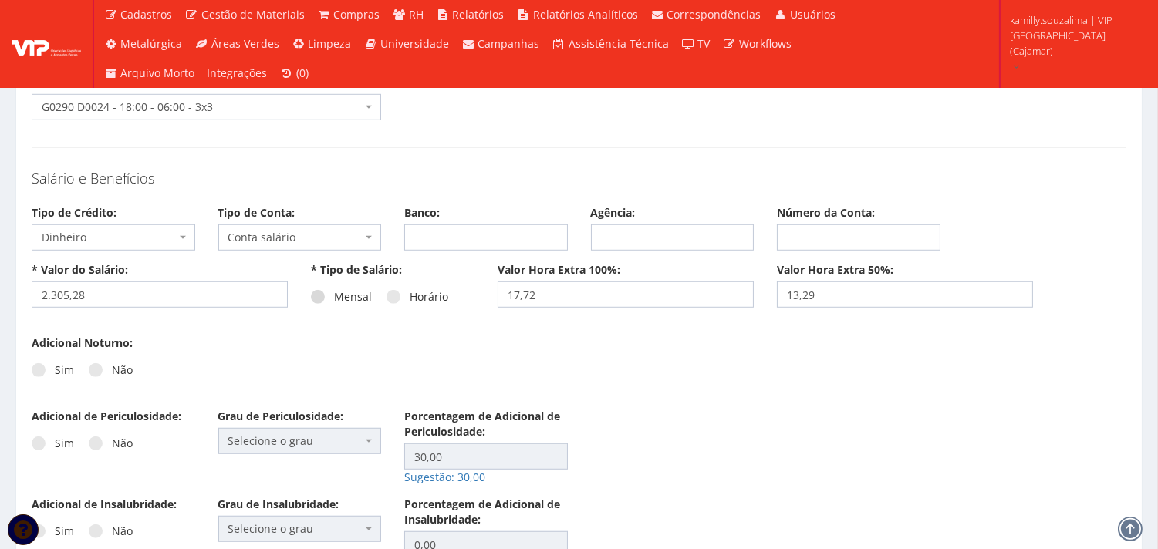
click at [324, 298] on span at bounding box center [318, 297] width 14 height 14
click at [334, 298] on input "Mensal" at bounding box center [339, 297] width 10 height 10
radio input "true"
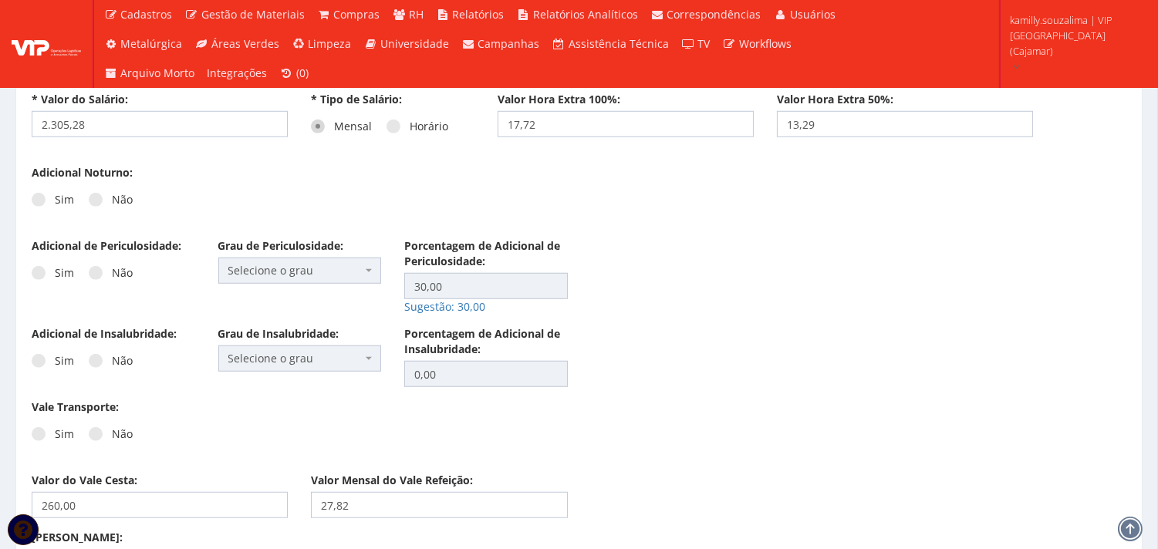
scroll to position [2143, 0]
click at [90, 205] on label "Não" at bounding box center [111, 198] width 44 height 15
click at [104, 196] on label "Não" at bounding box center [111, 198] width 44 height 15
click at [112, 196] on input "Não" at bounding box center [117, 199] width 10 height 10
radio input "true"
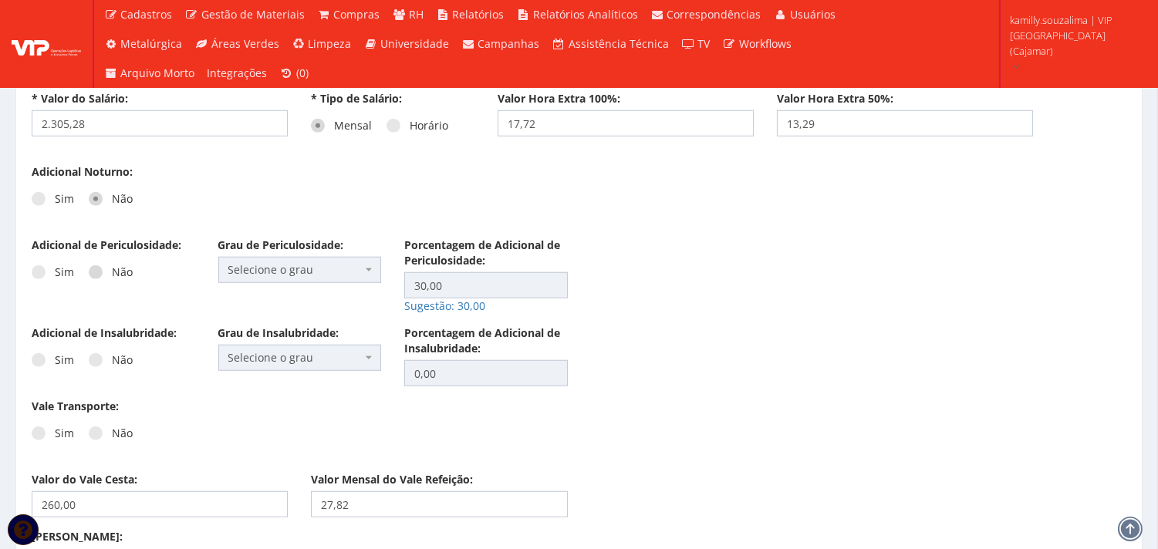
click at [93, 278] on span at bounding box center [96, 272] width 14 height 14
click at [112, 278] on input "Não" at bounding box center [117, 273] width 10 height 10
radio input "true"
click at [95, 360] on span at bounding box center [96, 360] width 14 height 14
click at [112, 360] on input "Não" at bounding box center [117, 361] width 10 height 10
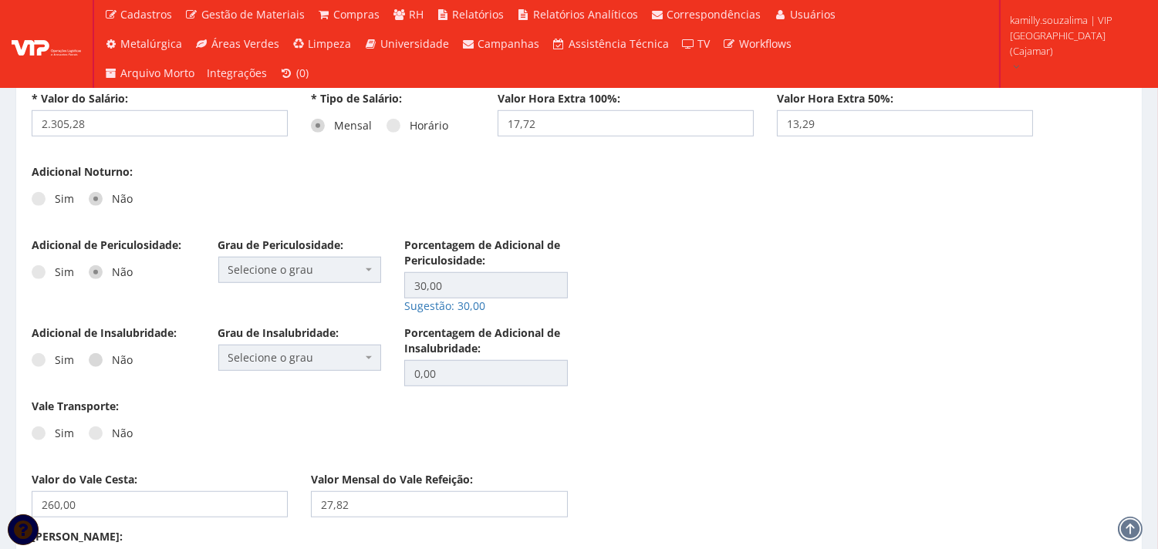
radio input "true"
click at [91, 432] on span at bounding box center [96, 434] width 14 height 14
click at [112, 432] on input "Não" at bounding box center [117, 434] width 10 height 10
radio input "true"
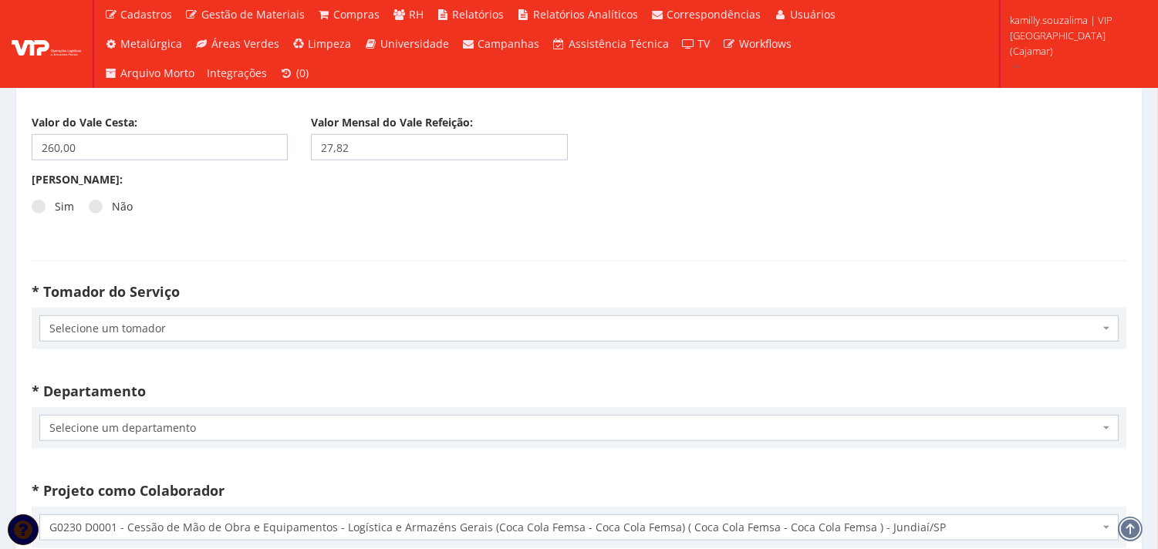
scroll to position [2657, 0]
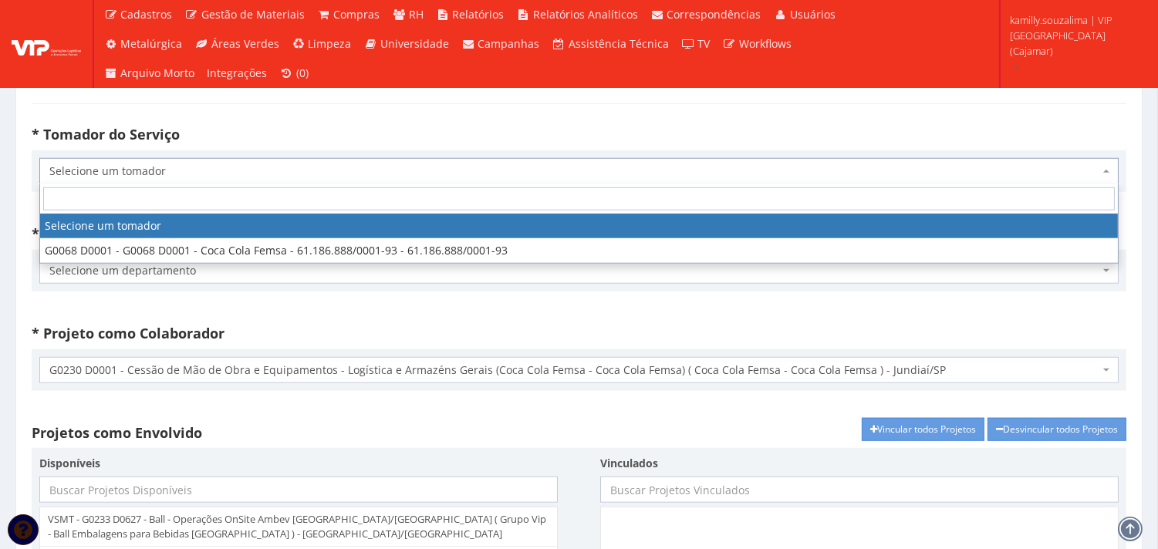
click at [186, 167] on span "Selecione um tomador" at bounding box center [574, 171] width 1050 height 15
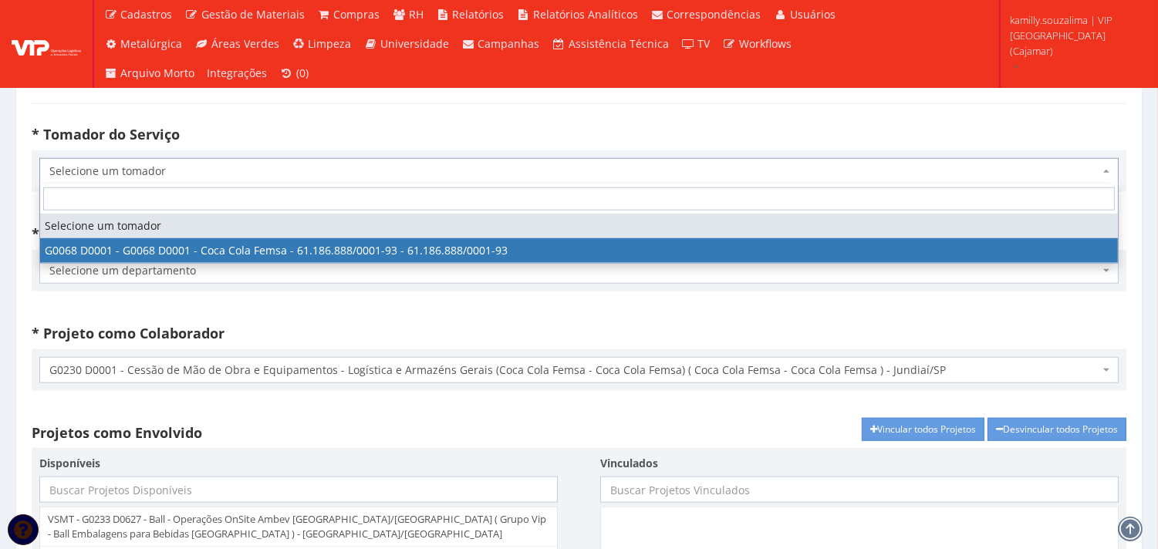
select select "68"
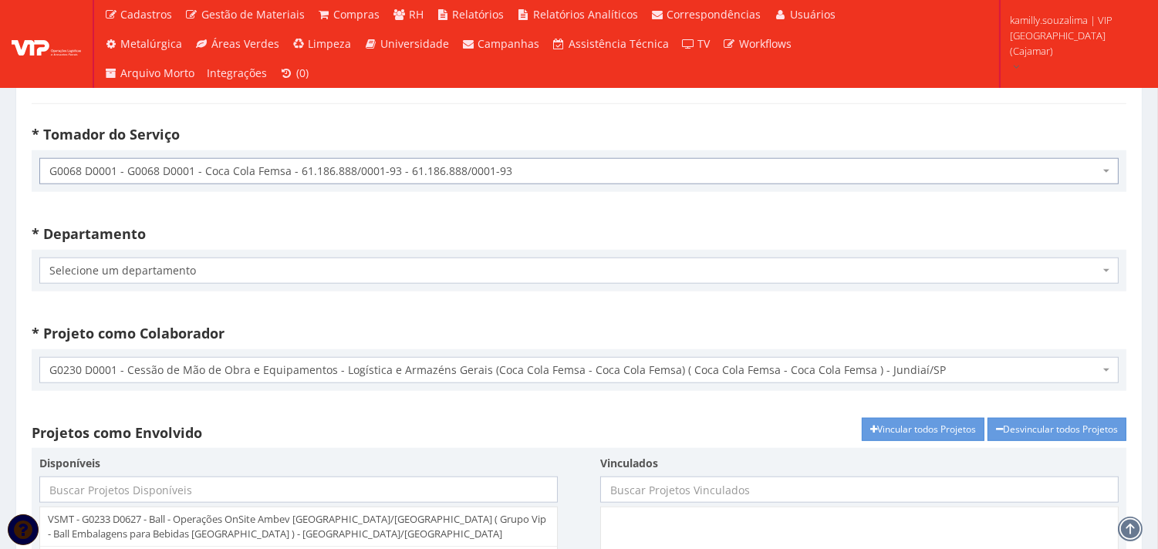
click at [211, 284] on div "Selecione um departamento G0024 D0001 - COCA COLA FEMSA - JUNDIAÍ/SP Selecione …" at bounding box center [579, 271] width 1095 height 42
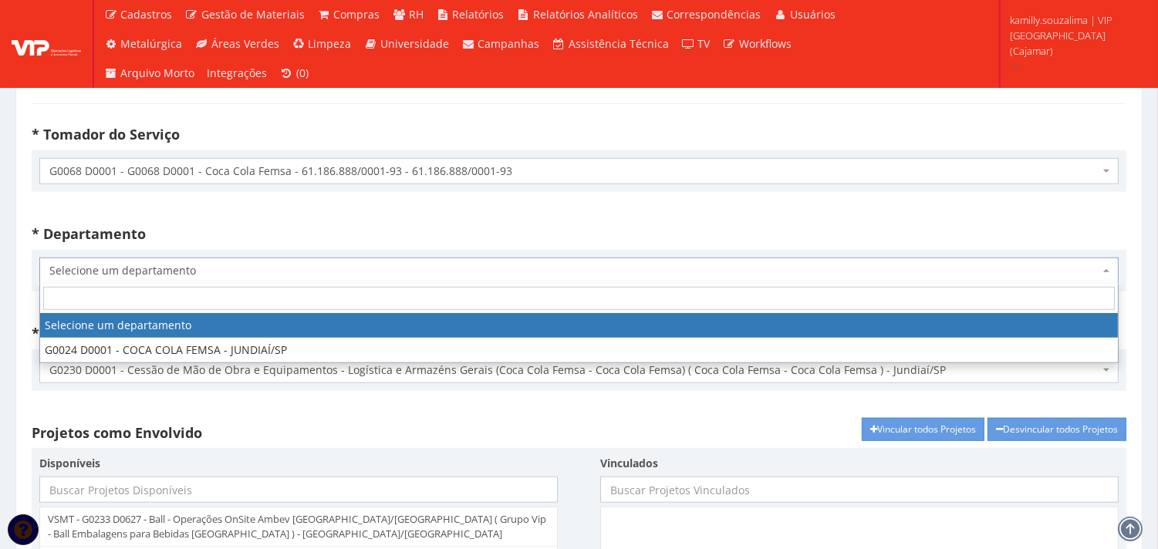
click at [213, 272] on span "Selecione um departamento" at bounding box center [574, 270] width 1050 height 15
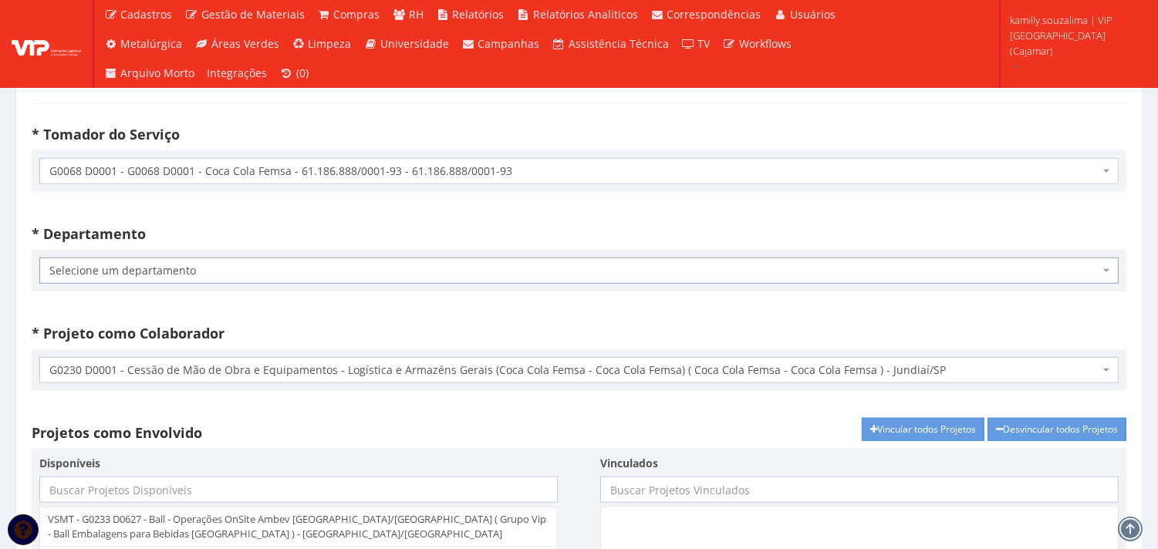
click at [251, 279] on span "Selecione um departamento" at bounding box center [578, 271] width 1079 height 26
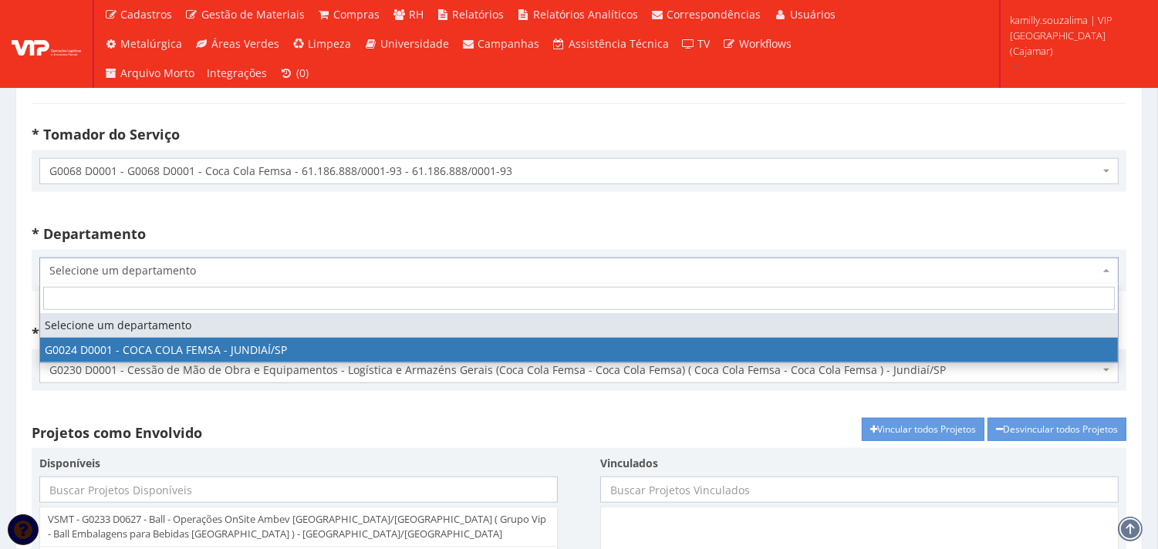
select select "24"
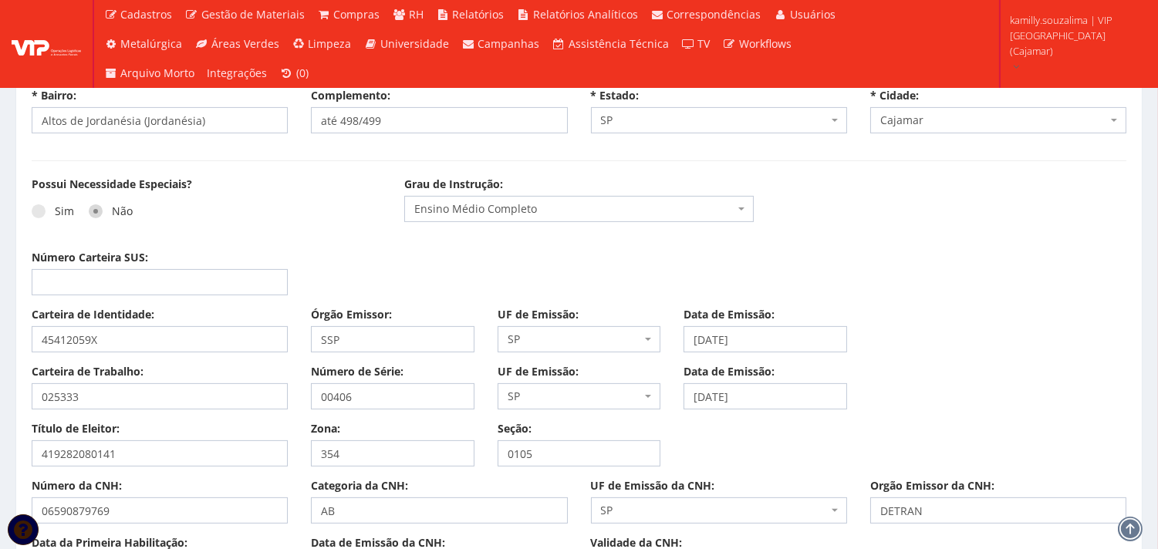
scroll to position [3883, 0]
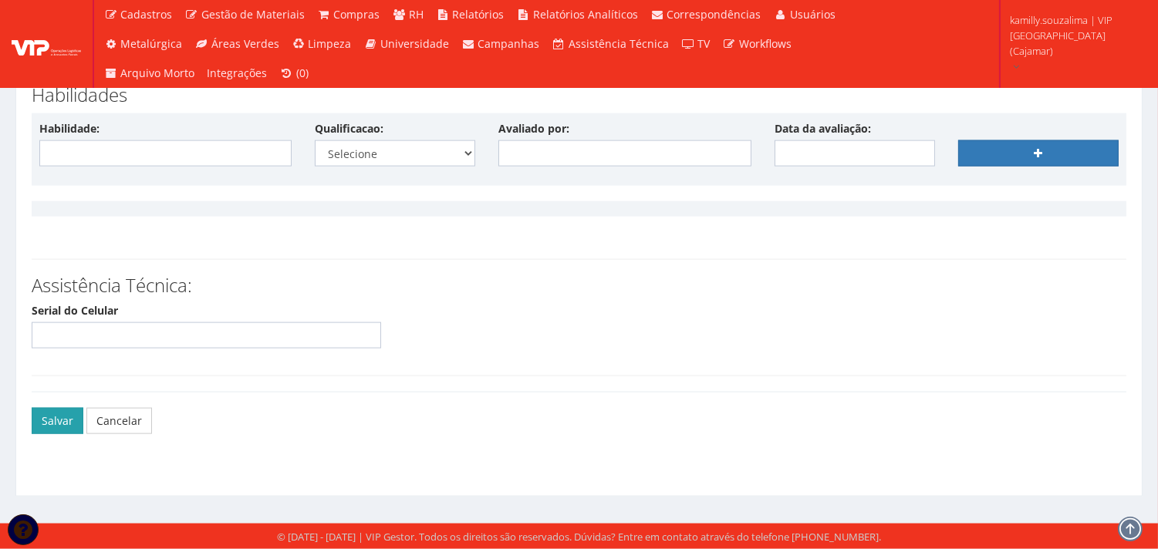
click at [62, 419] on button "Salvar" at bounding box center [58, 421] width 52 height 26
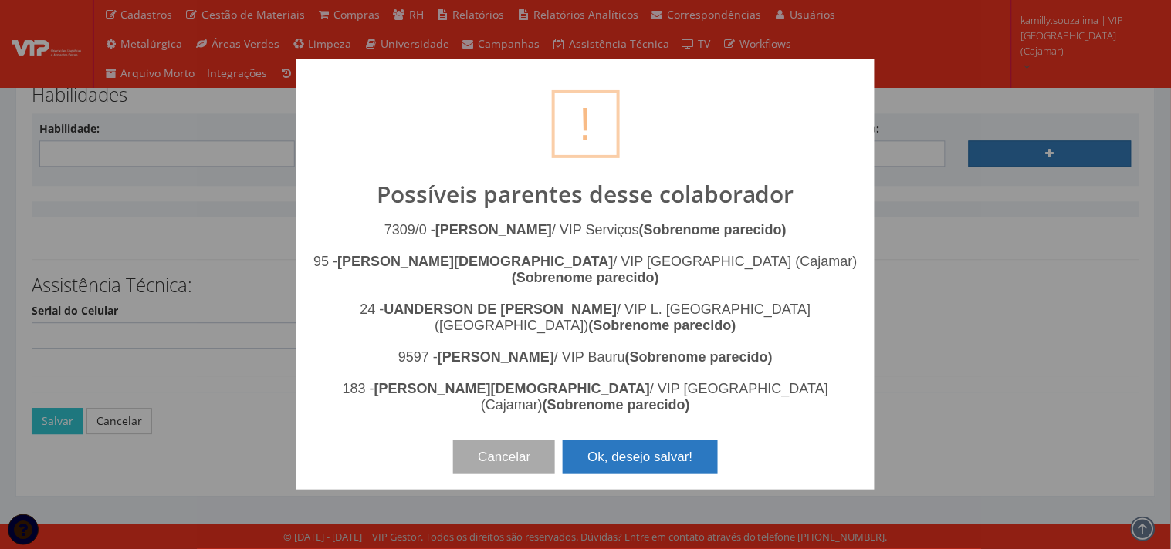
click at [693, 441] on button "Ok, desejo salvar!" at bounding box center [639, 458] width 154 height 34
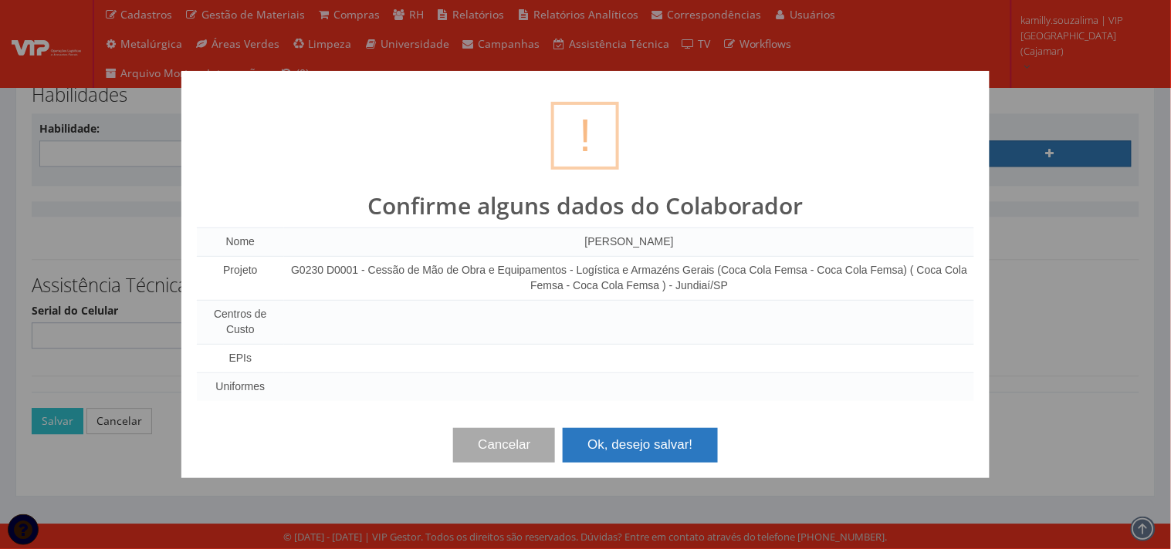
click at [673, 457] on button "Ok, desejo salvar!" at bounding box center [639, 445] width 154 height 34
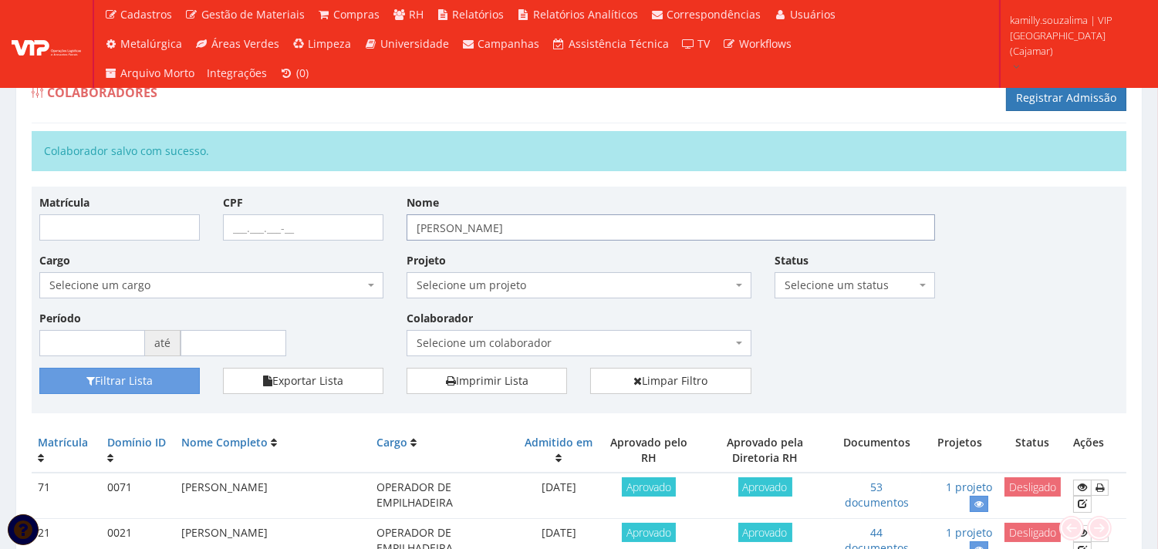
drag, startPoint x: 333, startPoint y: 243, endPoint x: 286, endPoint y: 233, distance: 48.1
click at [286, 233] on div "Matrícula CPF Nome HENRIQUE Cargo Selecione um cargo G1046 D0029 - 4110-05 - AG…" at bounding box center [579, 281] width 1103 height 174
drag, startPoint x: 540, startPoint y: 227, endPoint x: 387, endPoint y: 225, distance: 153.6
click at [387, 225] on div "Matrícula CPF Nome HENRIQUE Cargo Selecione um cargo G1046 D0029 - 4110-05 - AG…" at bounding box center [579, 281] width 1103 height 174
click at [153, 220] on input "Matrícula" at bounding box center [119, 228] width 160 height 26
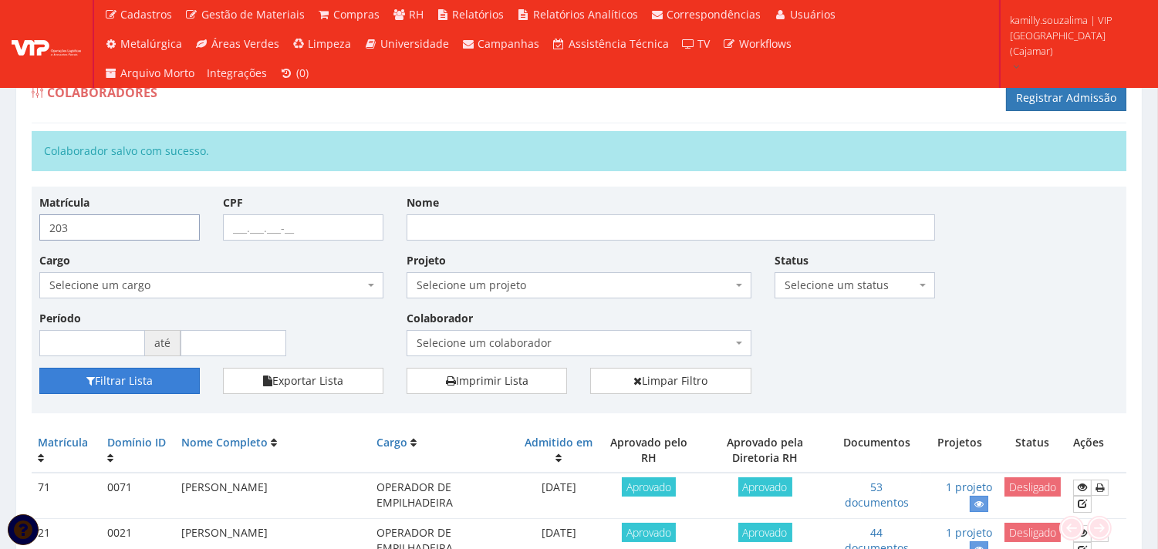
type input "203"
click at [145, 383] on button "Filtrar Lista" at bounding box center [119, 381] width 160 height 26
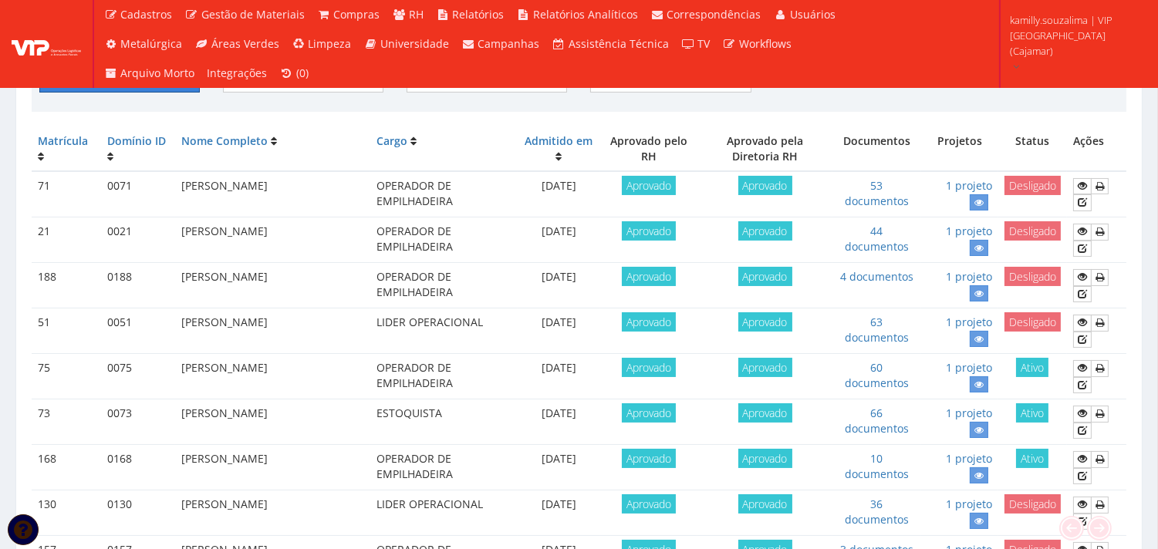
scroll to position [428, 0]
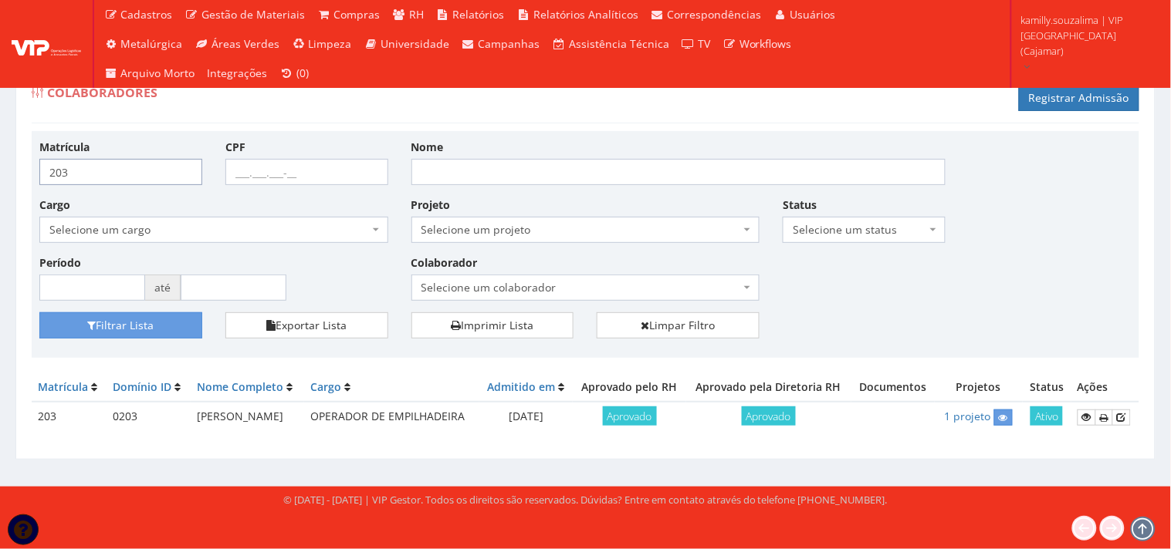
click at [131, 171] on input "203" at bounding box center [120, 172] width 163 height 26
type input "204"
click at [110, 326] on button "Filtrar Lista" at bounding box center [120, 325] width 163 height 26
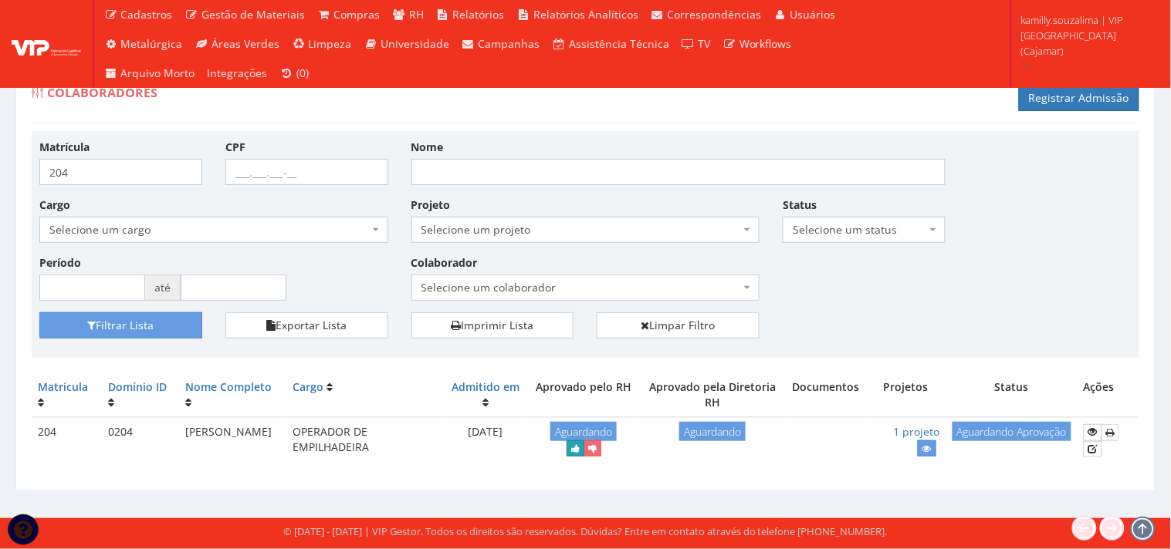
click at [579, 446] on icon "submit" at bounding box center [575, 449] width 8 height 11
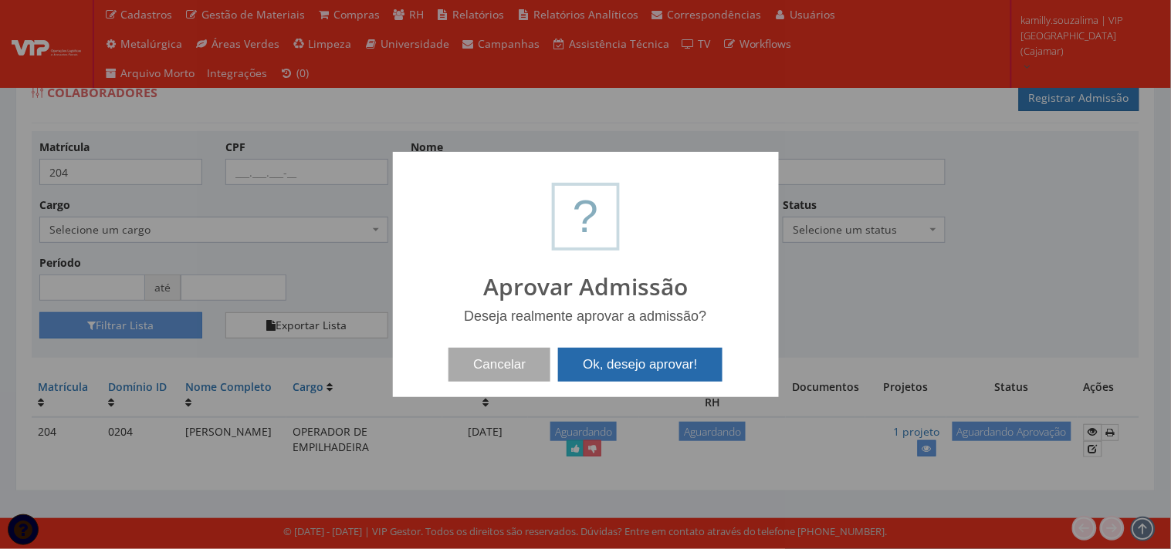
click at [671, 359] on button "Ok, desejo aprovar!" at bounding box center [640, 365] width 164 height 34
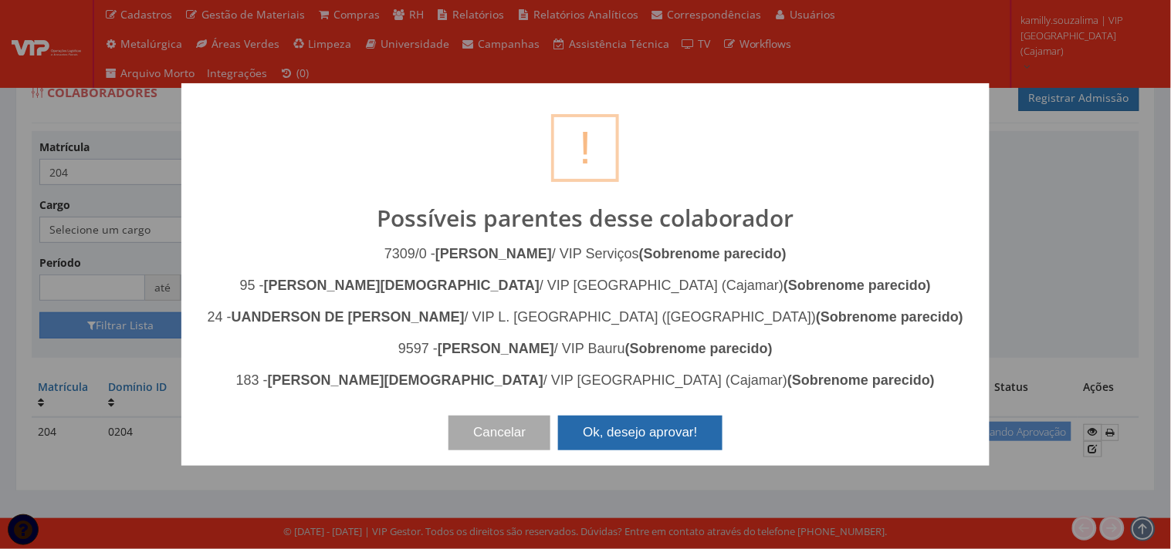
click at [685, 428] on button "Ok, desejo aprovar!" at bounding box center [640, 433] width 164 height 34
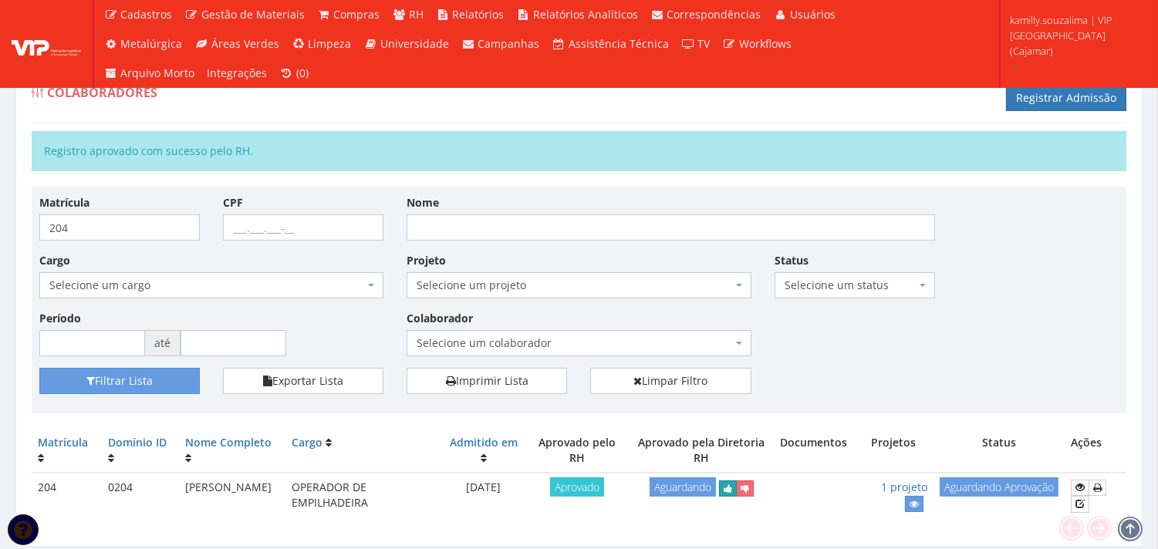
click at [728, 491] on icon "submit" at bounding box center [728, 489] width 8 height 11
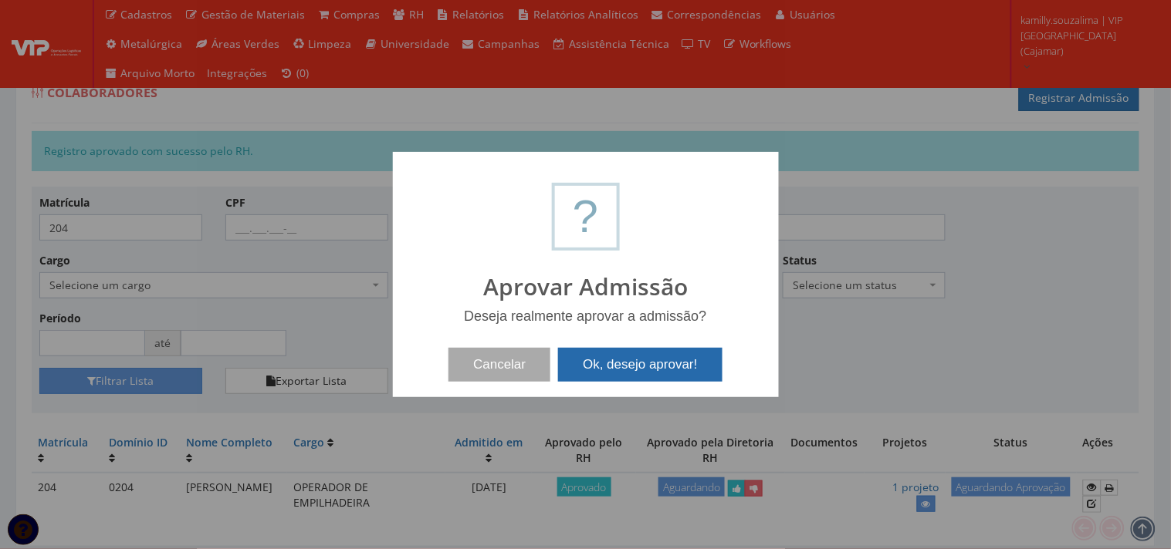
click at [634, 364] on button "Ok, desejo aprovar!" at bounding box center [640, 365] width 164 height 34
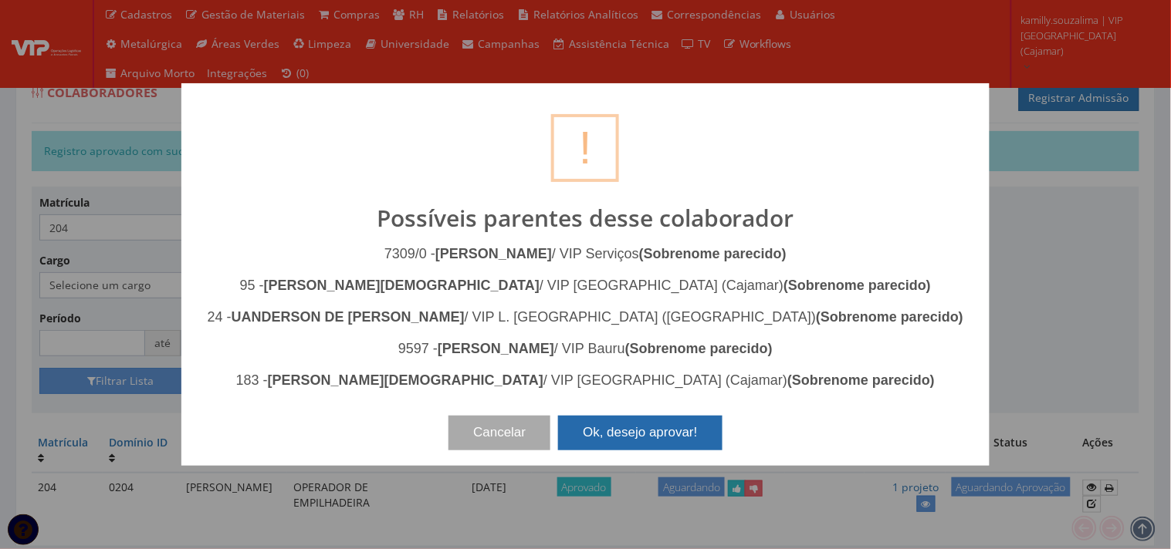
click at [677, 431] on button "Ok, desejo aprovar!" at bounding box center [640, 433] width 164 height 34
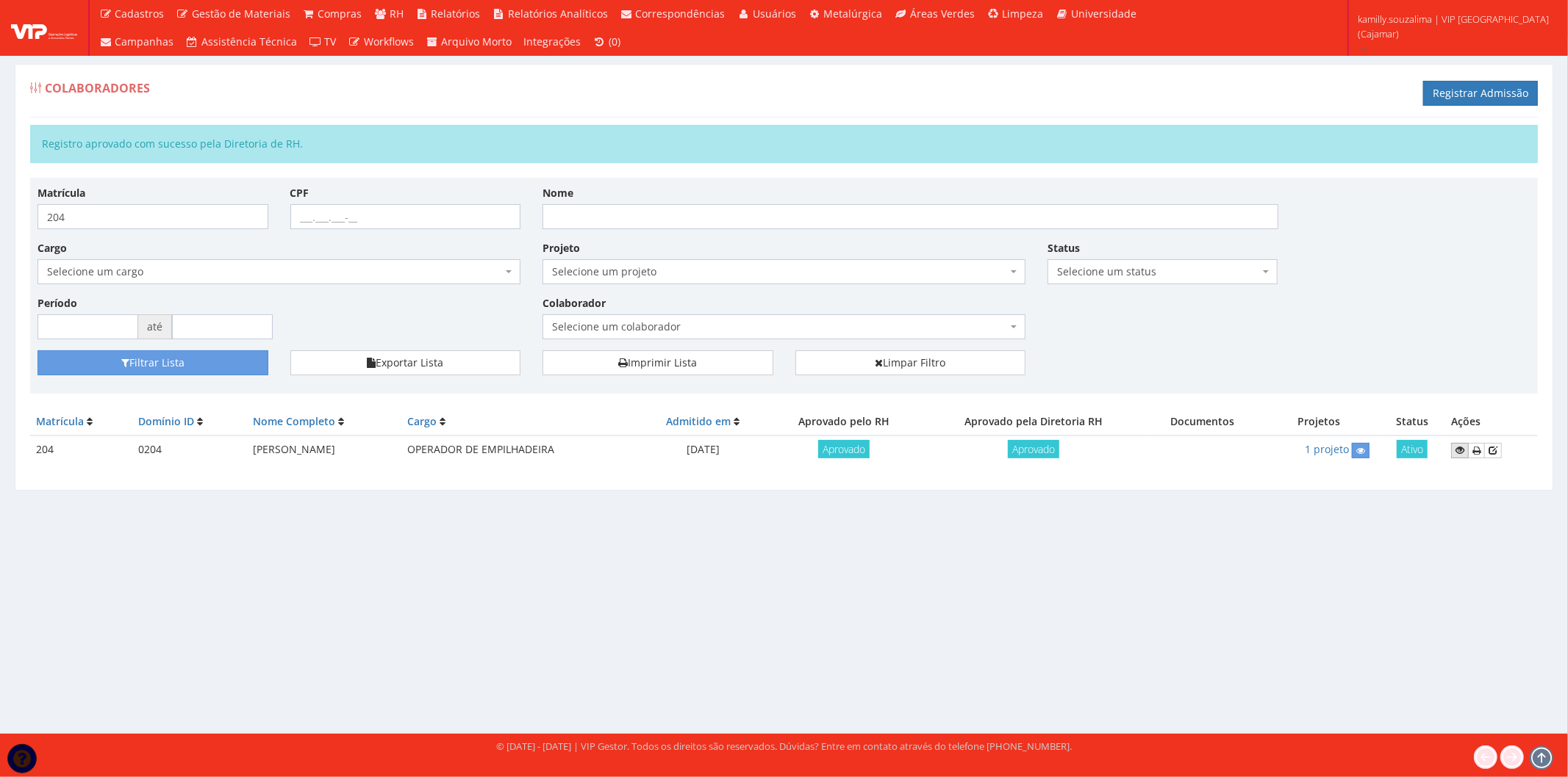
click at [1102, 446] on icon at bounding box center [1459, 450] width 9 height 10
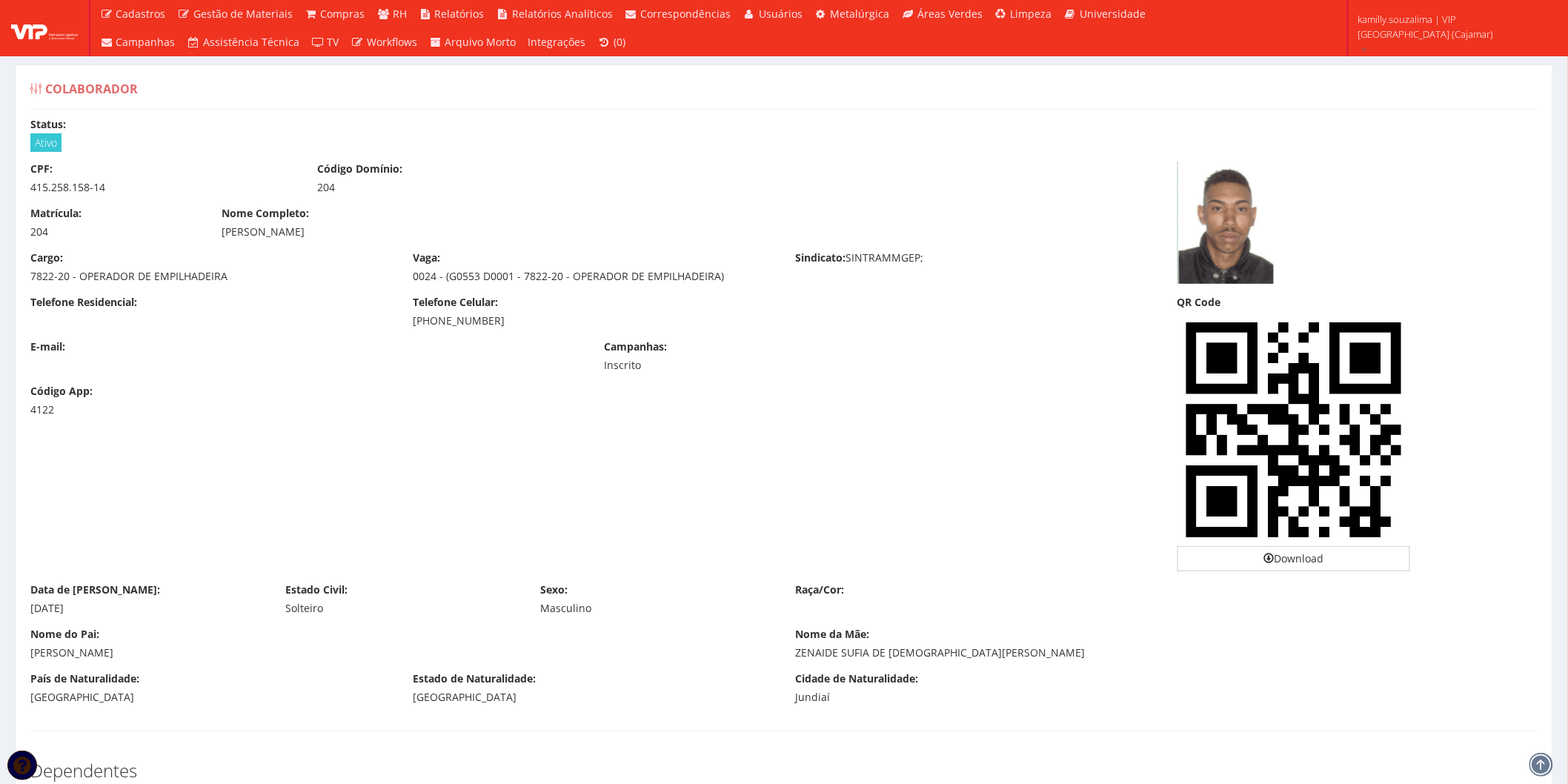
drag, startPoint x: 501, startPoint y: 320, endPoint x: 400, endPoint y: 327, distance: 101.2
click at [400, 327] on div "Telefone Residencial: Telefone Celular: [PHONE_NUMBER]" at bounding box center [592, 317] width 1146 height 44
copy div "[PHONE_NUMBER]"
click at [239, 396] on div "Código App: 4122" at bounding box center [592, 406] width 1146 height 44
drag, startPoint x: 98, startPoint y: 606, endPoint x: 25, endPoint y: 605, distance: 73.0
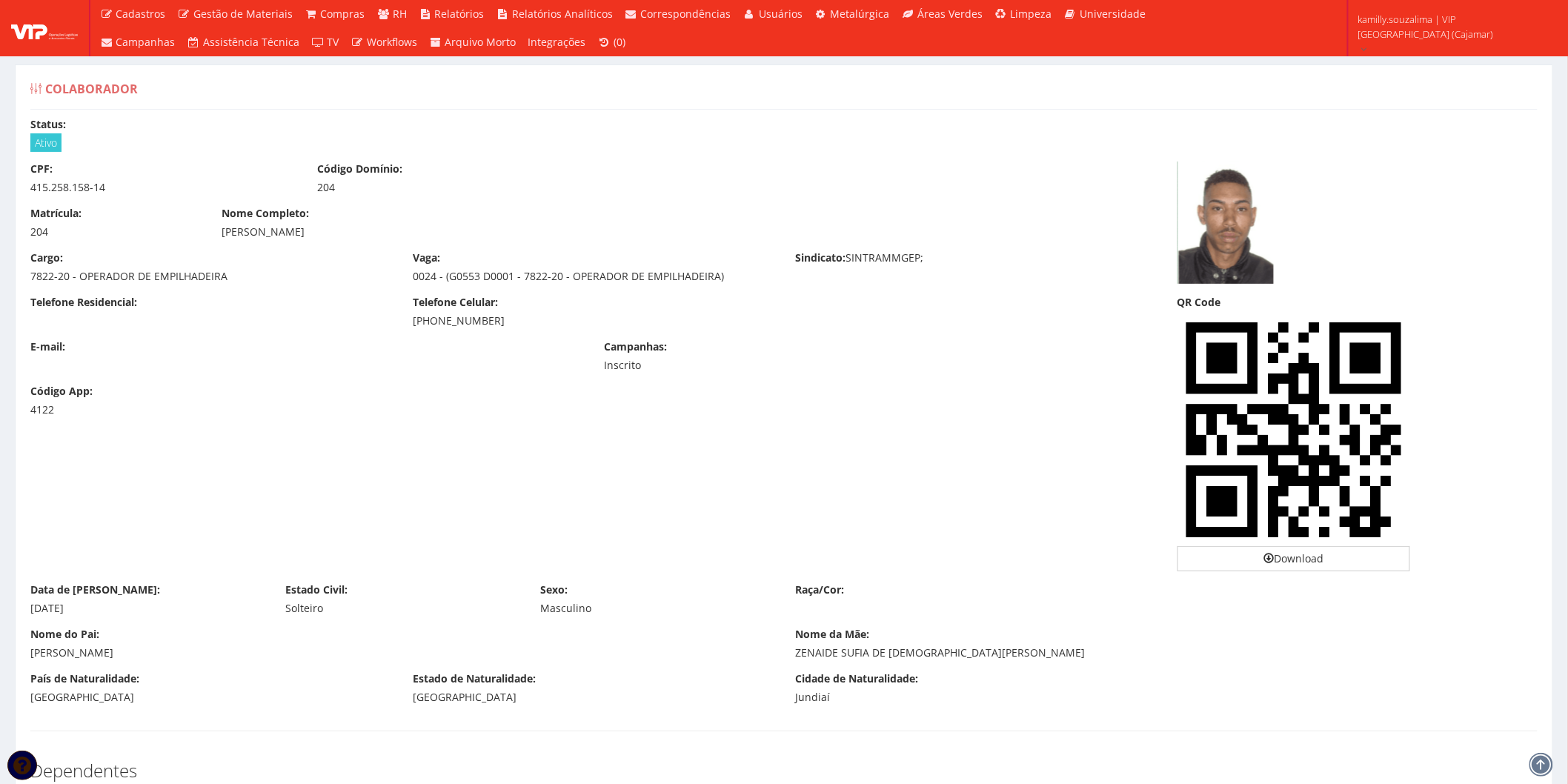
click at [25, 605] on div "Data de Nascimento: [DATE]" at bounding box center [146, 599] width 254 height 34
copy div "[DATE]"
drag, startPoint x: 123, startPoint y: 187, endPoint x: 26, endPoint y: 193, distance: 97.2
click at [26, 193] on div "CPF: 415.258.158-14" at bounding box center [162, 178] width 287 height 34
copy div "415.258.158-14"
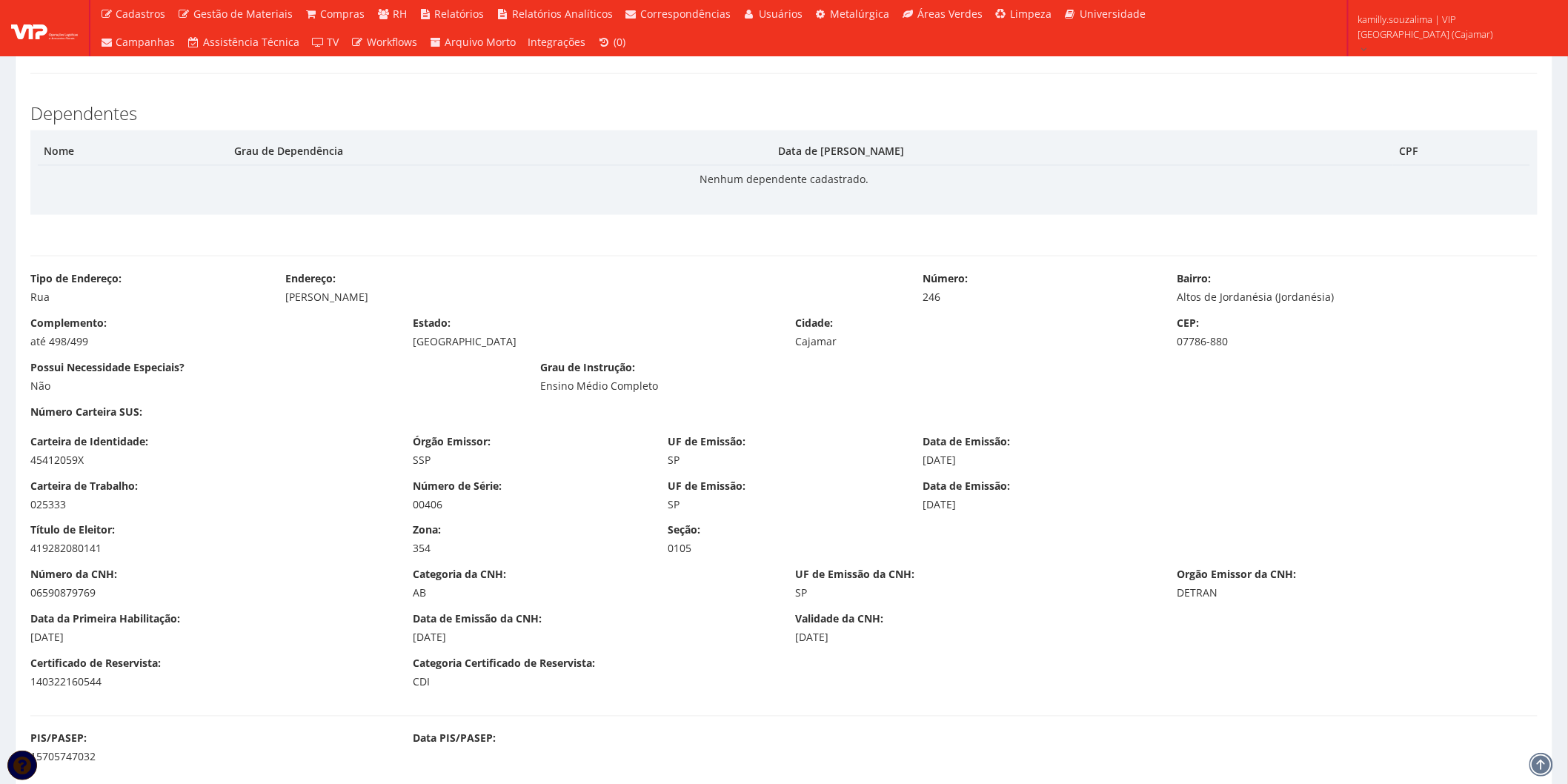
scroll to position [658, 0]
drag, startPoint x: 54, startPoint y: 463, endPoint x: 26, endPoint y: 462, distance: 28.0
click at [26, 462] on div "Carteira de Identidade: 45412059X" at bounding box center [210, 450] width 382 height 34
copy div "45412059X"
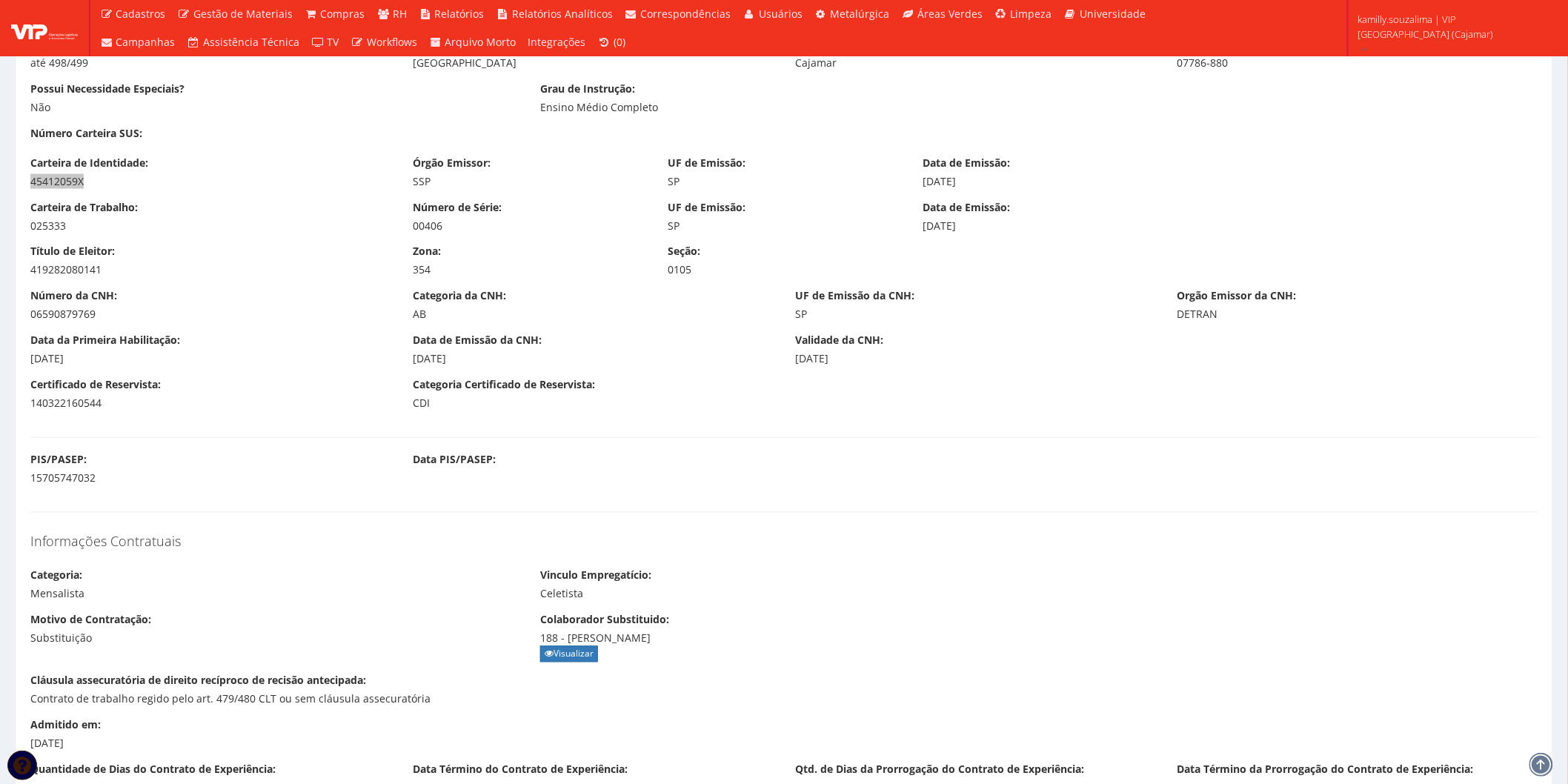
scroll to position [1070, 0]
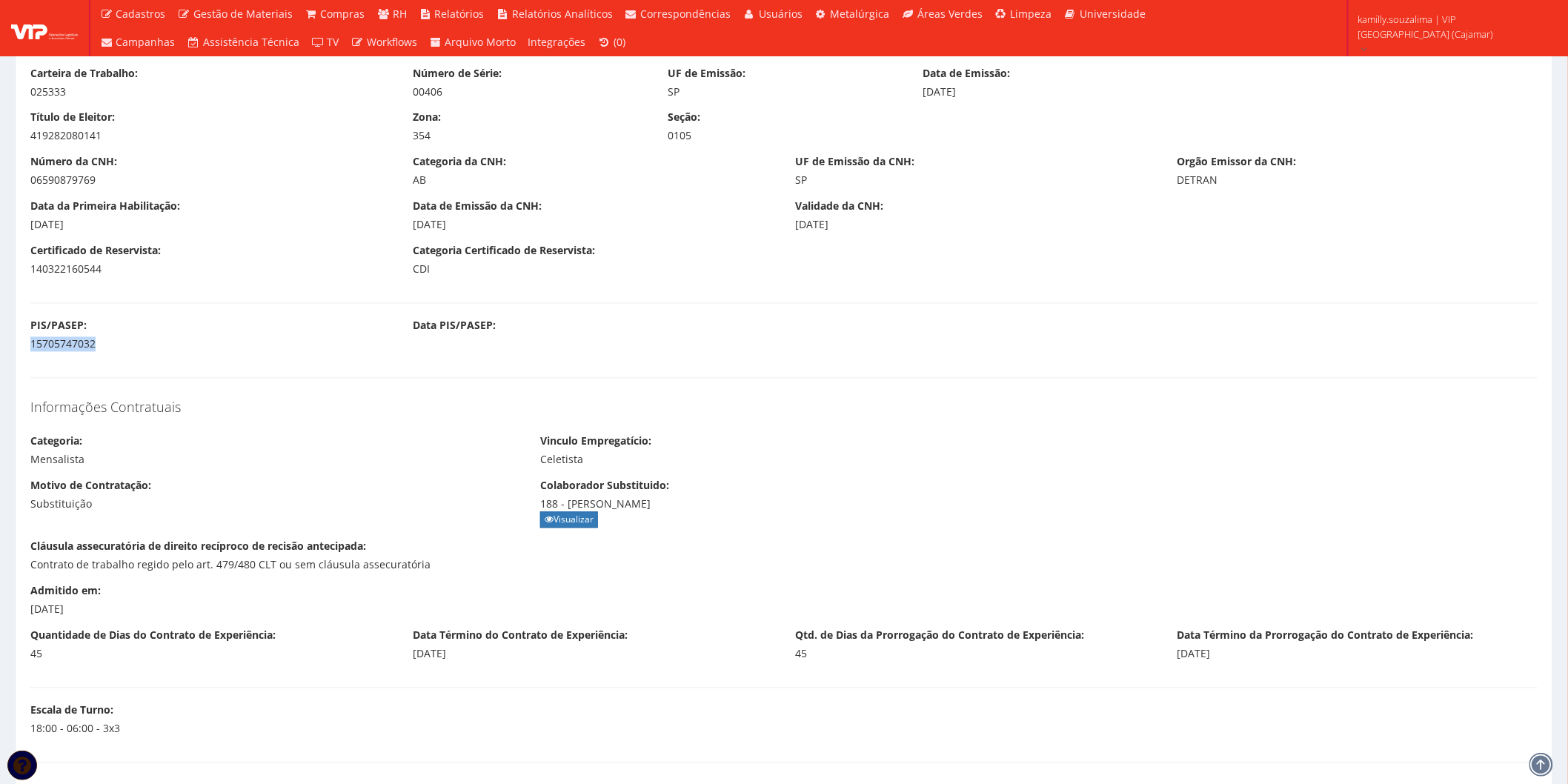
copy div "15705747032"
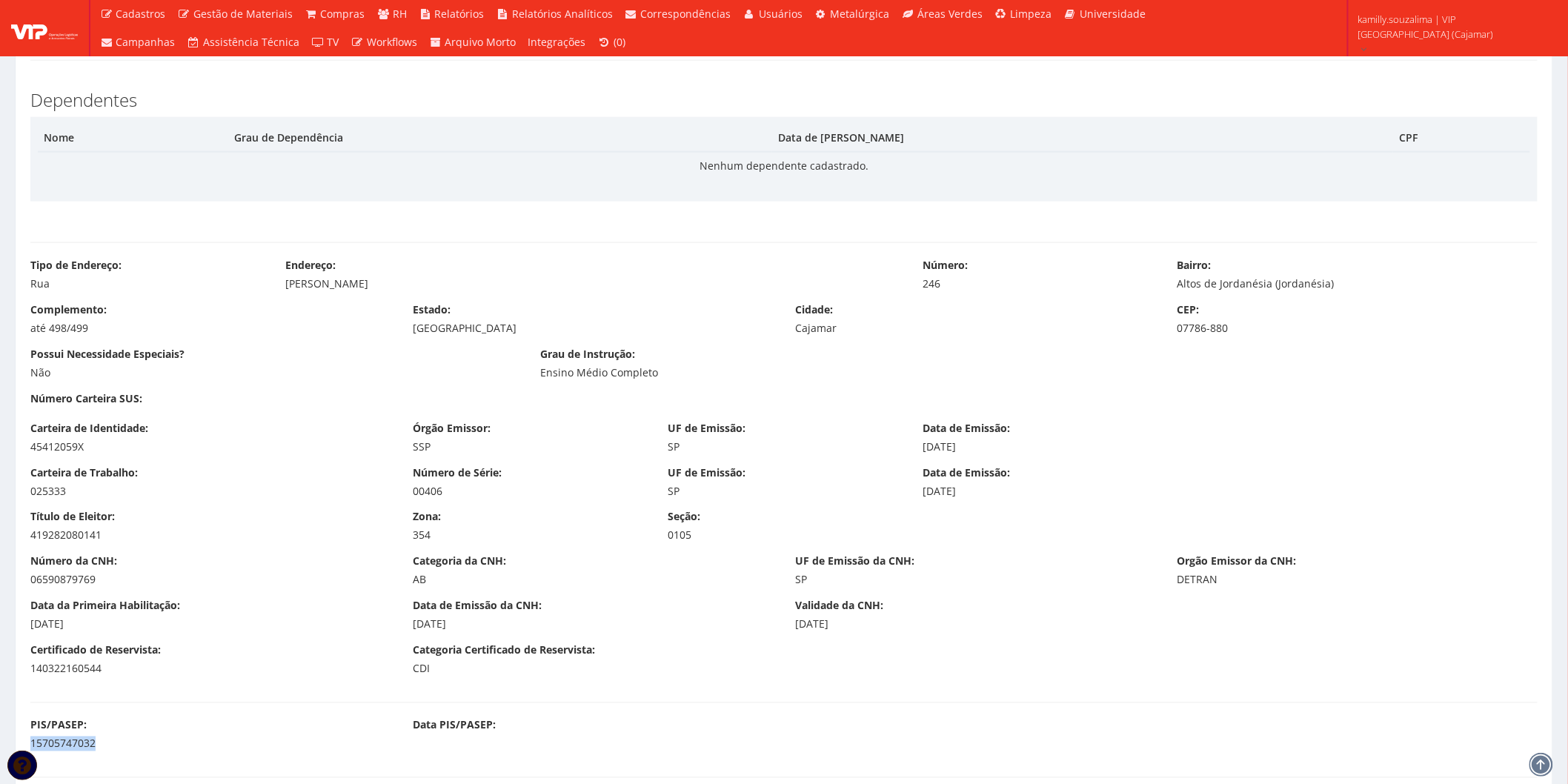
scroll to position [658, 0]
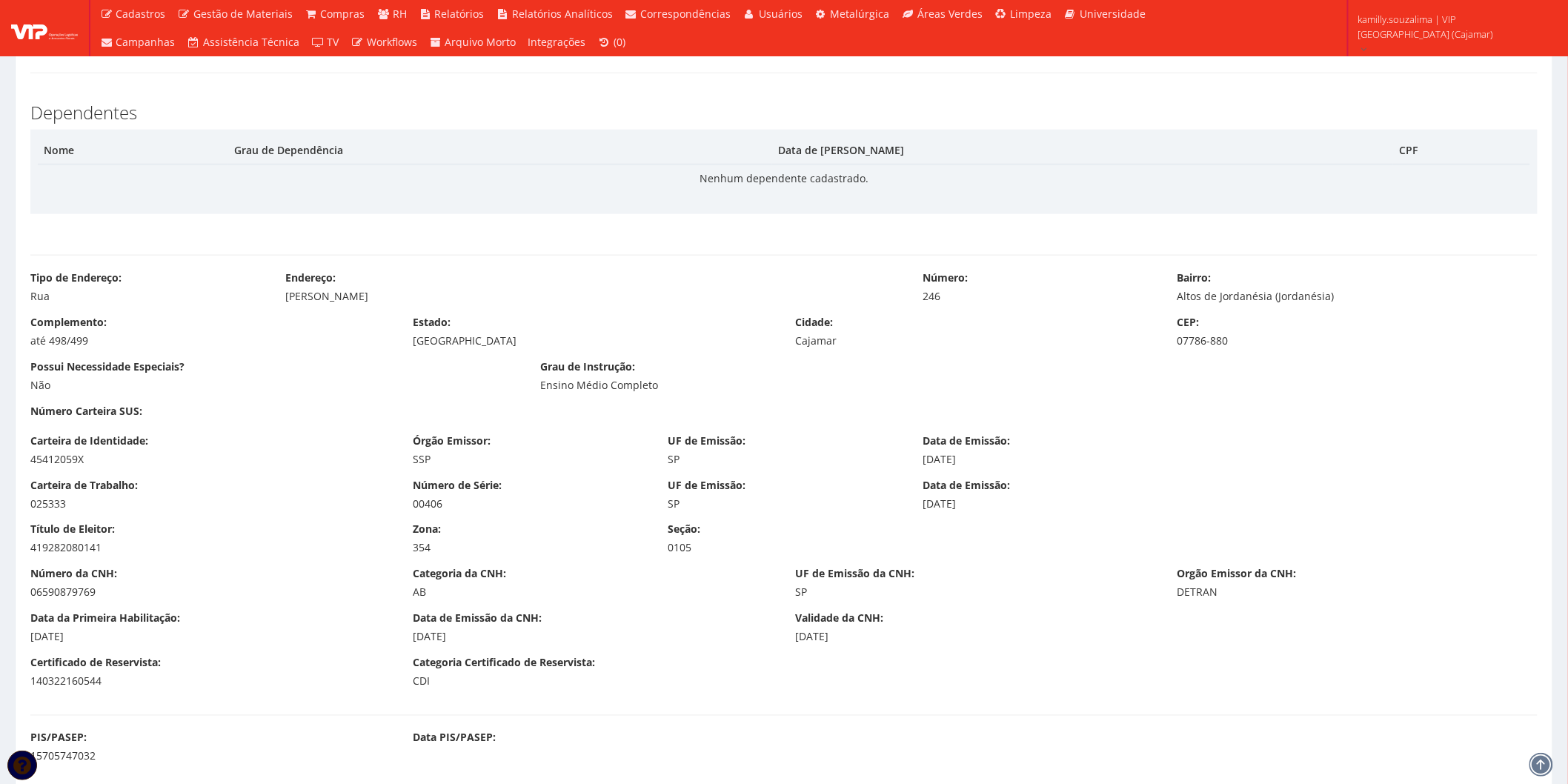
click at [93, 461] on div "45412059X" at bounding box center [210, 459] width 360 height 14
drag, startPoint x: 91, startPoint y: 458, endPoint x: 21, endPoint y: 462, distance: 70.1
click at [21, 462] on div "Carteira de Identidade: 45412059X" at bounding box center [210, 450] width 382 height 34
copy div "45412059X"
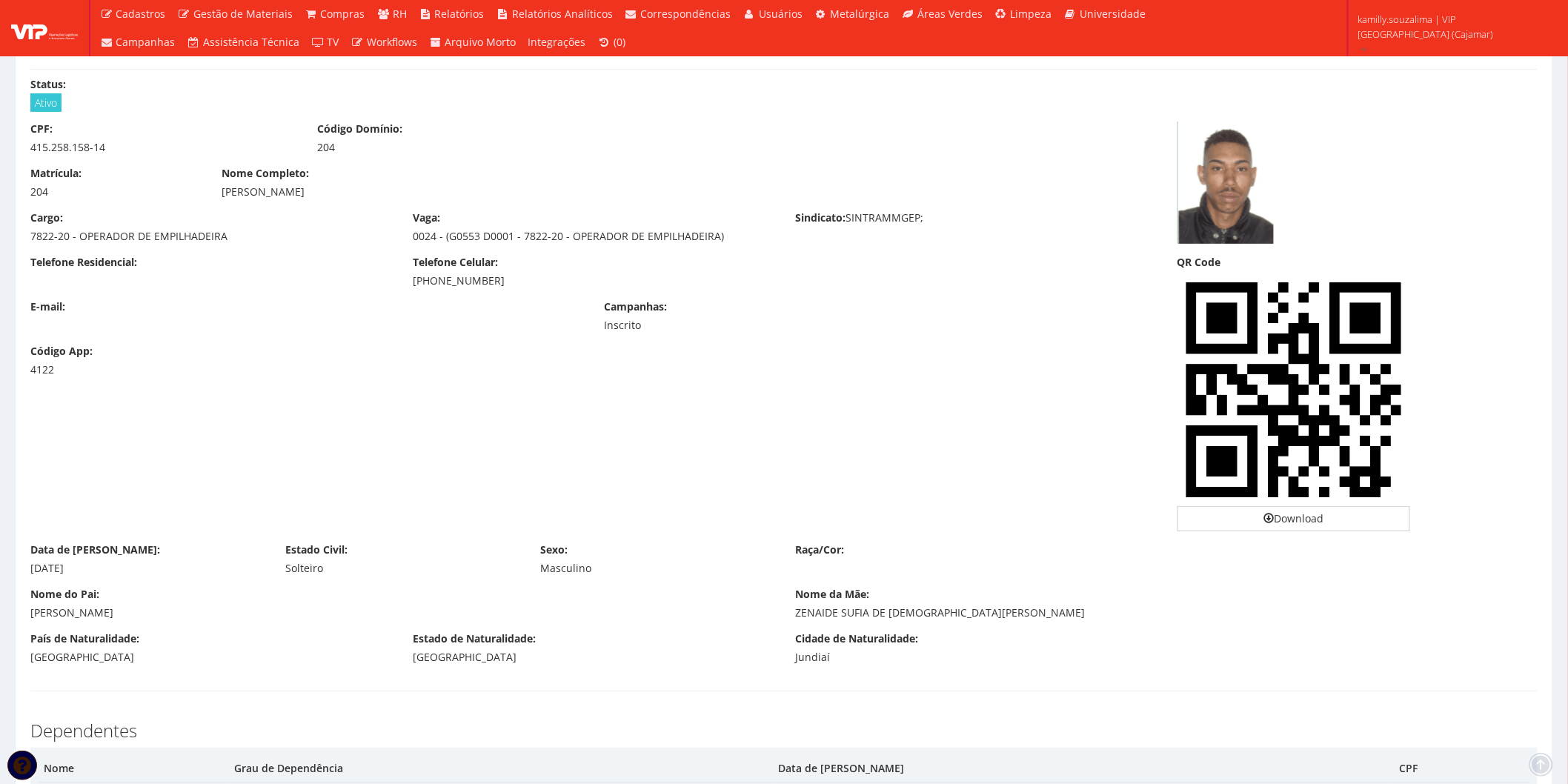
scroll to position [0, 0]
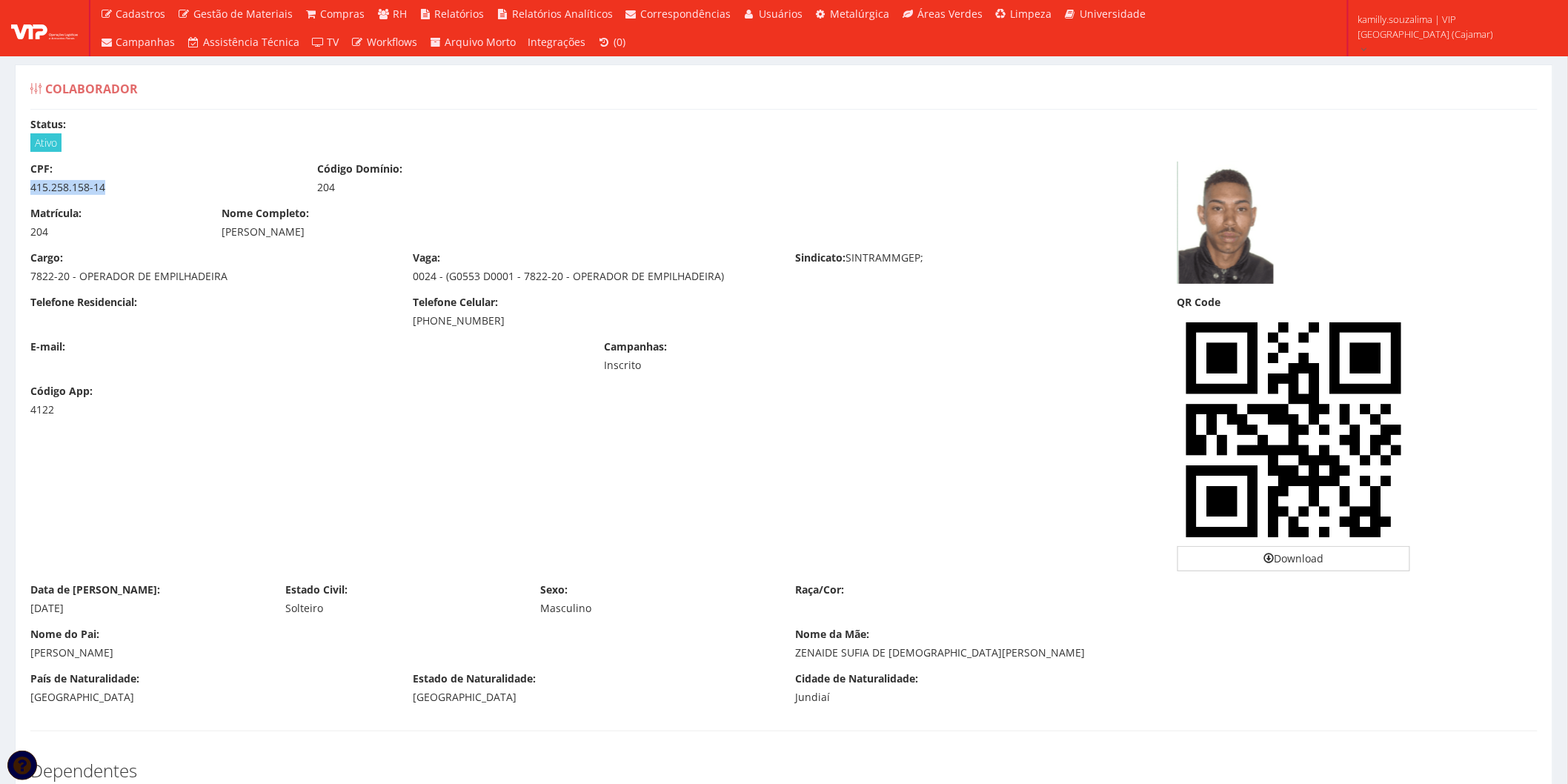
drag, startPoint x: 113, startPoint y: 186, endPoint x: 26, endPoint y: 193, distance: 87.3
click at [26, 193] on div "CPF: 415.258.158-14" at bounding box center [162, 178] width 287 height 34
copy div "415.258.158-14"
